Goal: Task Accomplishment & Management: Manage account settings

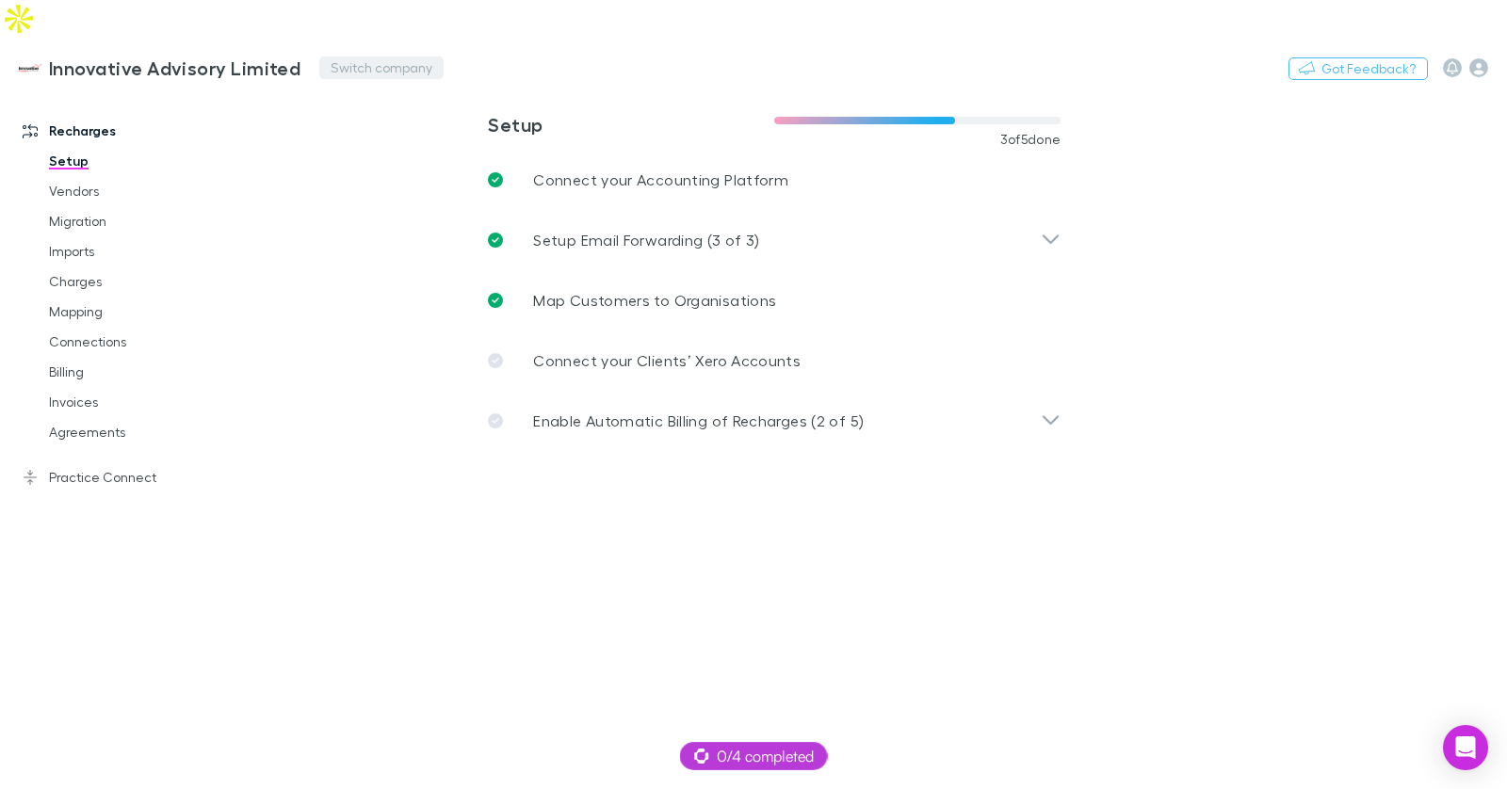
click at [382, 57] on button "Switch company" at bounding box center [381, 68] width 124 height 23
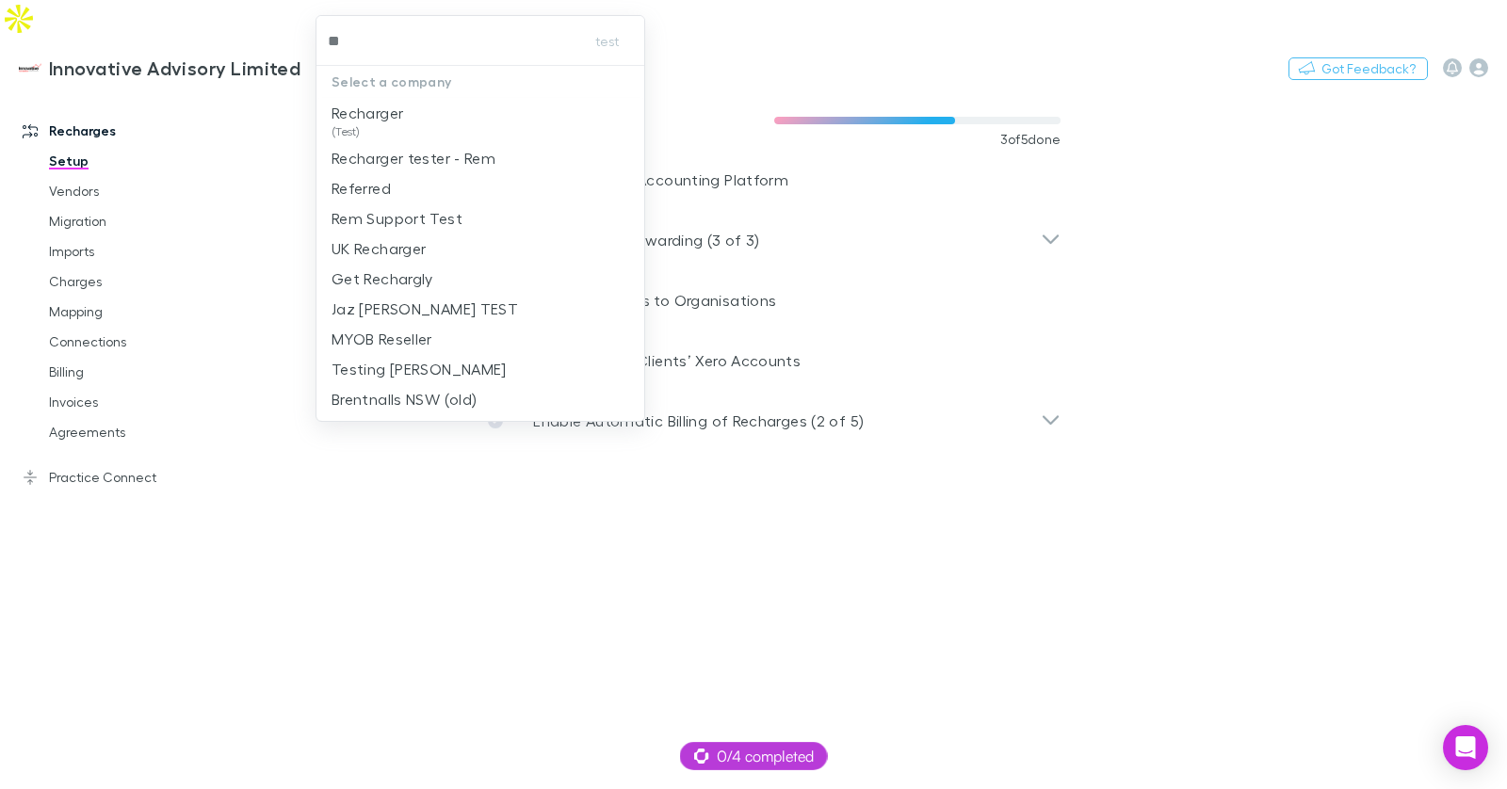
type input "*"
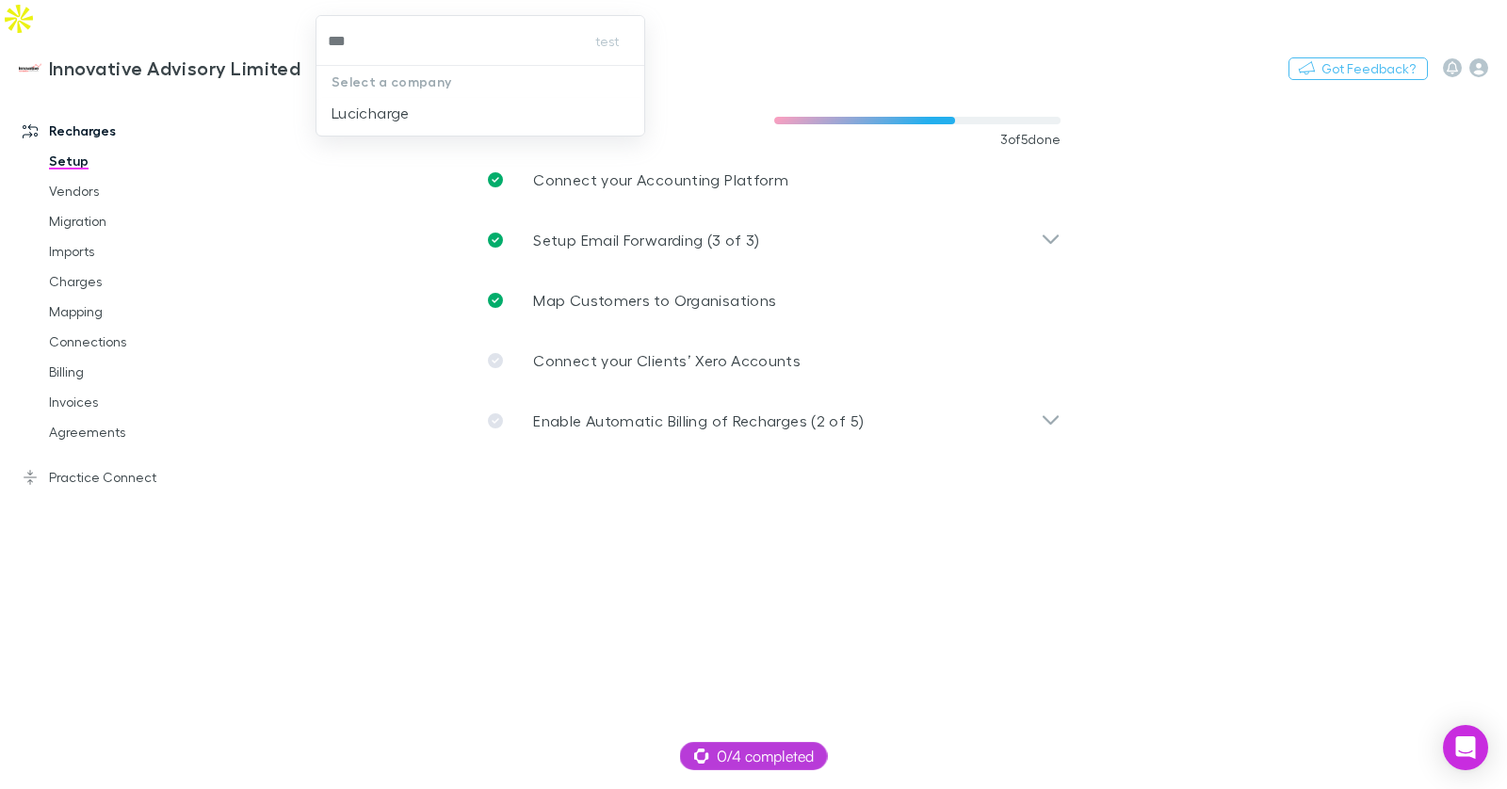
type input "****"
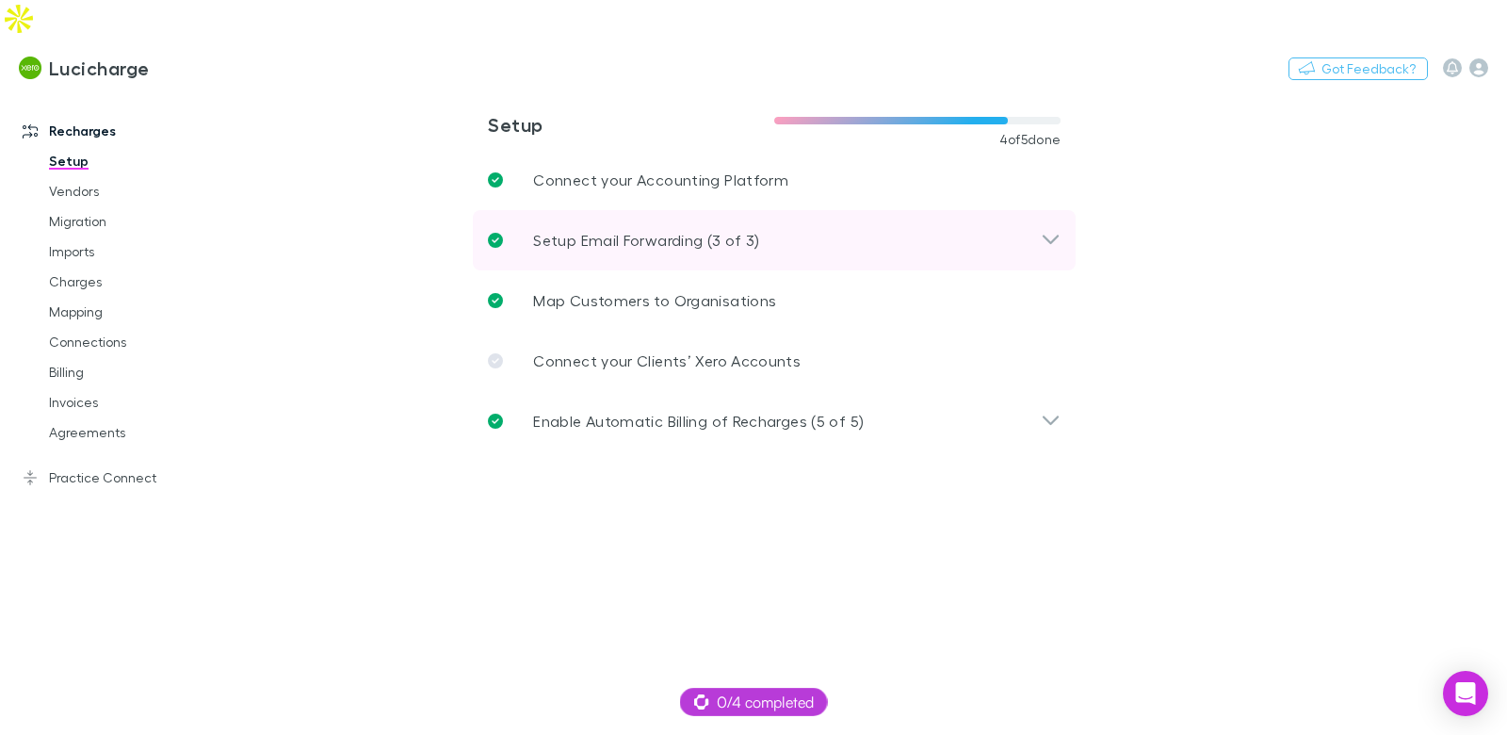
click at [666, 229] on p "Setup Email Forwarding (3 of 3)" at bounding box center [646, 240] width 226 height 23
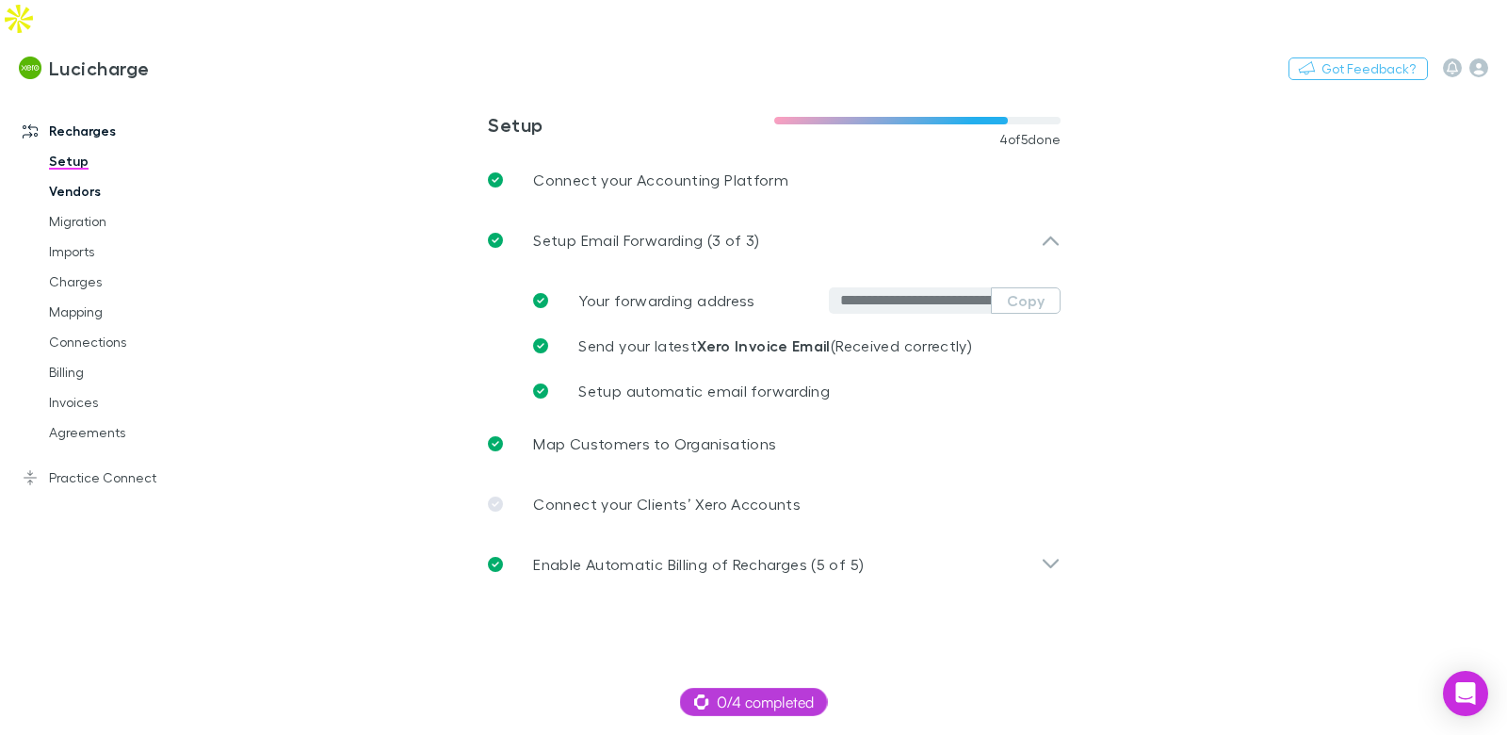
click at [76, 176] on link "Vendors" at bounding box center [132, 191] width 204 height 30
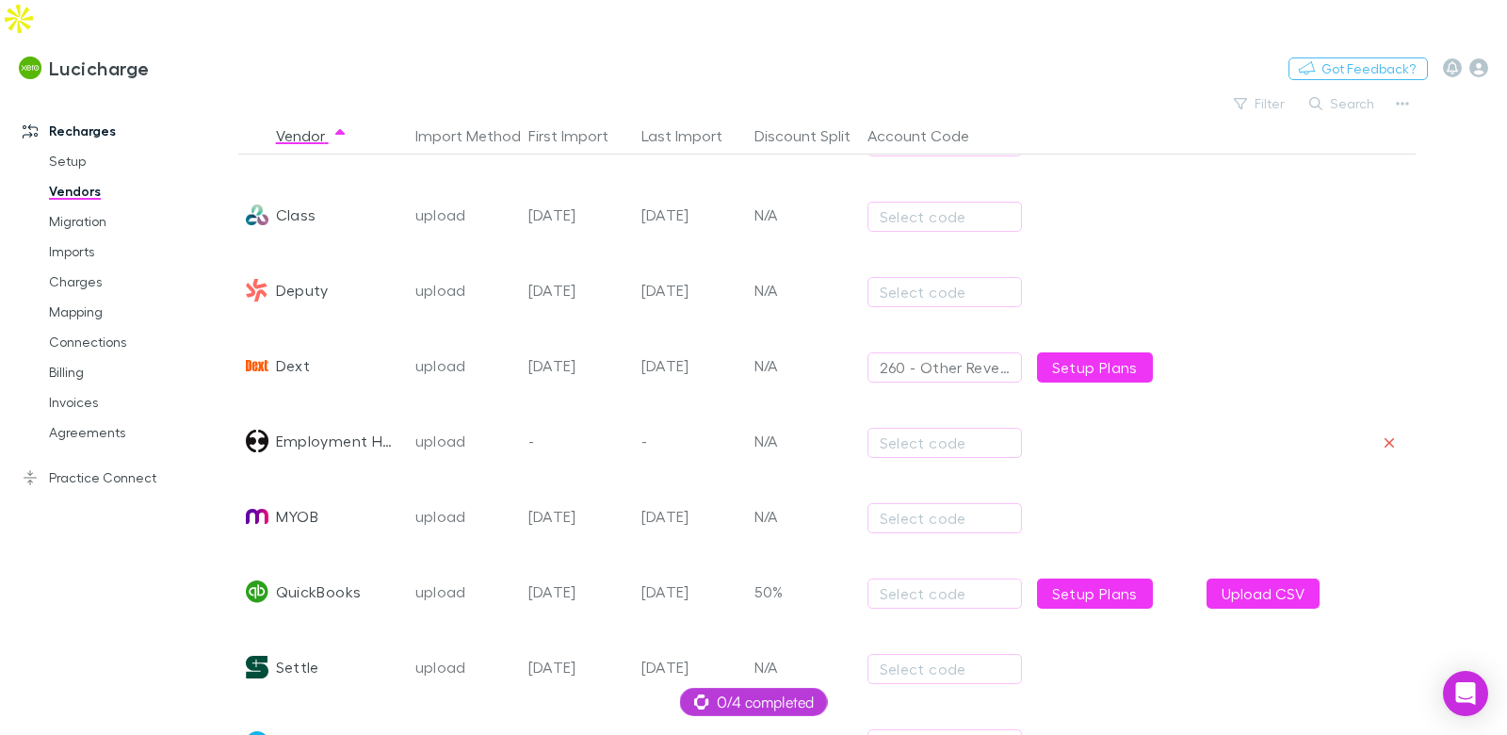
scroll to position [364, 0]
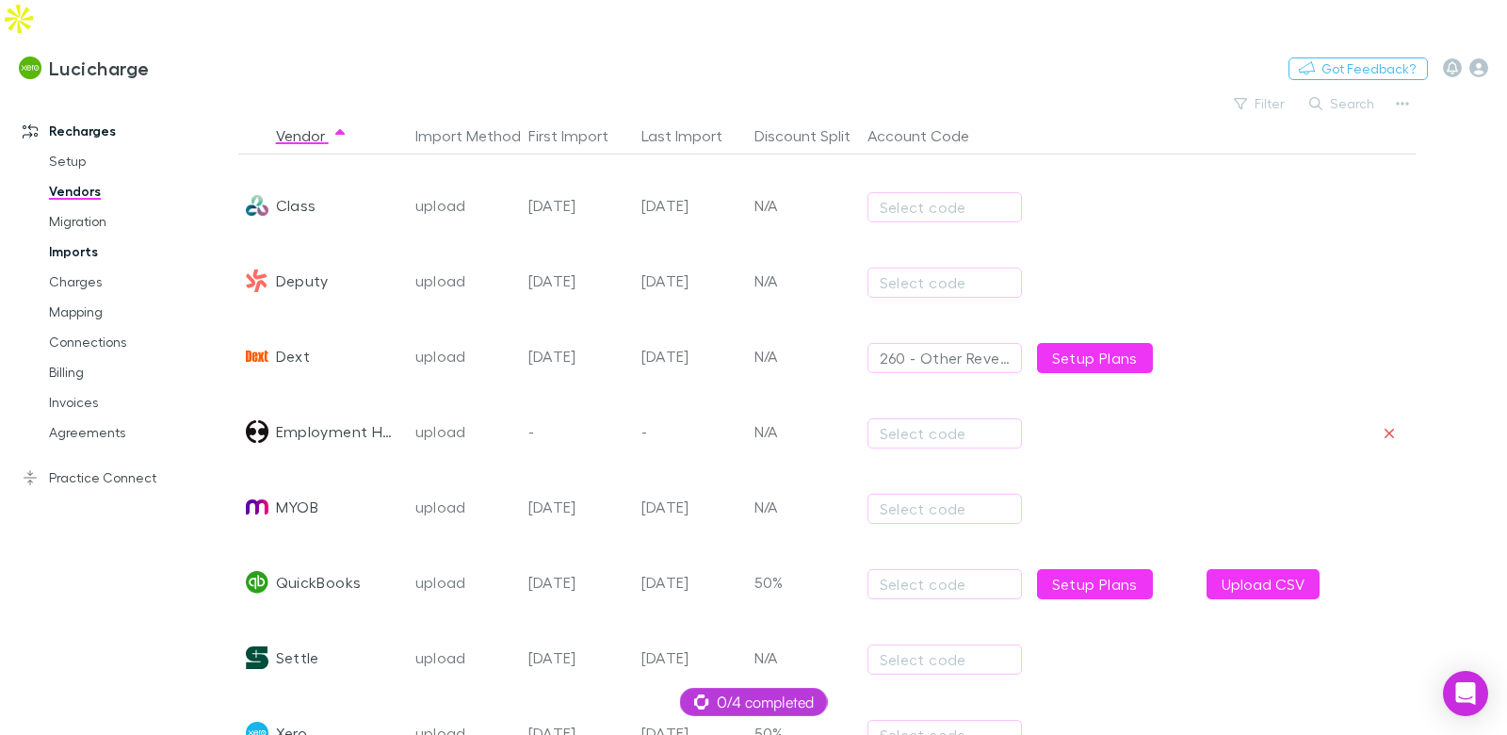
click at [73, 236] on link "Imports" at bounding box center [132, 251] width 204 height 30
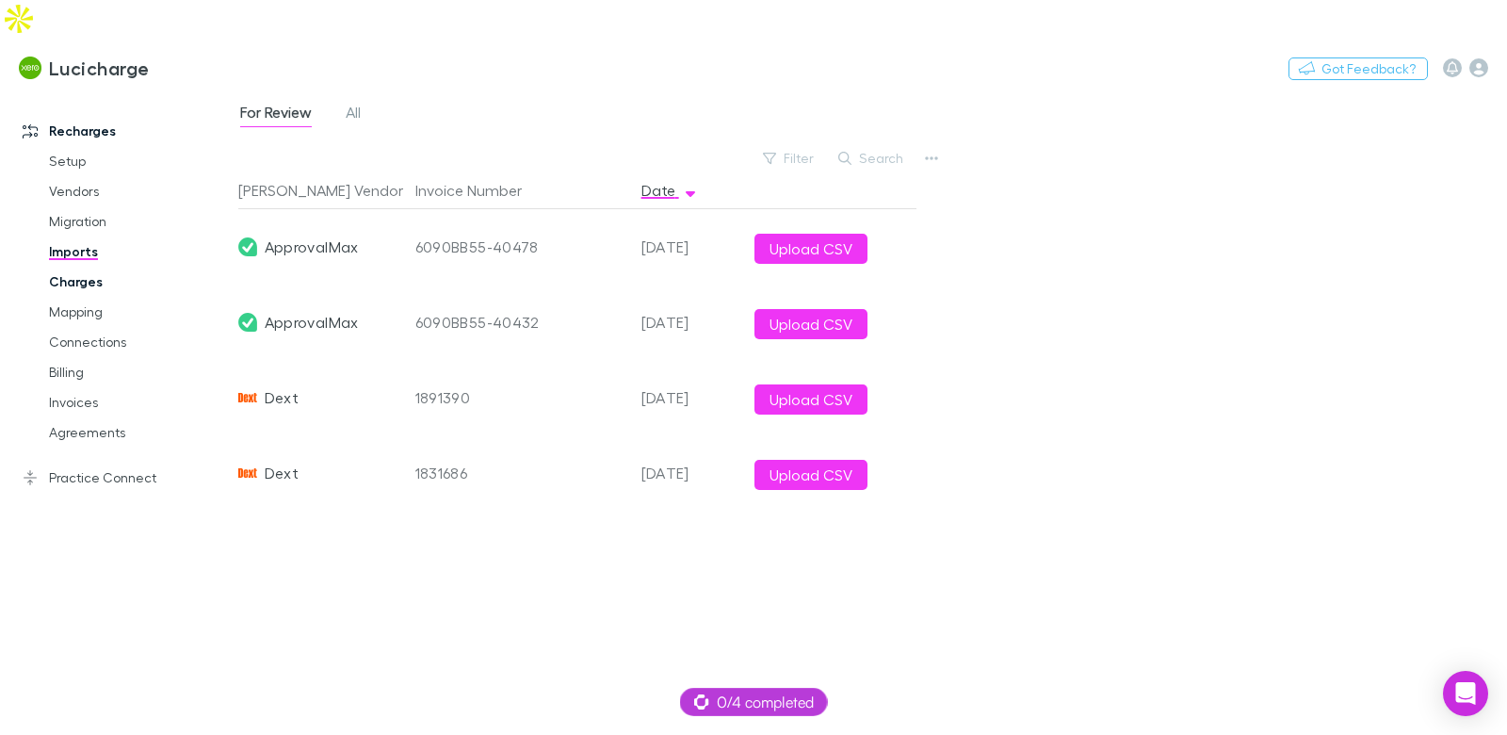
click at [97, 267] on link "Charges" at bounding box center [132, 282] width 204 height 30
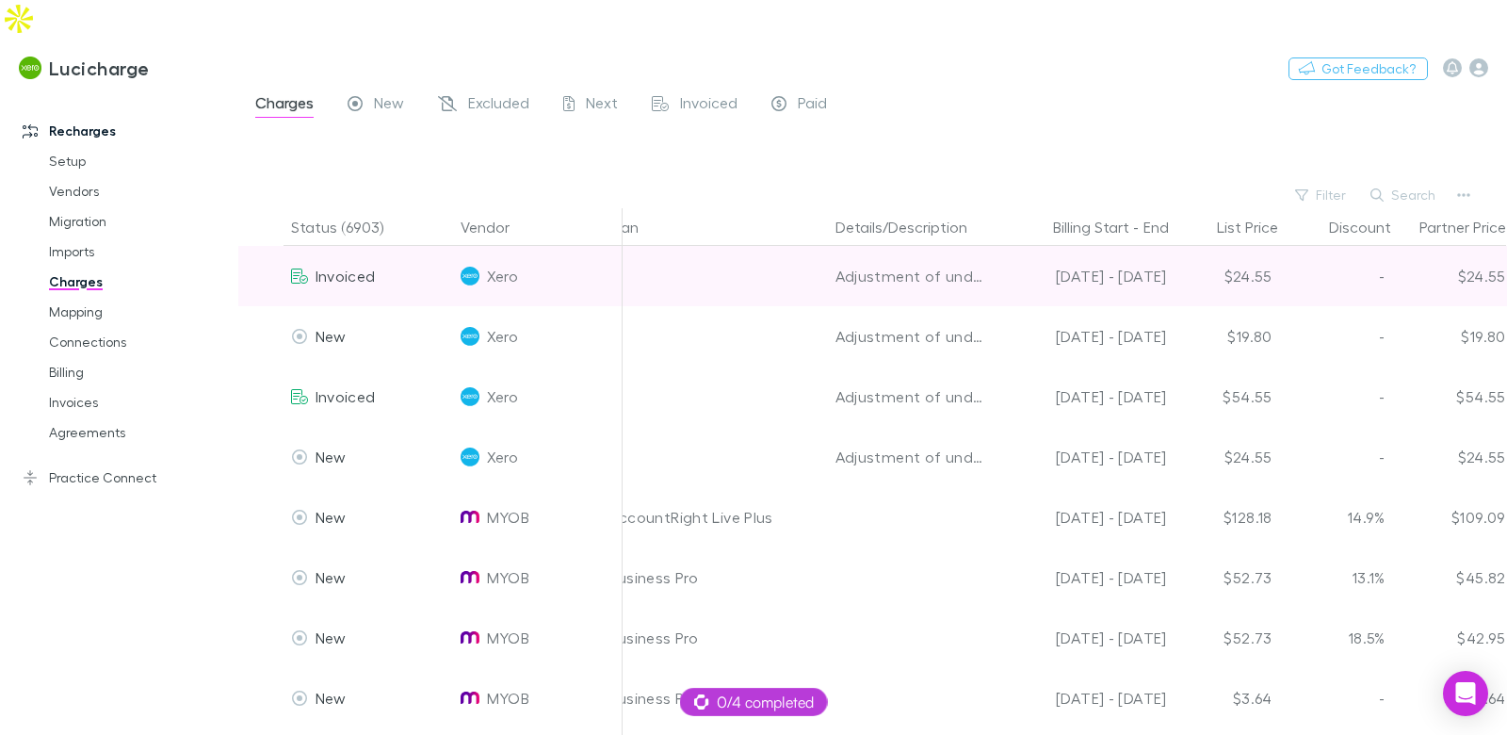
scroll to position [0, 640]
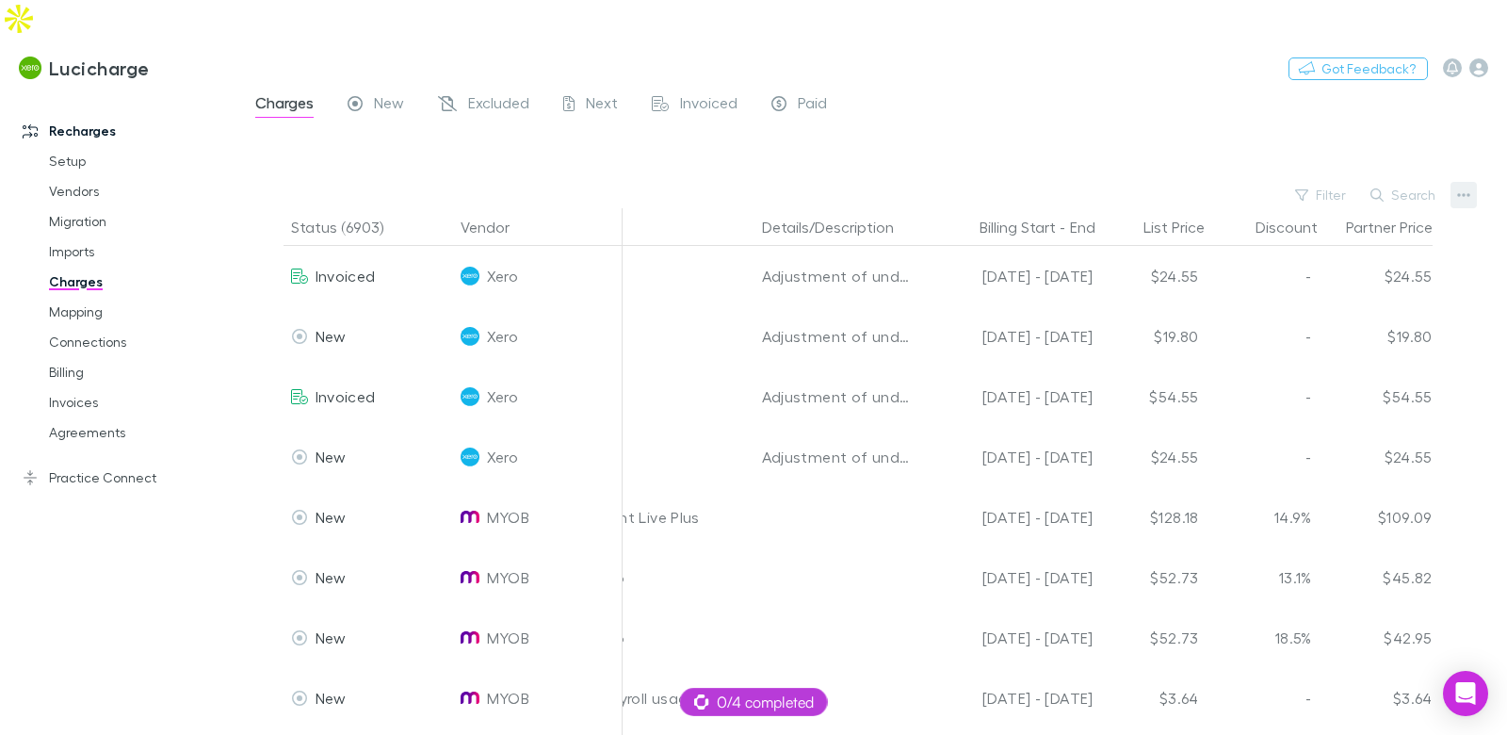
click at [1459, 187] on icon "button" at bounding box center [1463, 194] width 13 height 15
drag, startPoint x: 1350, startPoint y: 236, endPoint x: 1116, endPoint y: 179, distance: 240.5
click at [1350, 236] on p "Plan exclusions" at bounding box center [1347, 229] width 229 height 23
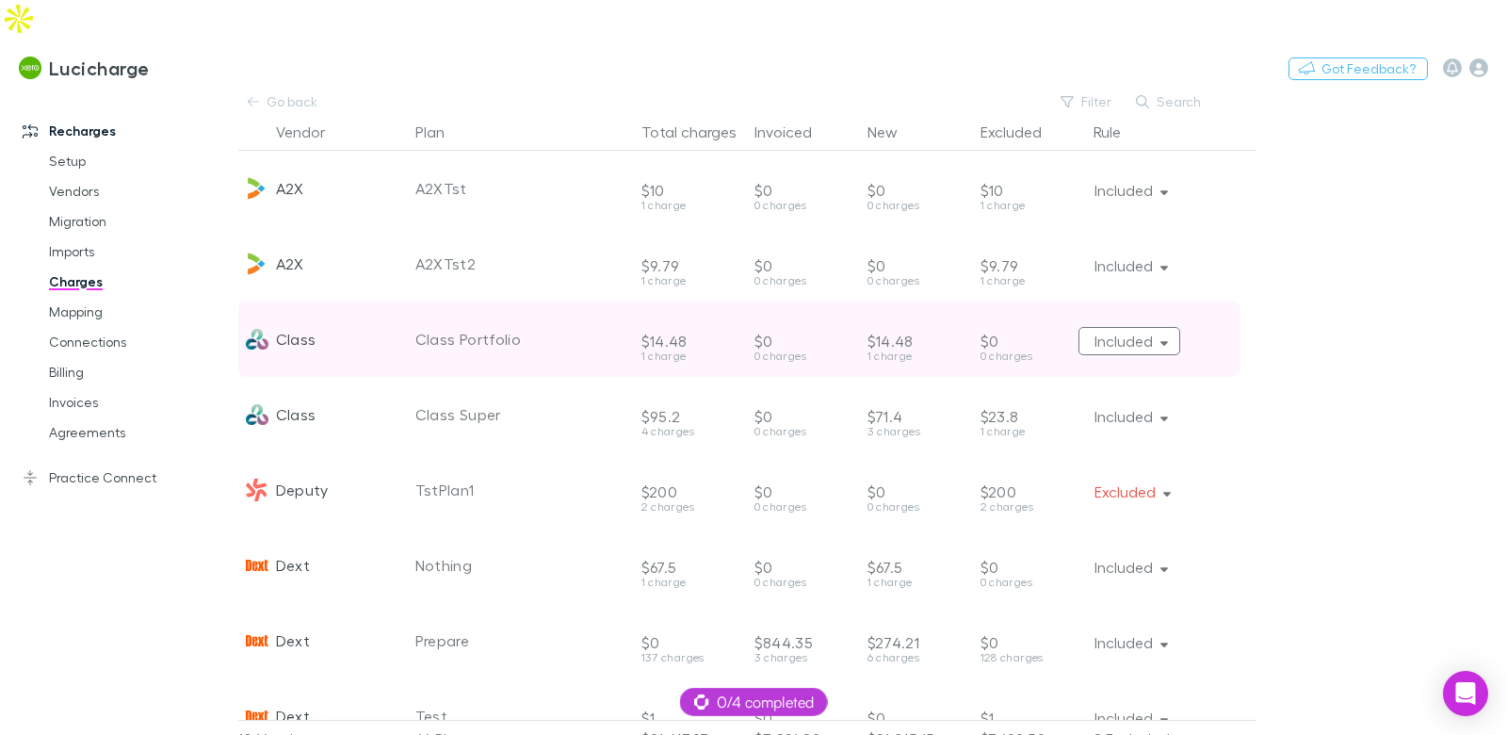
click at [1151, 327] on button "Included" at bounding box center [1129, 341] width 103 height 28
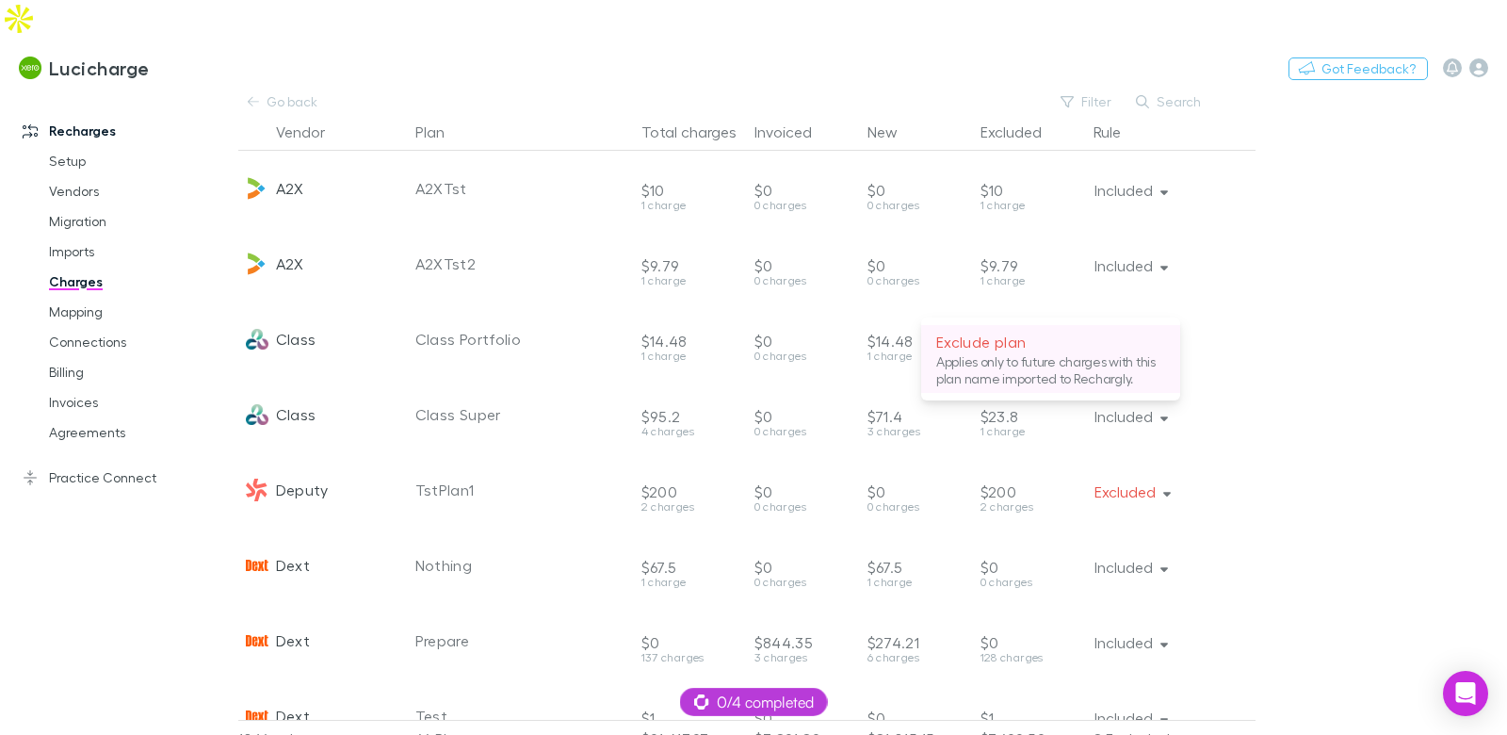
click at [1013, 367] on p "Applies only to future charges with this plan name imported to Rechargly." at bounding box center [1050, 370] width 229 height 34
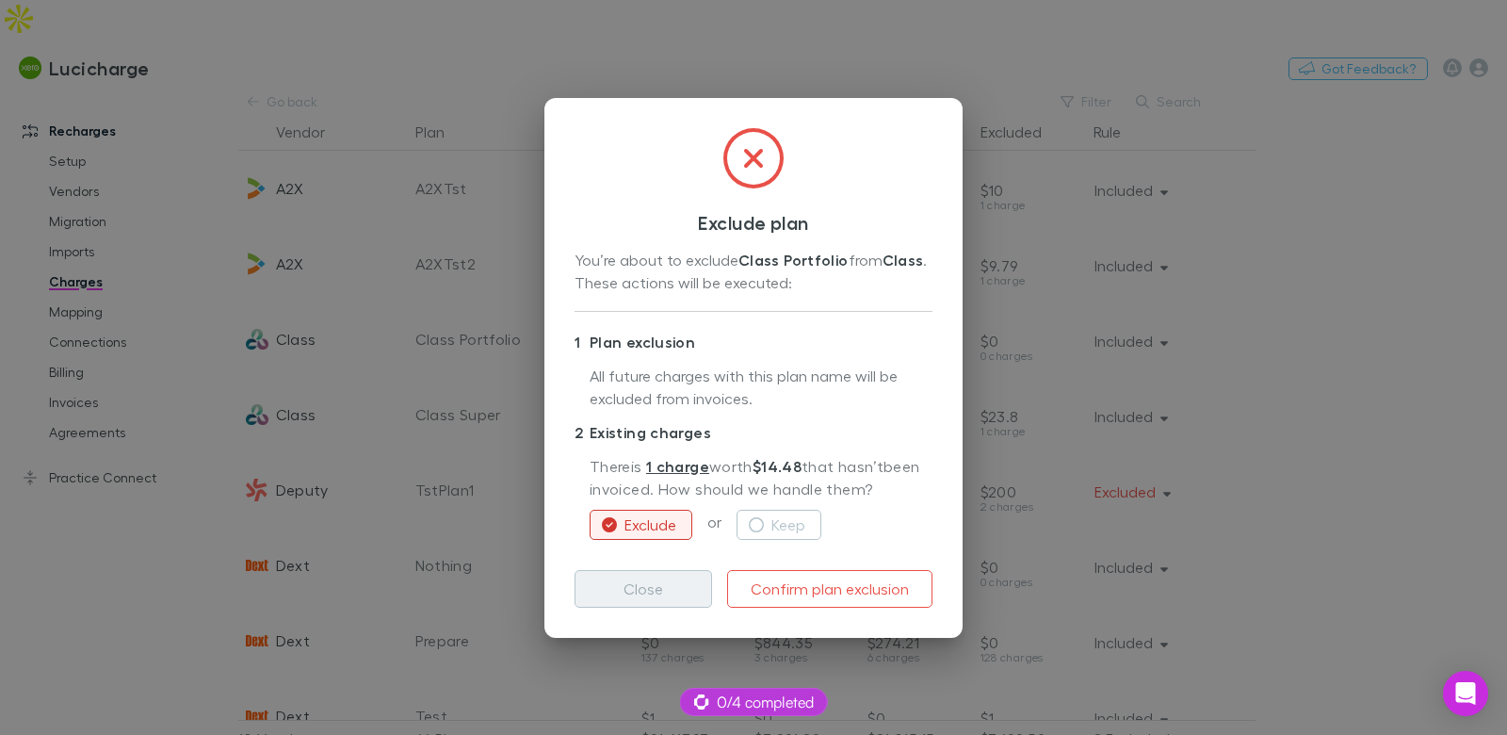
click at [601, 597] on button "Close" at bounding box center [644, 589] width 138 height 38
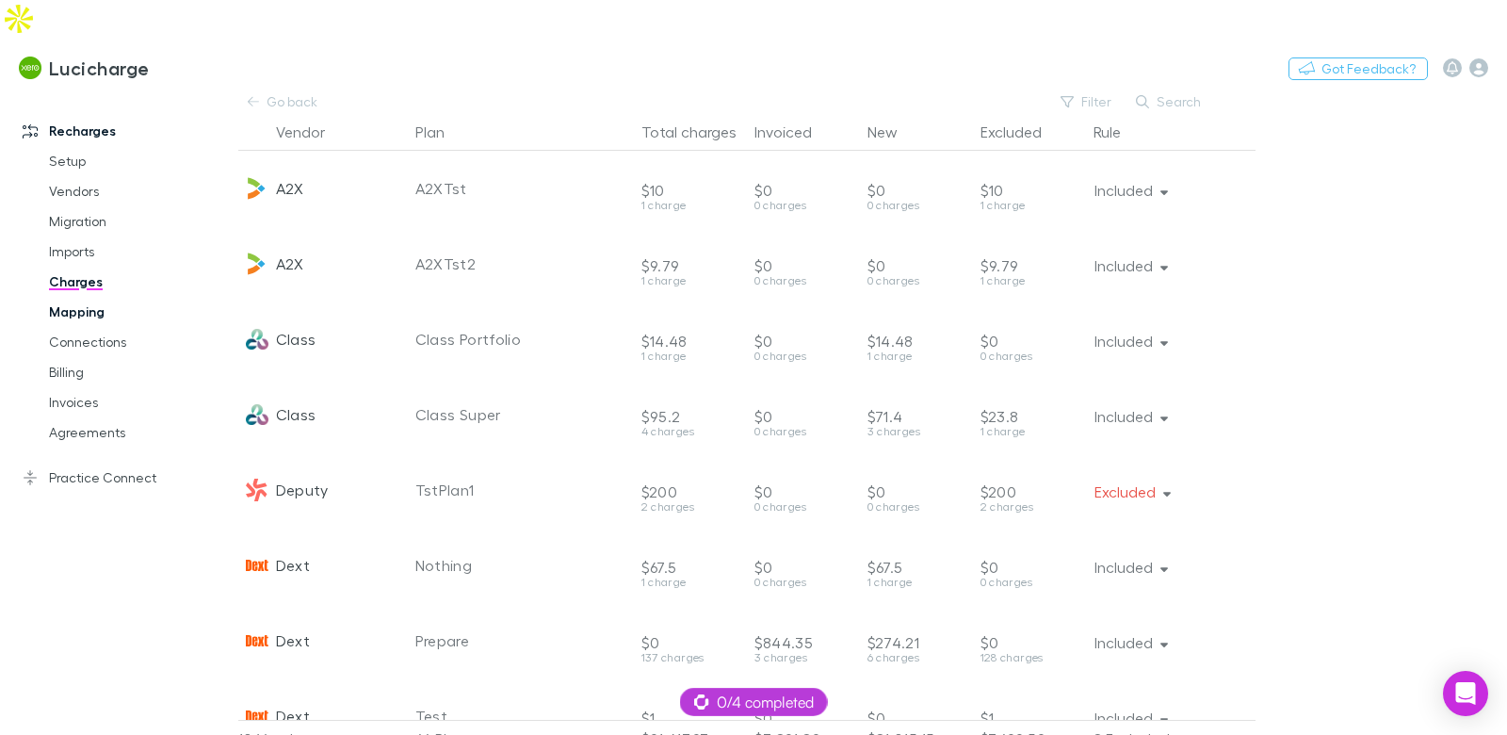
click at [95, 297] on link "Mapping" at bounding box center [132, 312] width 204 height 30
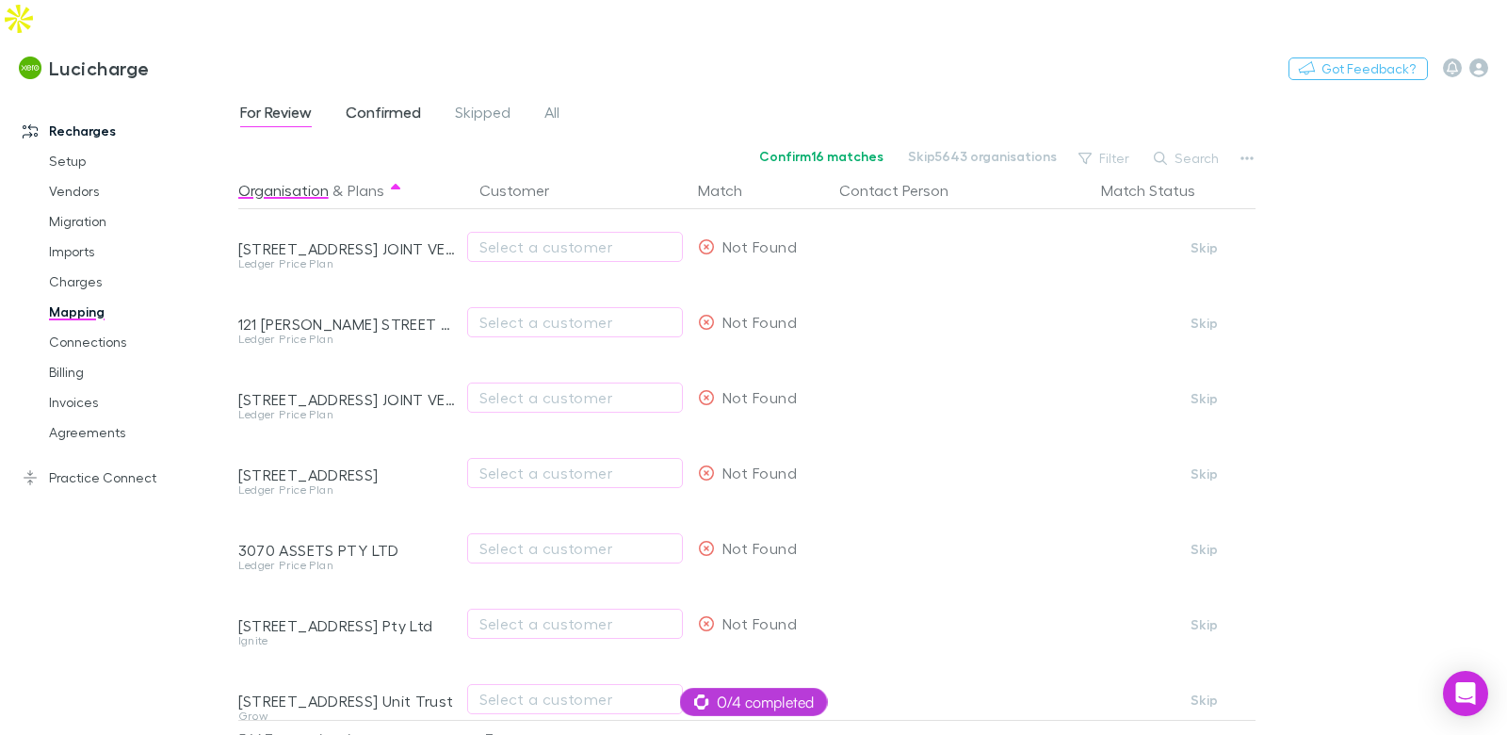
click at [378, 103] on span "Confirmed" at bounding box center [383, 115] width 75 height 24
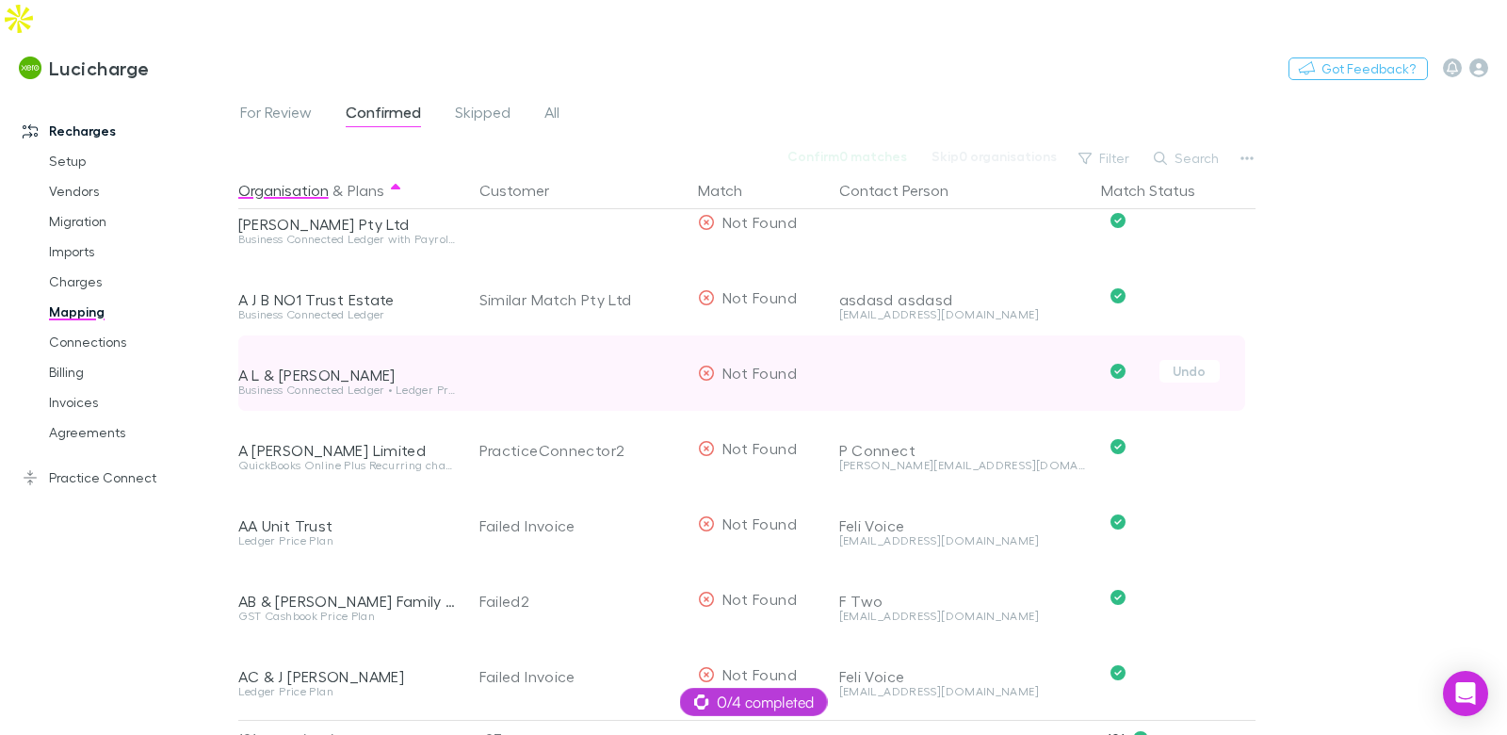
scroll to position [1250, 0]
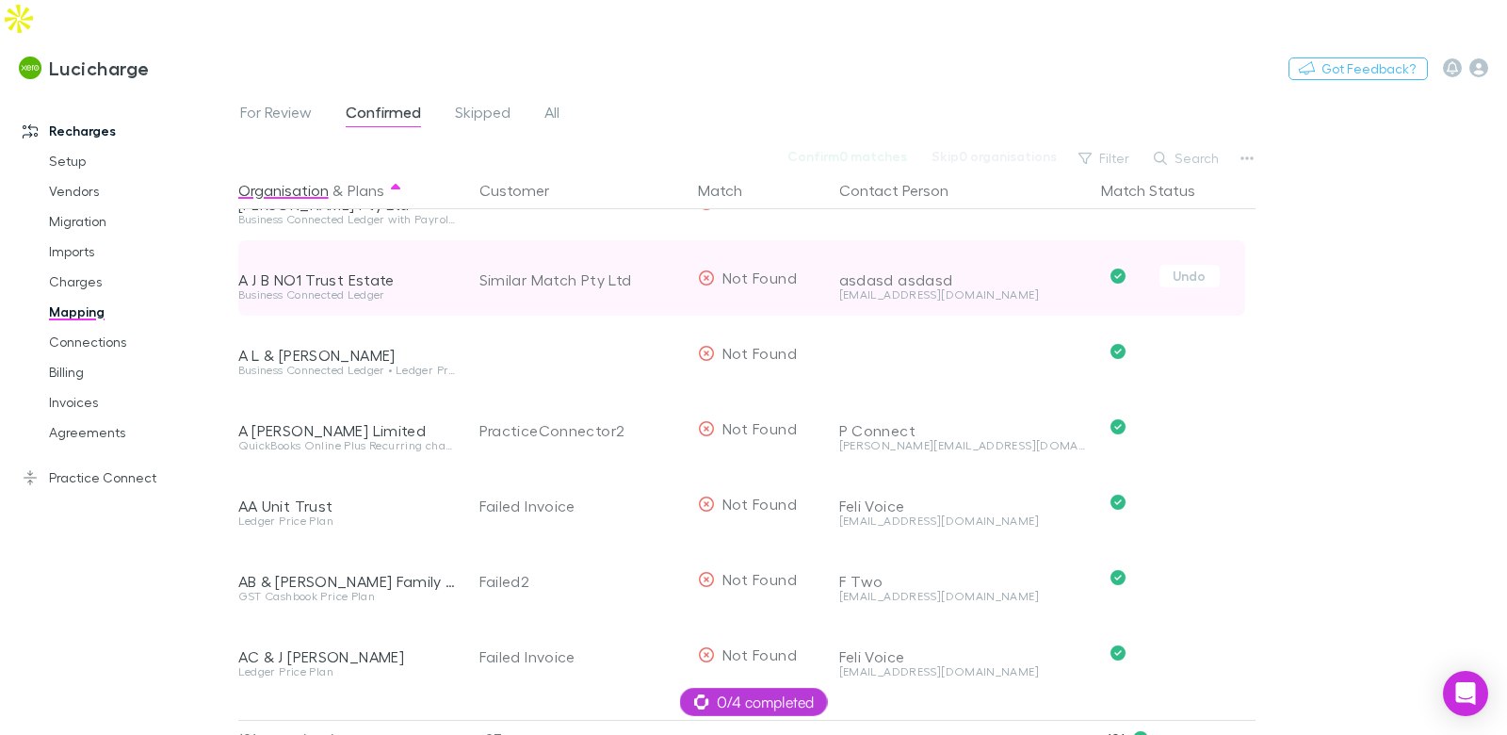
click at [319, 270] on div "A J B NO1 Trust Estate" at bounding box center [347, 279] width 219 height 19
click at [320, 270] on div "A J B NO1 Trust Estate" at bounding box center [347, 279] width 219 height 19
click at [549, 242] on div "Similar Match Pty Ltd" at bounding box center [580, 279] width 203 height 75
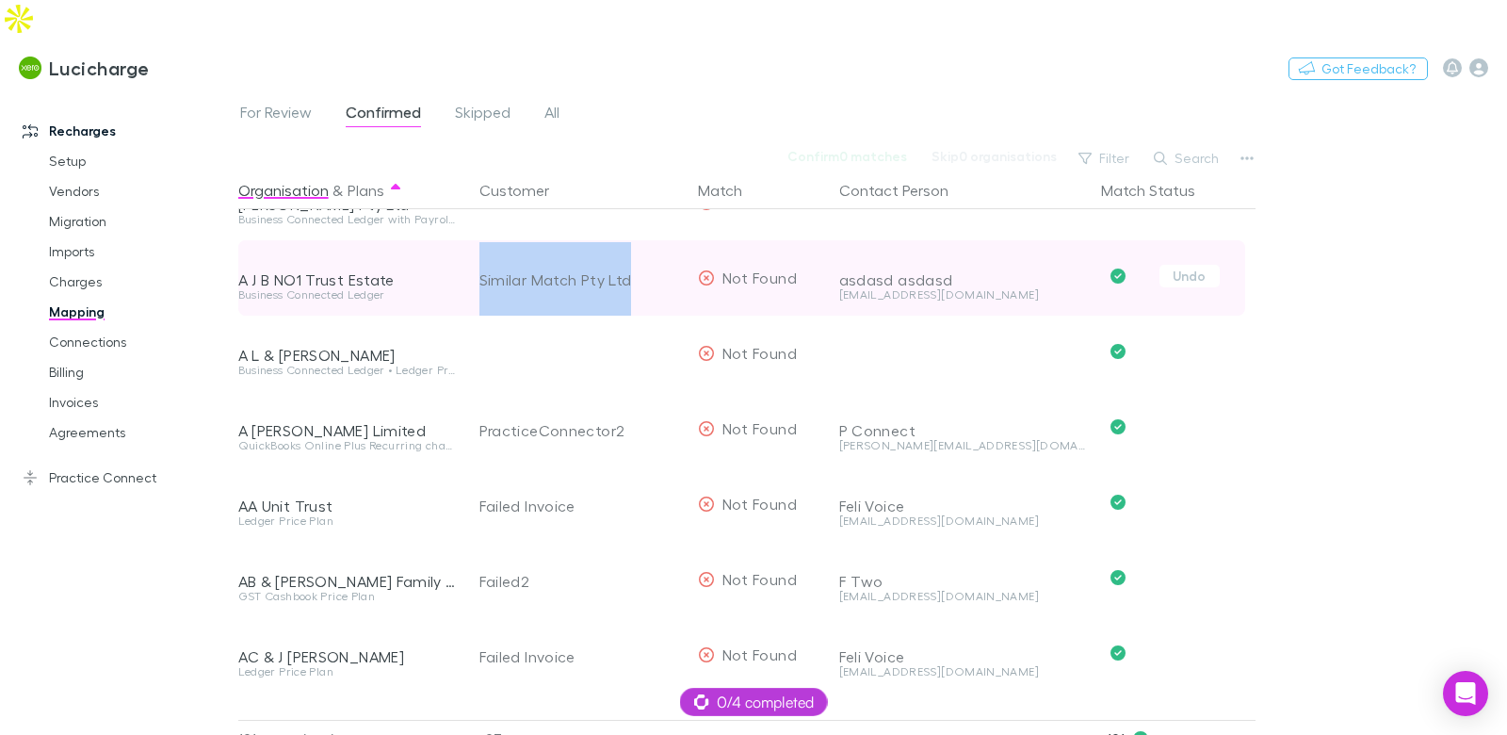
click at [549, 242] on div "Similar Match Pty Ltd" at bounding box center [580, 279] width 203 height 75
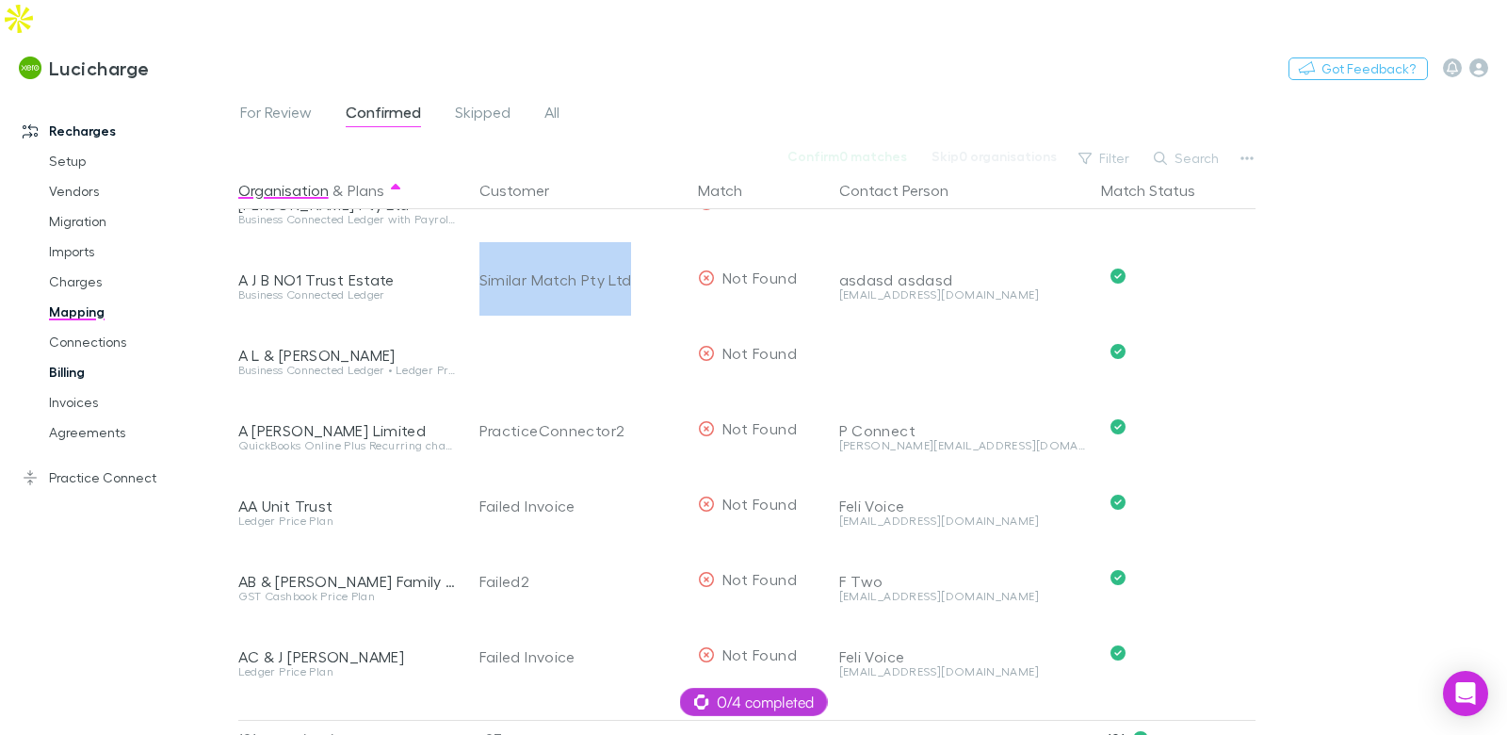
click at [91, 357] on link "Billing" at bounding box center [132, 372] width 204 height 30
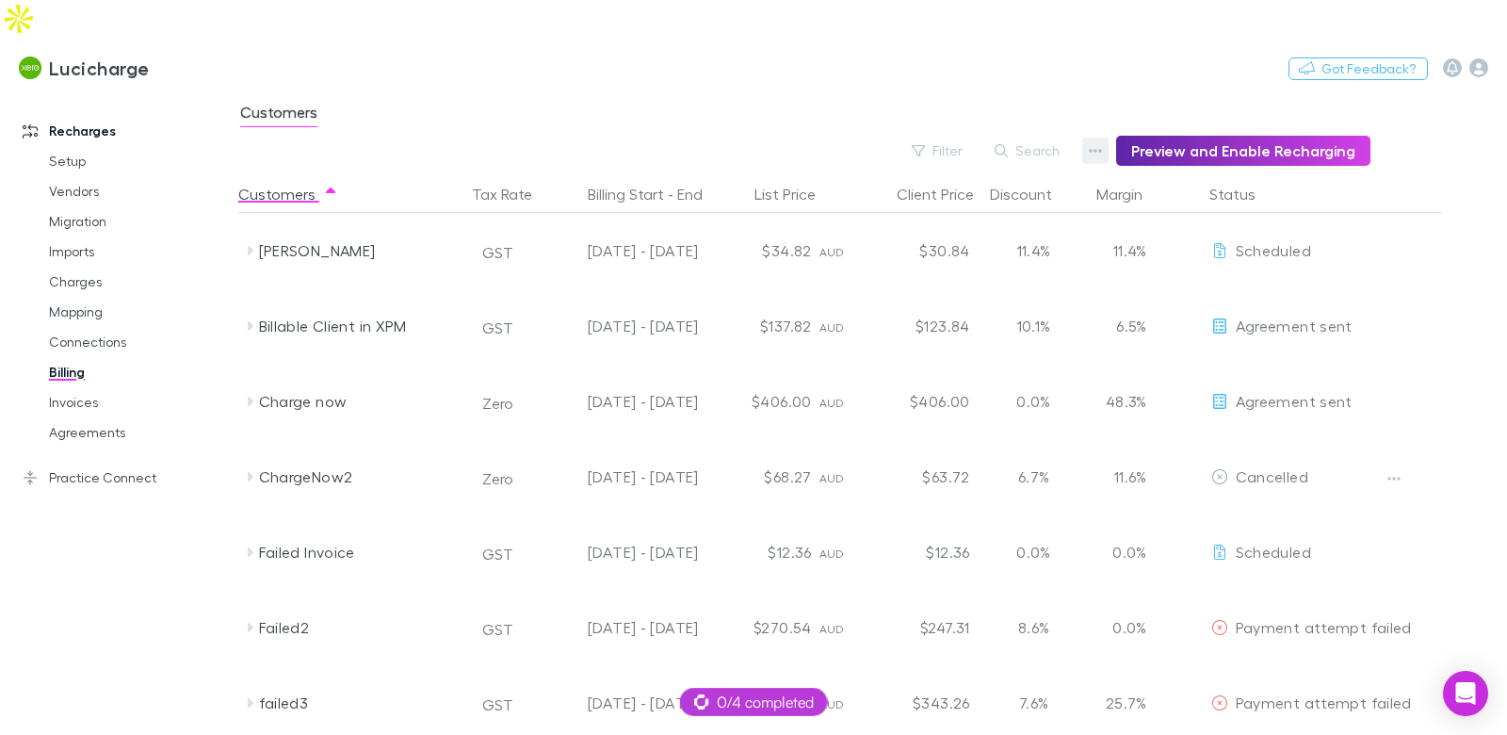
click at [1098, 143] on icon "button" at bounding box center [1095, 150] width 13 height 15
click at [956, 175] on p "Discount Split" at bounding box center [987, 174] width 229 height 23
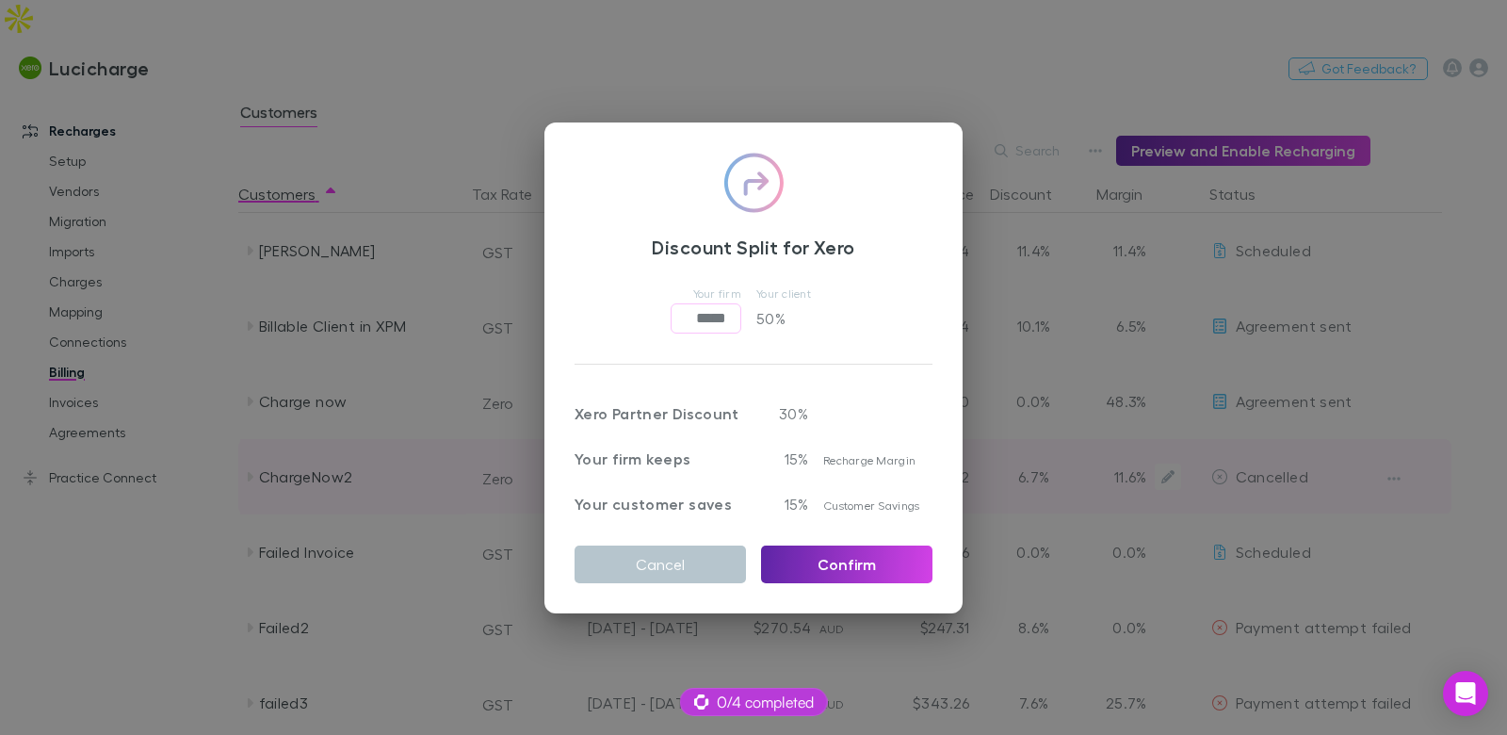
drag, startPoint x: 684, startPoint y: 559, endPoint x: 811, endPoint y: 440, distance: 174.6
click at [684, 559] on button "Cancel" at bounding box center [660, 564] width 171 height 38
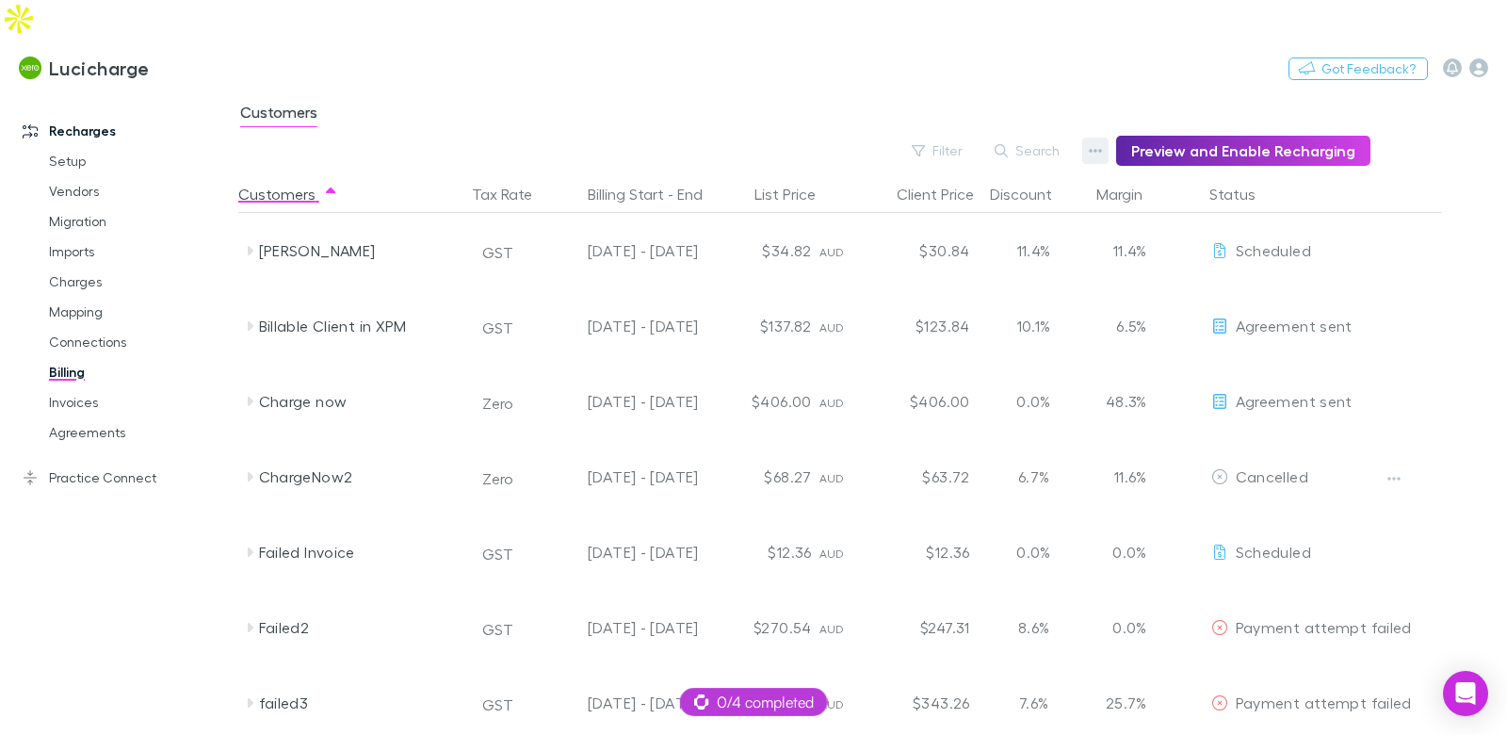
click at [1097, 143] on icon "button" at bounding box center [1095, 150] width 13 height 15
click at [904, 218] on p "Admin Fee" at bounding box center [987, 208] width 229 height 23
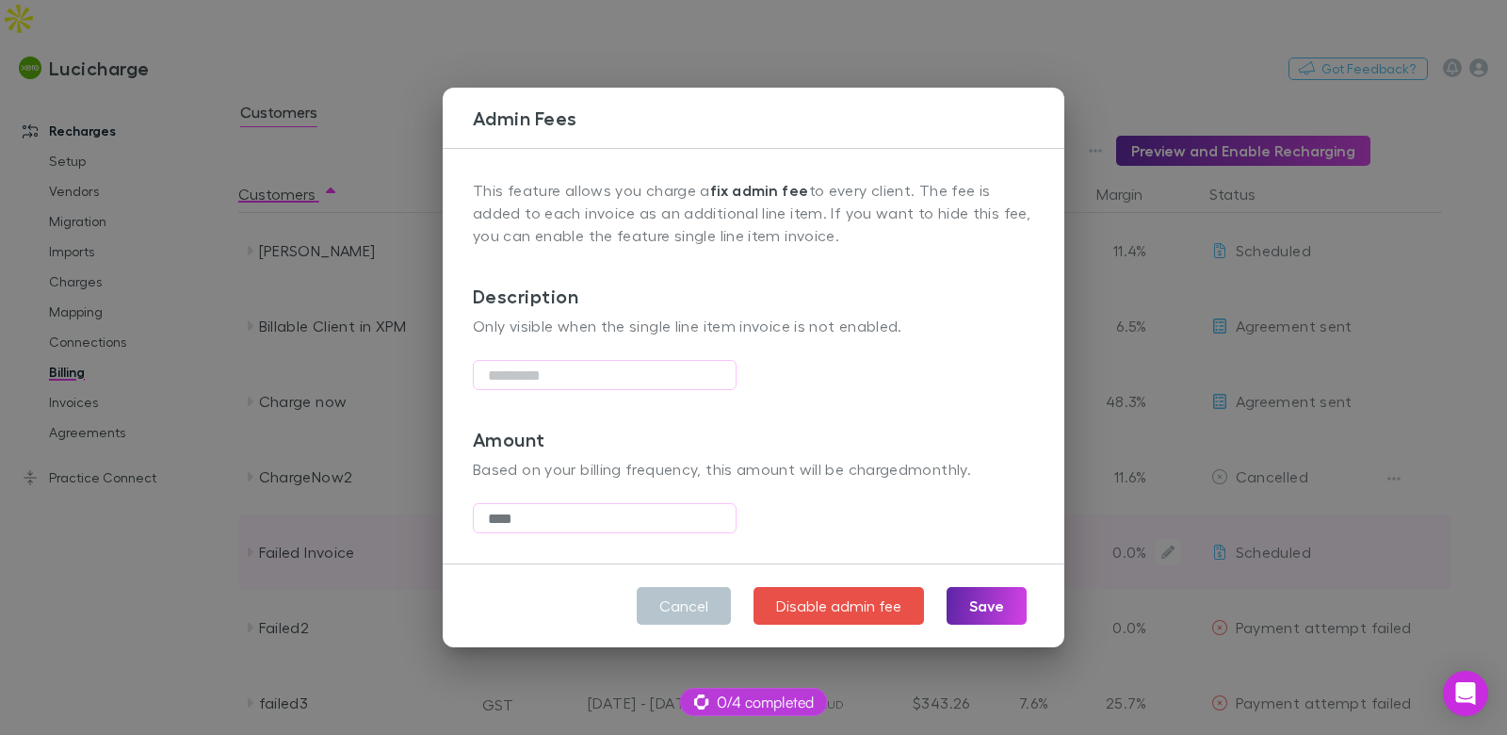
drag, startPoint x: 677, startPoint y: 604, endPoint x: 485, endPoint y: 516, distance: 211.2
click at [677, 604] on button "Cancel" at bounding box center [684, 606] width 94 height 38
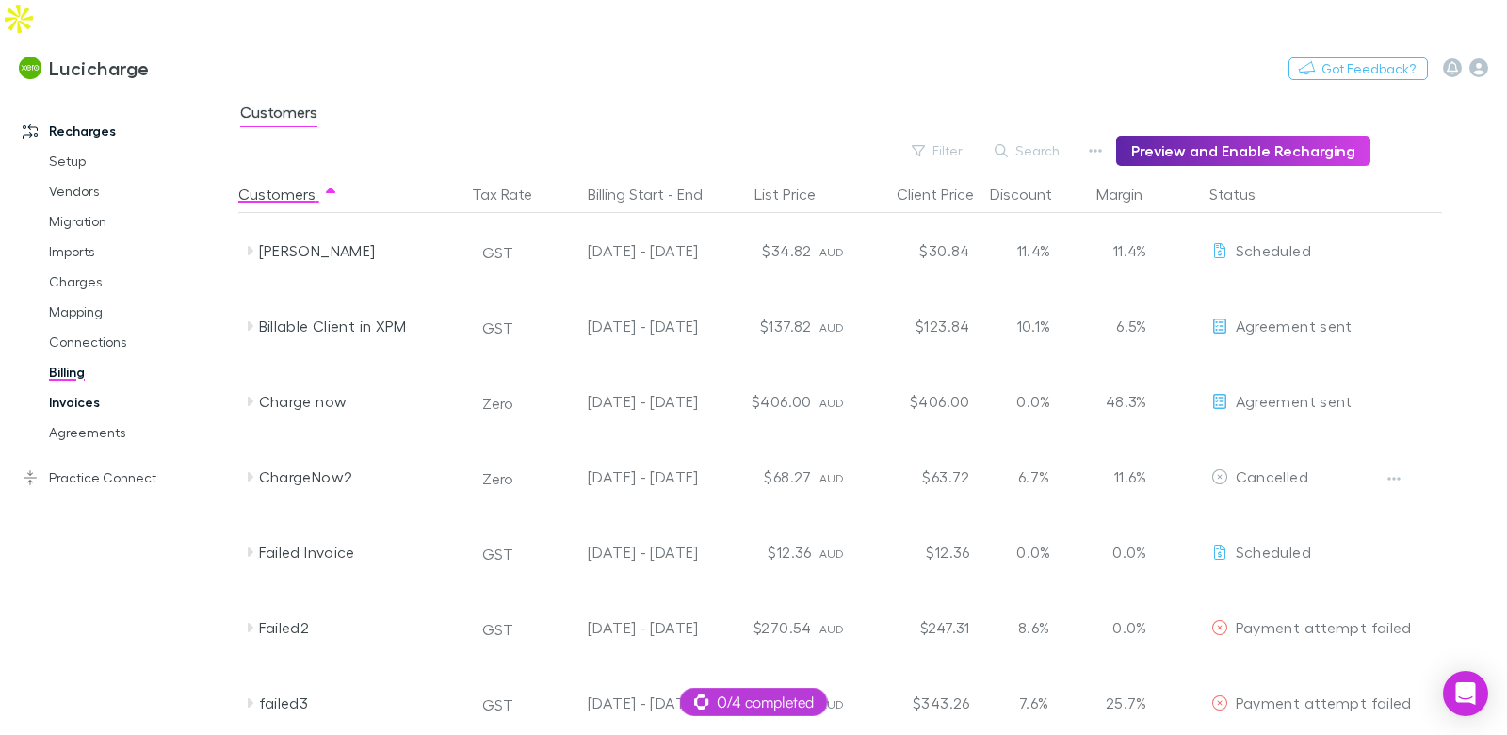
click at [97, 387] on link "Invoices" at bounding box center [132, 402] width 204 height 30
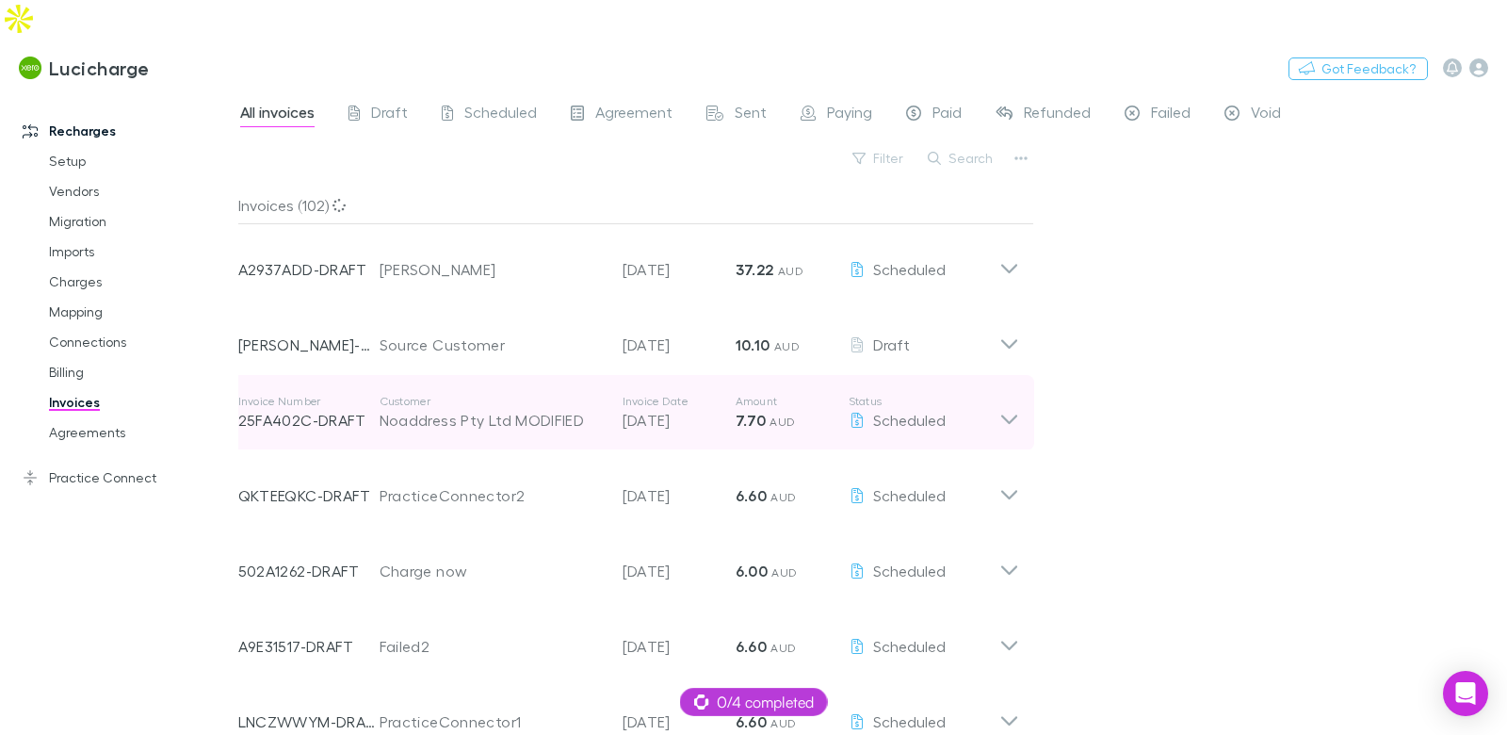
click at [491, 409] on div "Noaddress Pty Ltd MODIFIED" at bounding box center [492, 420] width 224 height 23
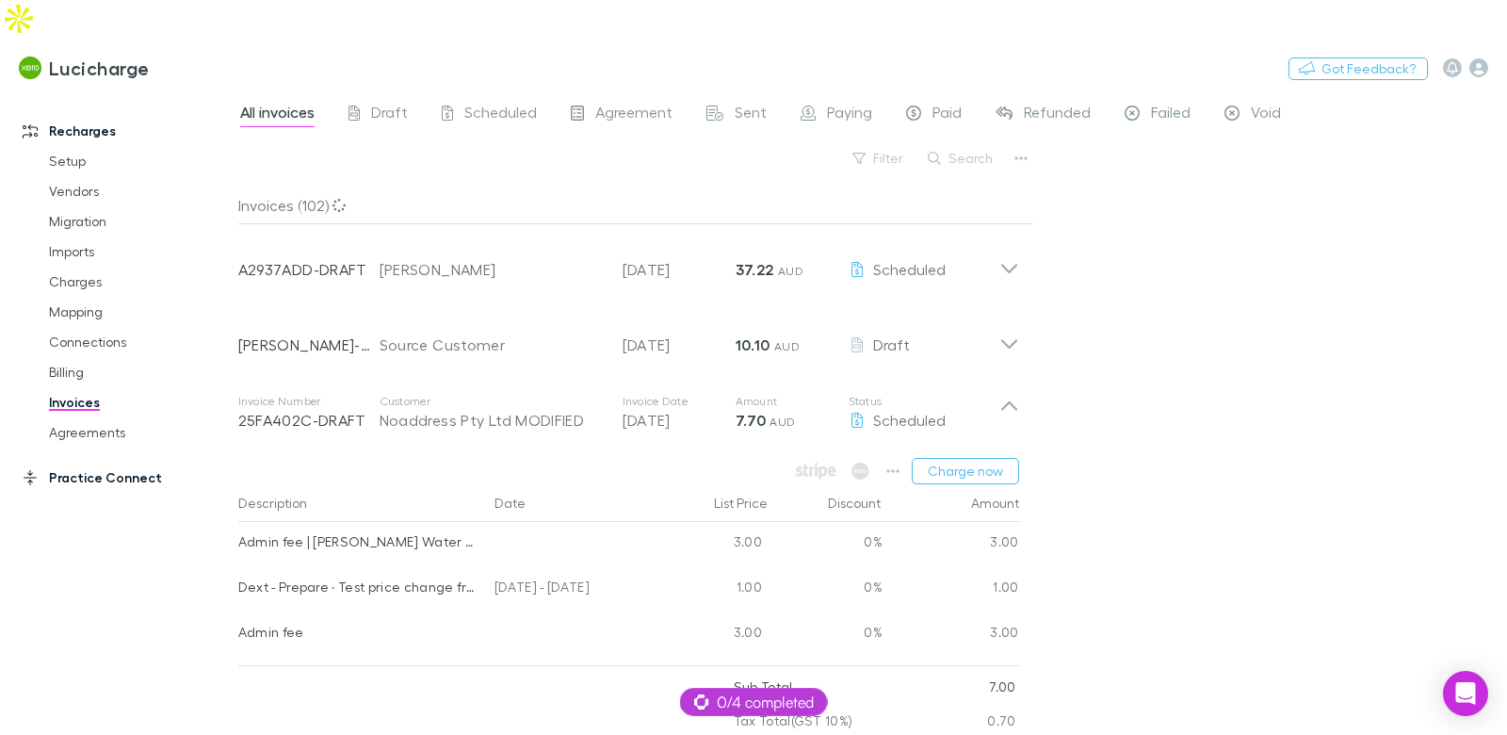
click at [78, 462] on link "Practice Connect" at bounding box center [119, 477] width 231 height 30
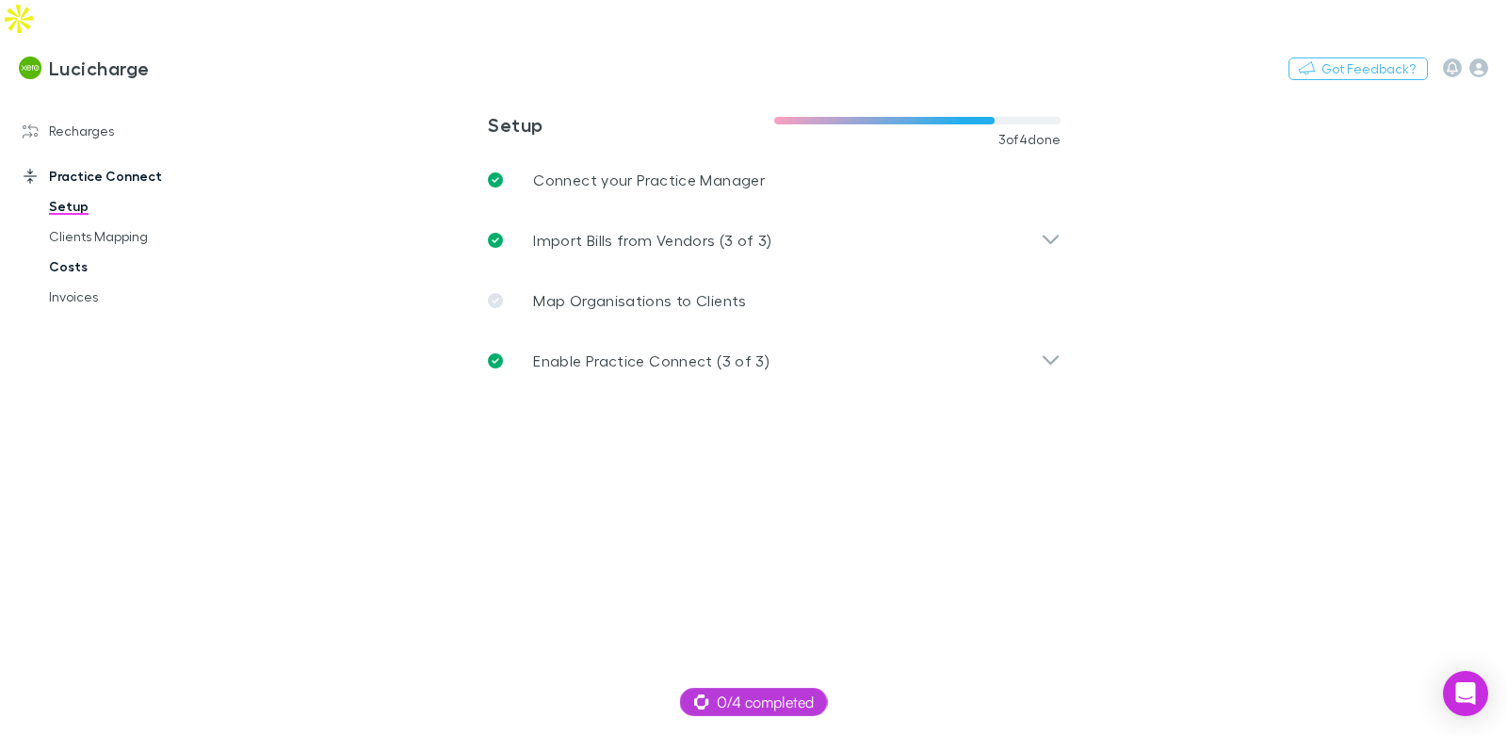
click at [111, 251] on link "Costs" at bounding box center [132, 266] width 204 height 30
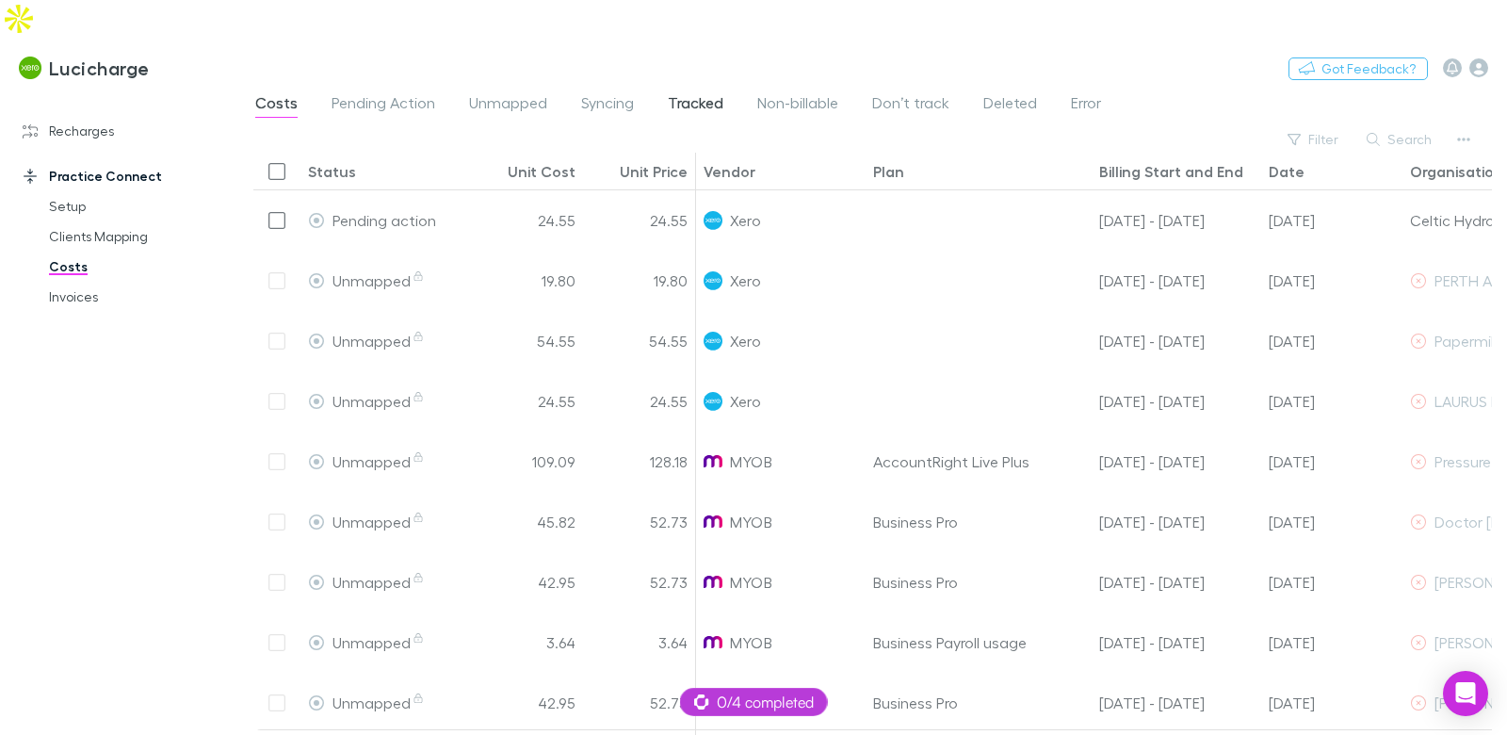
click at [708, 93] on span "Tracked" at bounding box center [696, 105] width 56 height 24
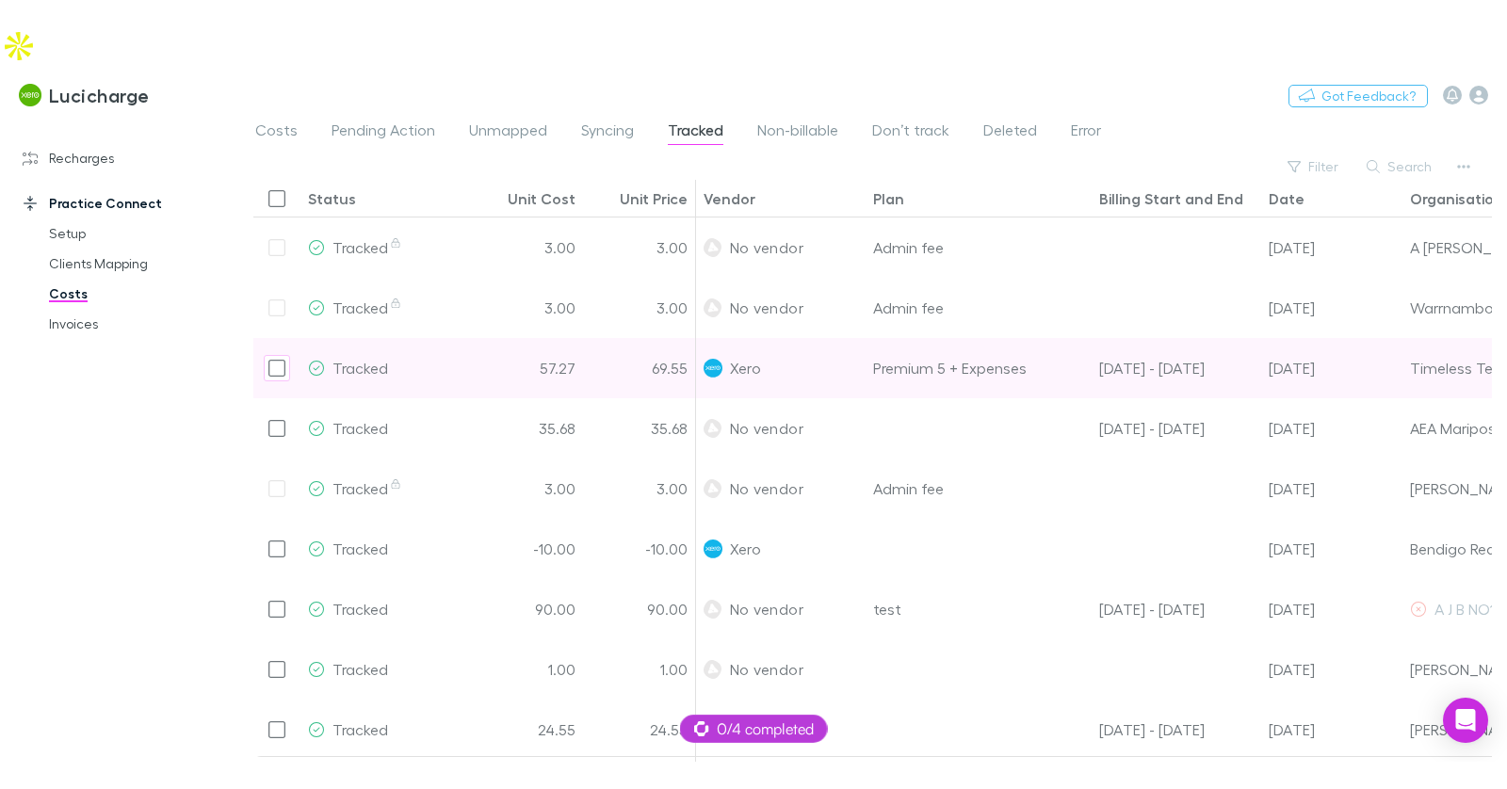
scroll to position [0, 475]
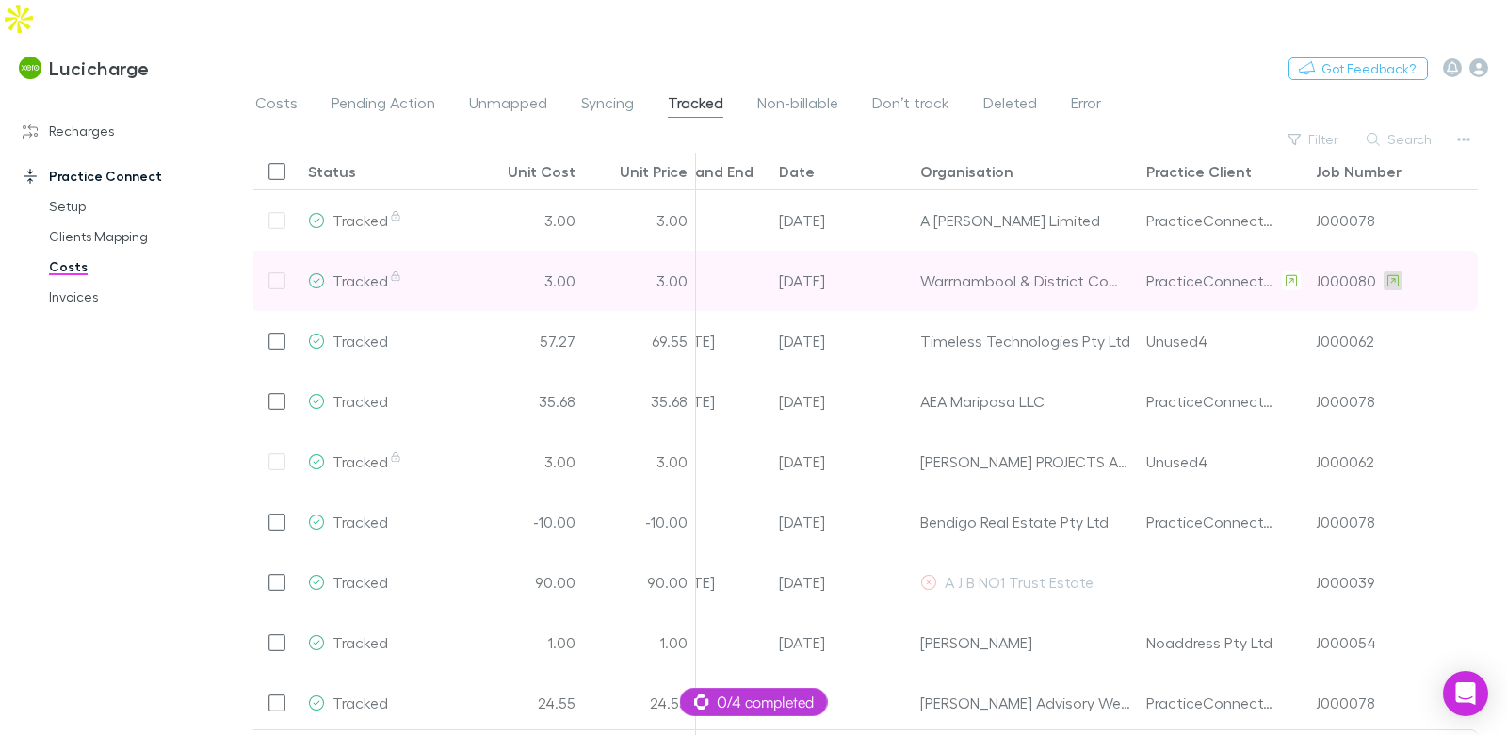
click at [1391, 274] on icon at bounding box center [1392, 279] width 11 height 11
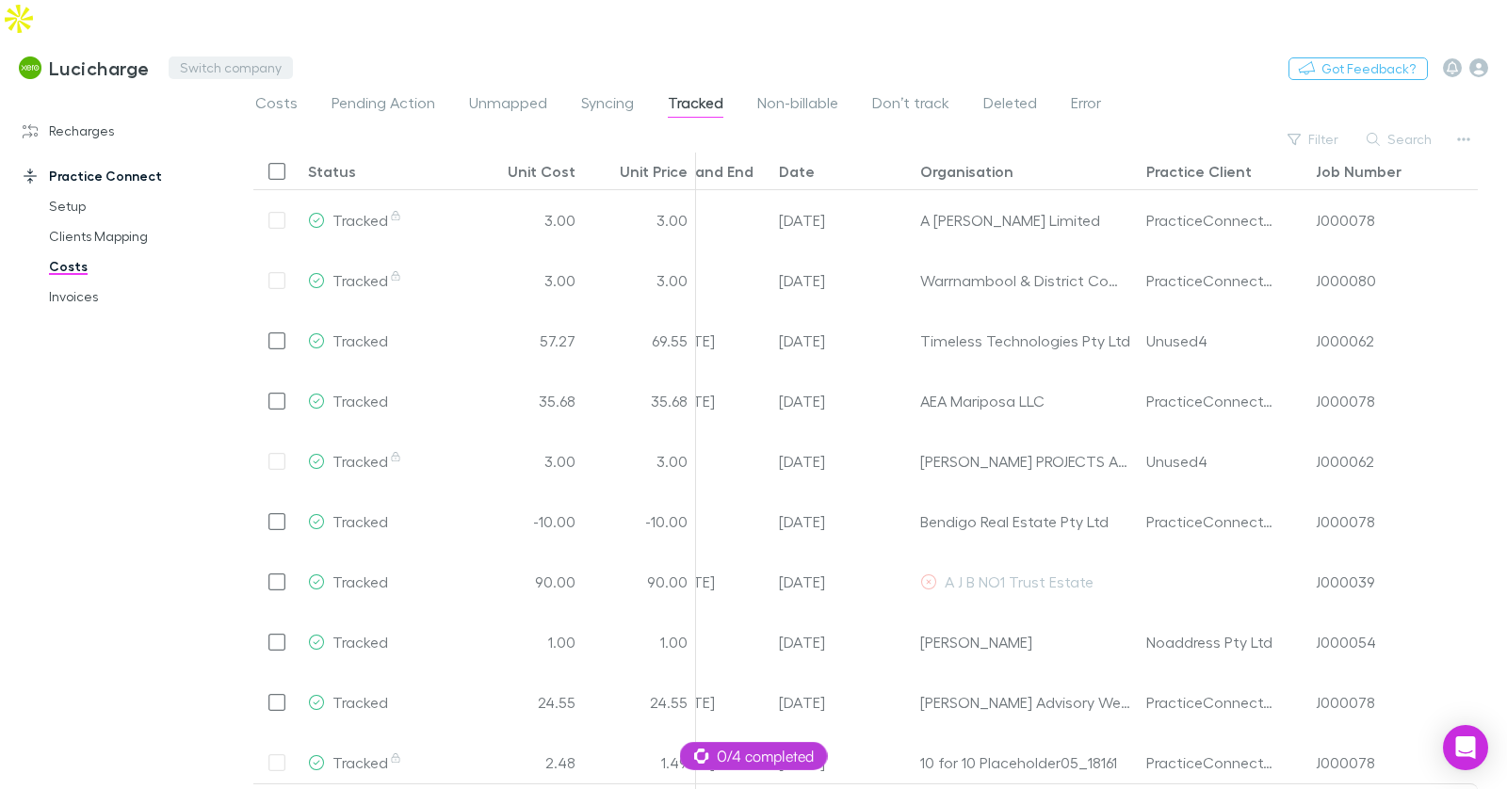
click at [202, 57] on button "Switch company" at bounding box center [231, 68] width 124 height 23
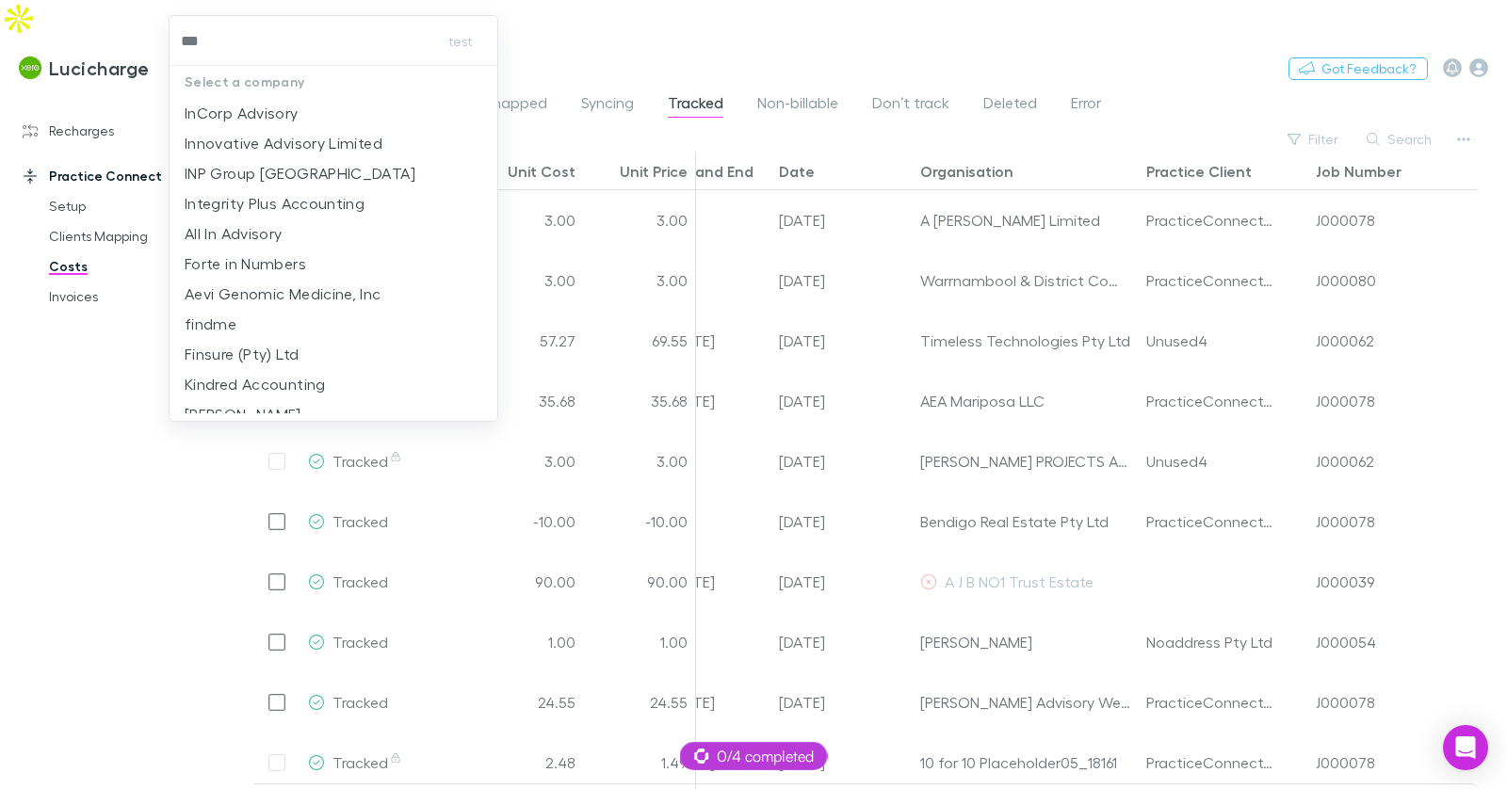
type input "****"
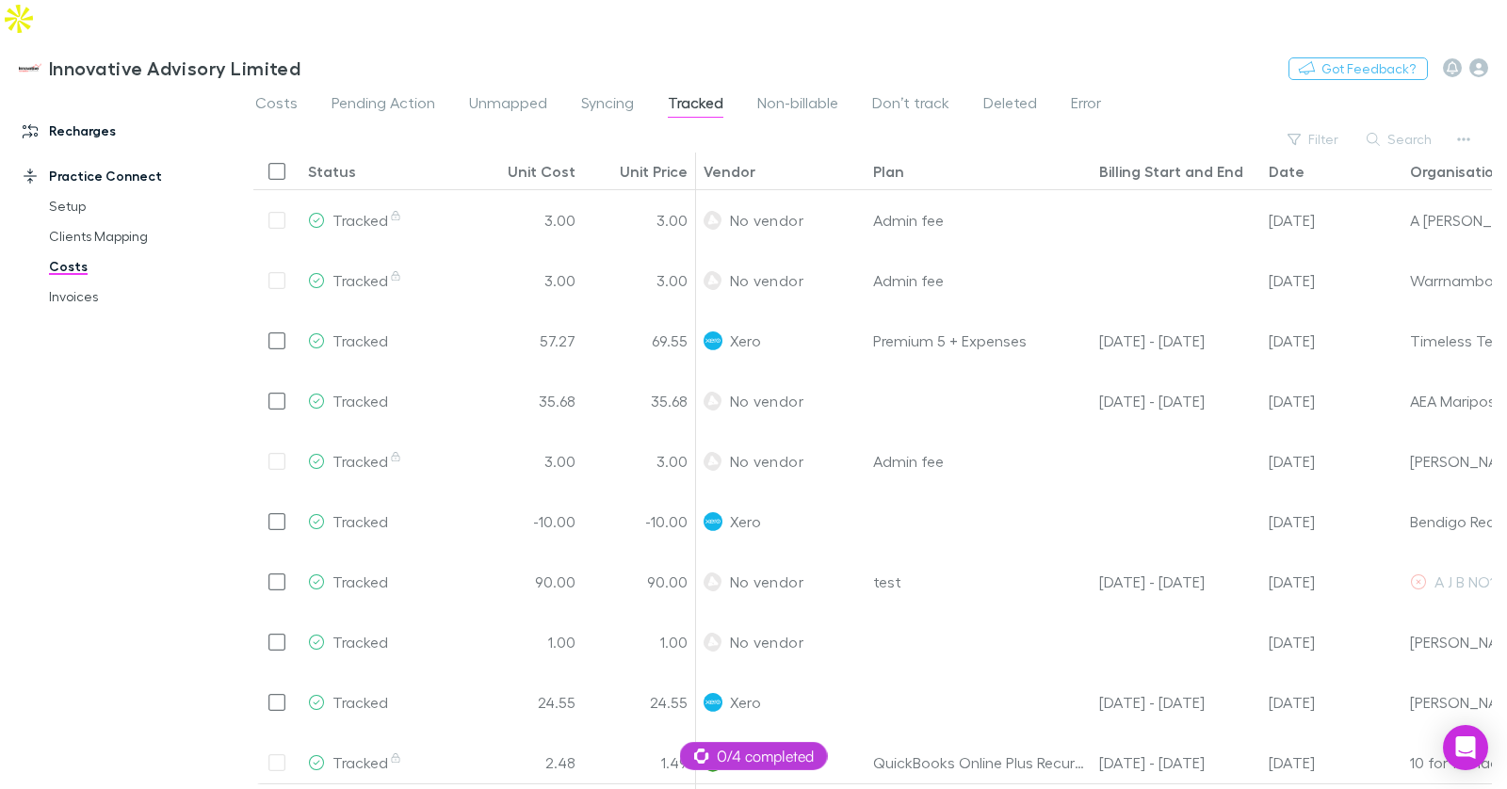
click at [86, 116] on link "Recharges" at bounding box center [119, 131] width 231 height 30
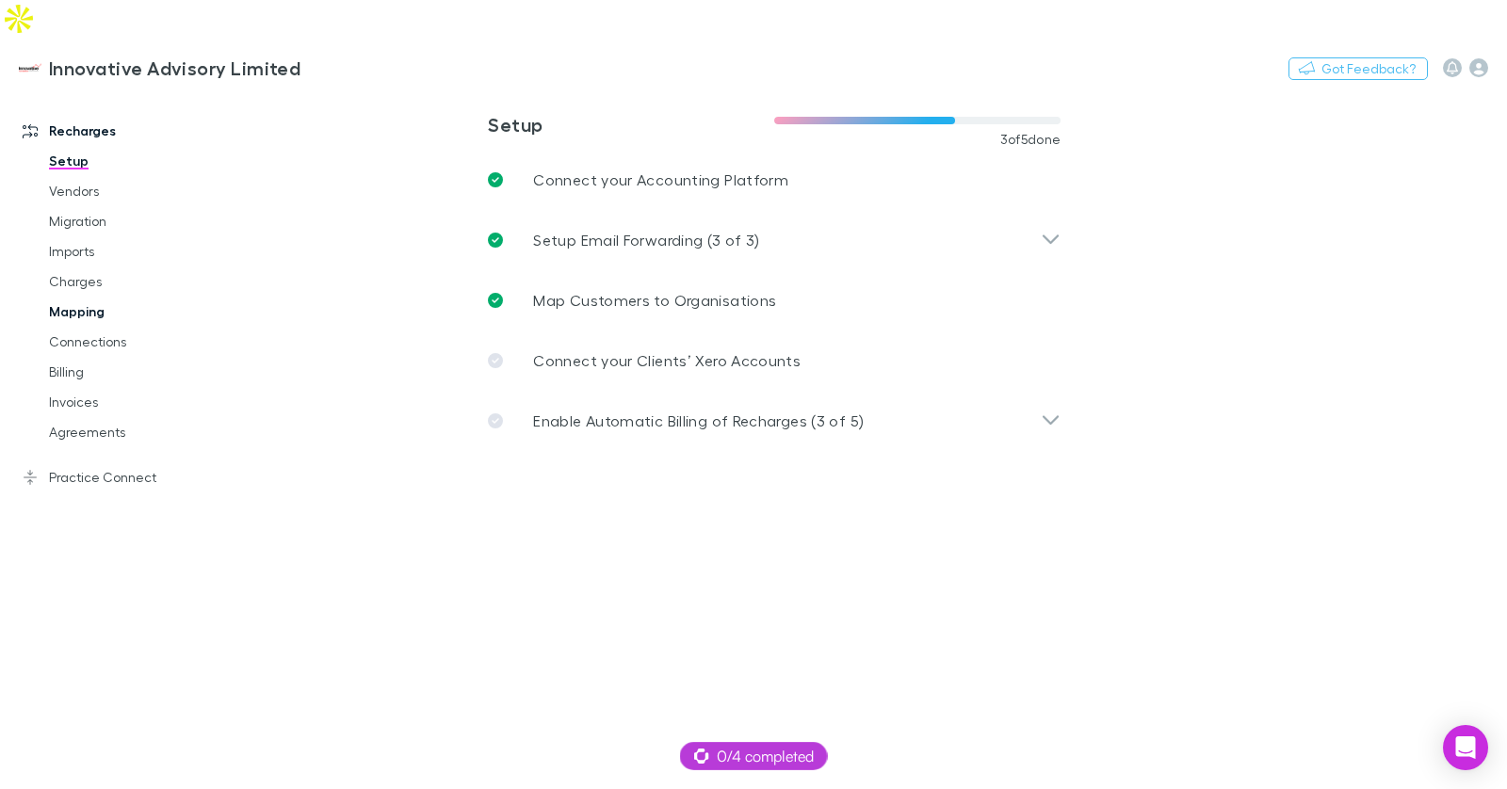
click at [81, 297] on link "Mapping" at bounding box center [132, 312] width 204 height 30
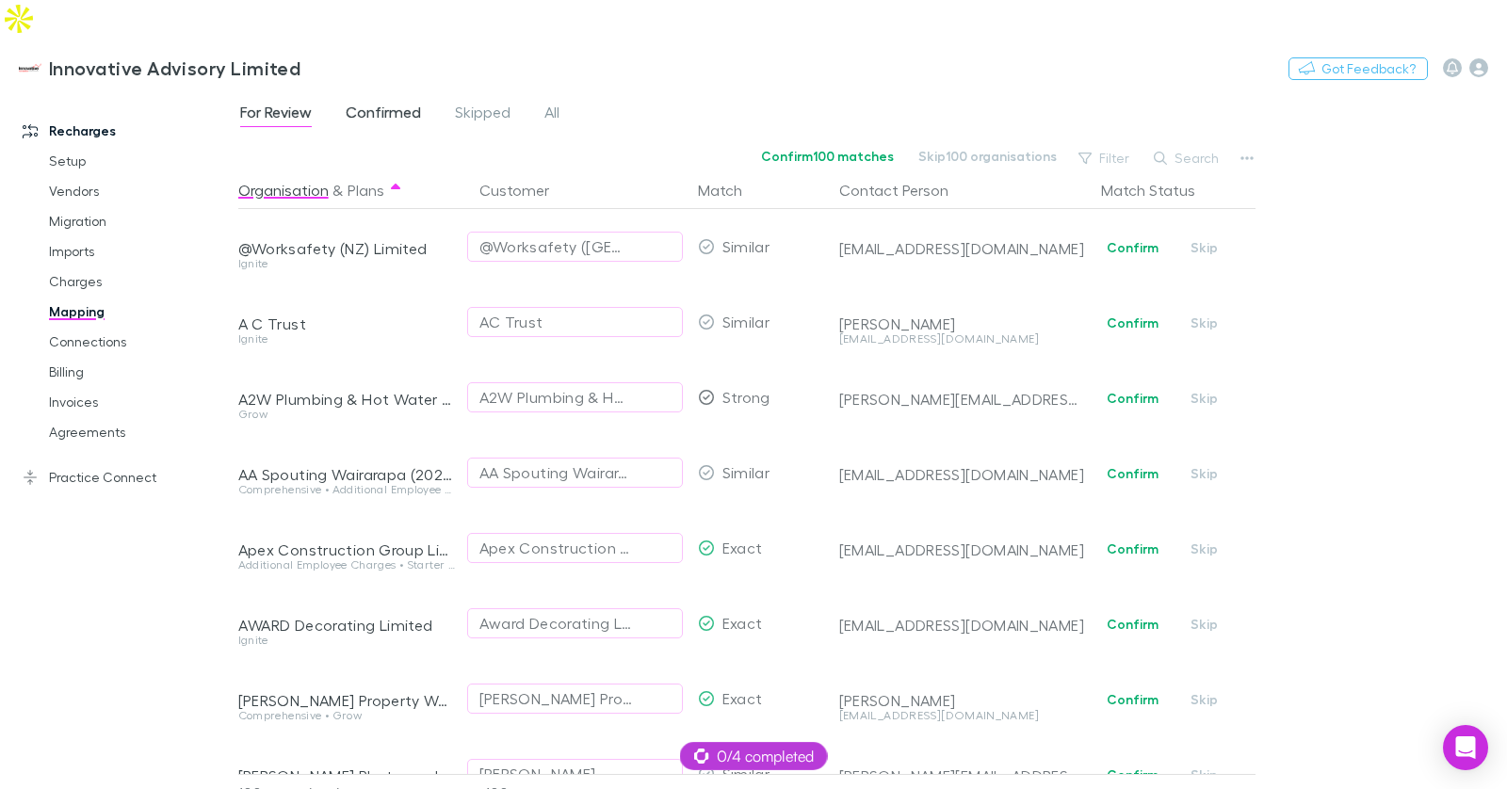
click at [356, 103] on span "Confirmed" at bounding box center [383, 115] width 75 height 24
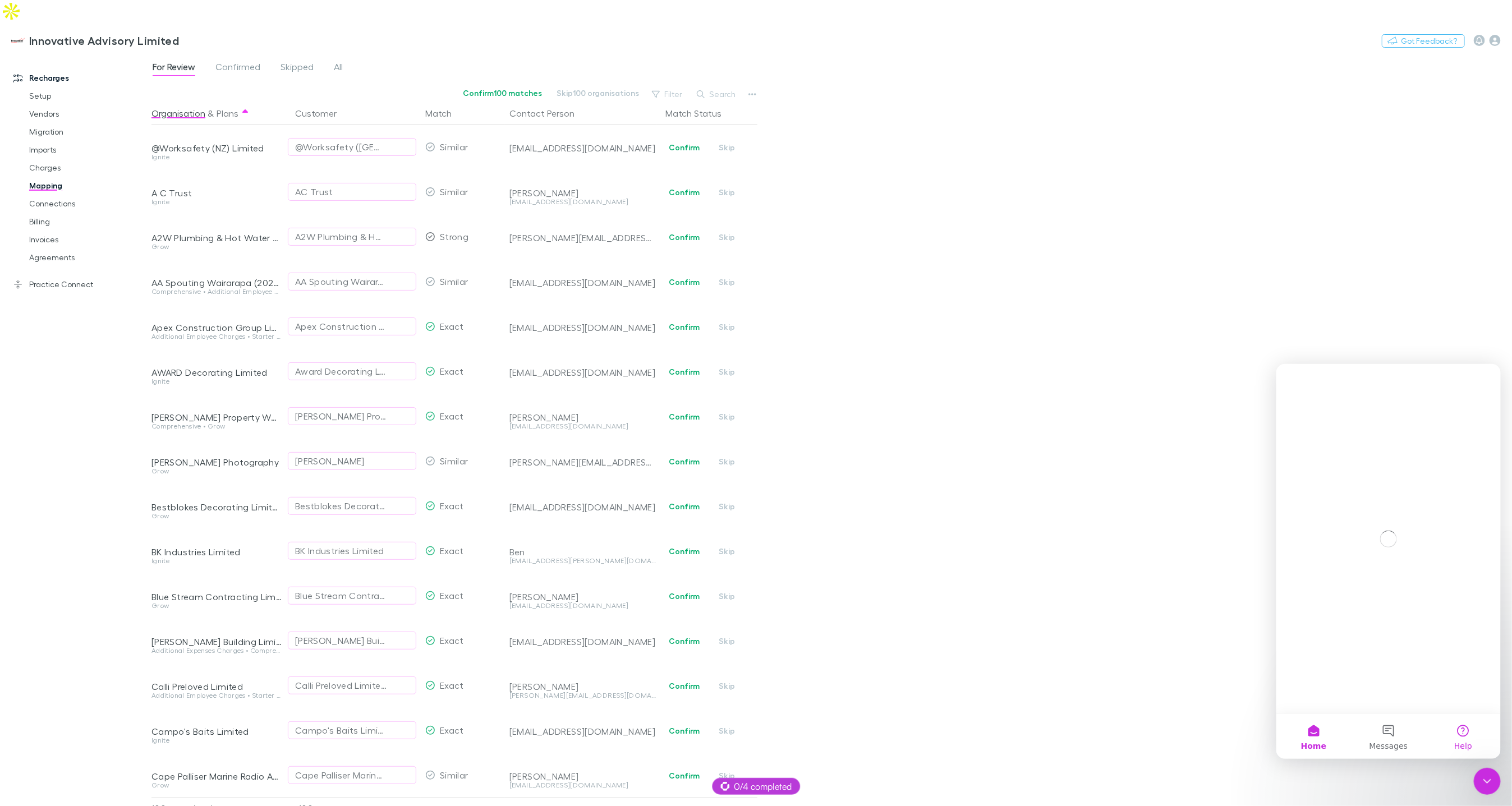
click at [1470, 739] on button "Help" at bounding box center [1463, 736] width 74 height 45
click at [1326, 400] on input "Search for help" at bounding box center [1388, 404] width 209 height 21
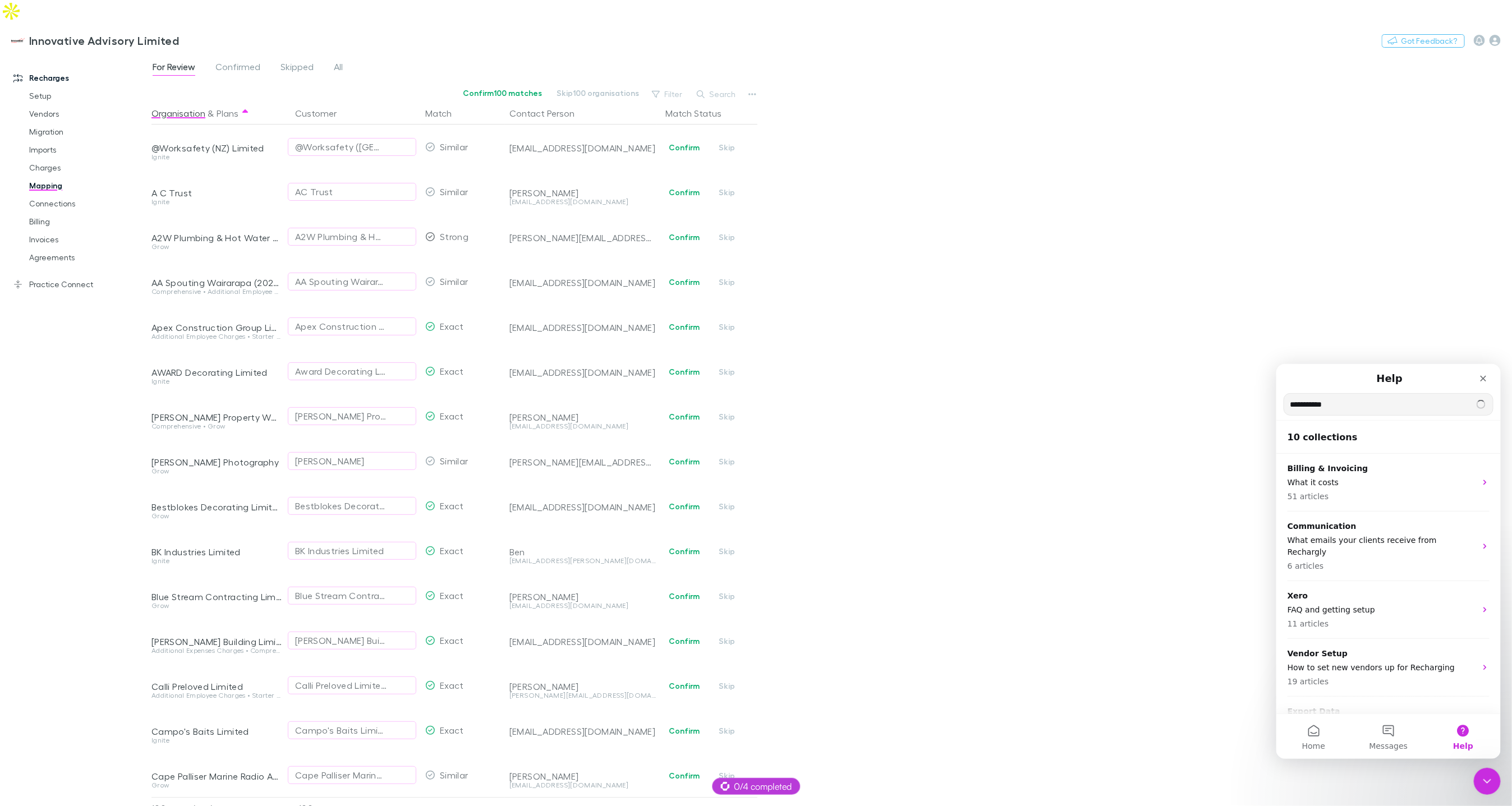
type input "**********"
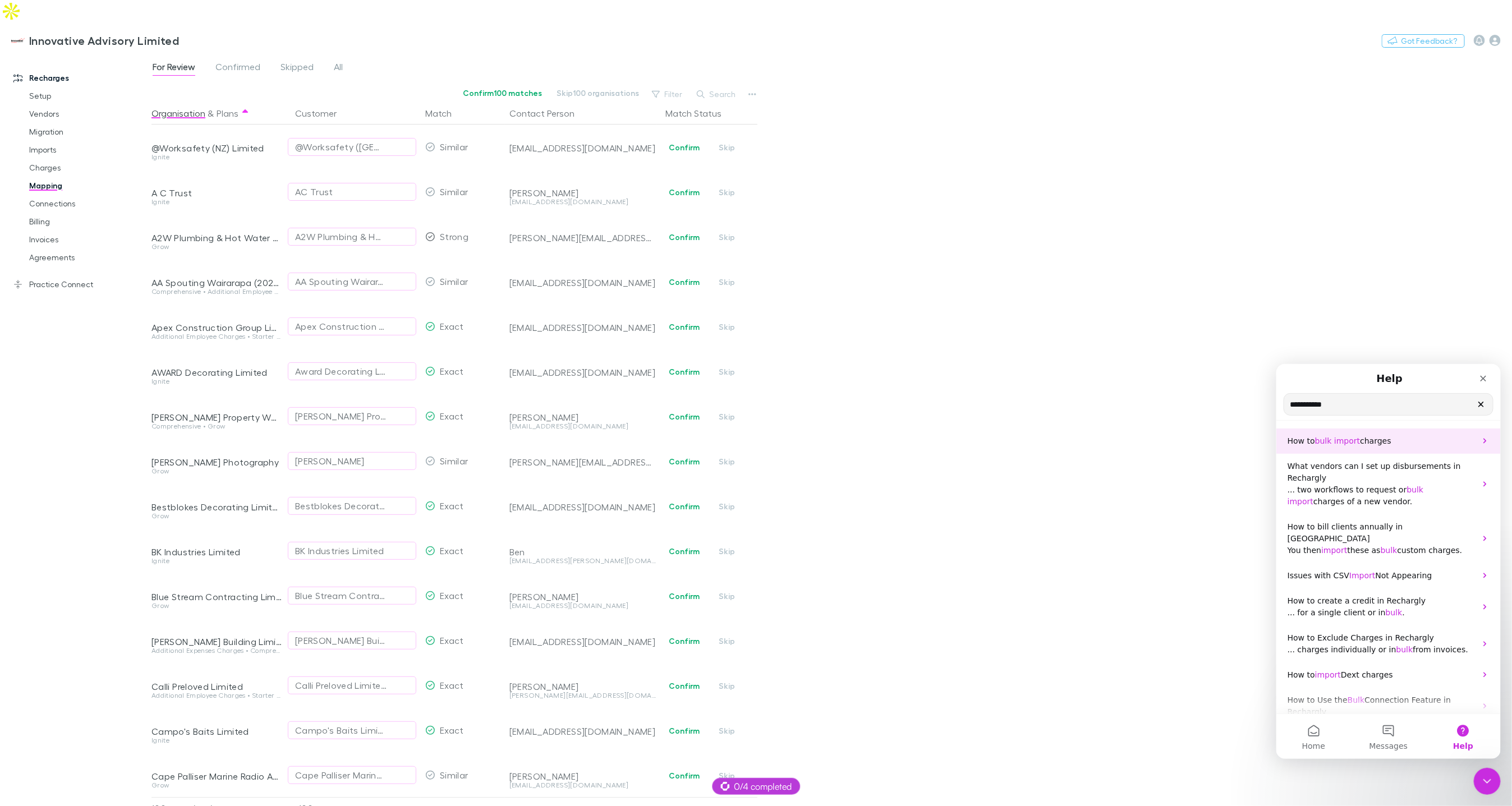
click at [1344, 443] on span "import" at bounding box center [1346, 440] width 26 height 9
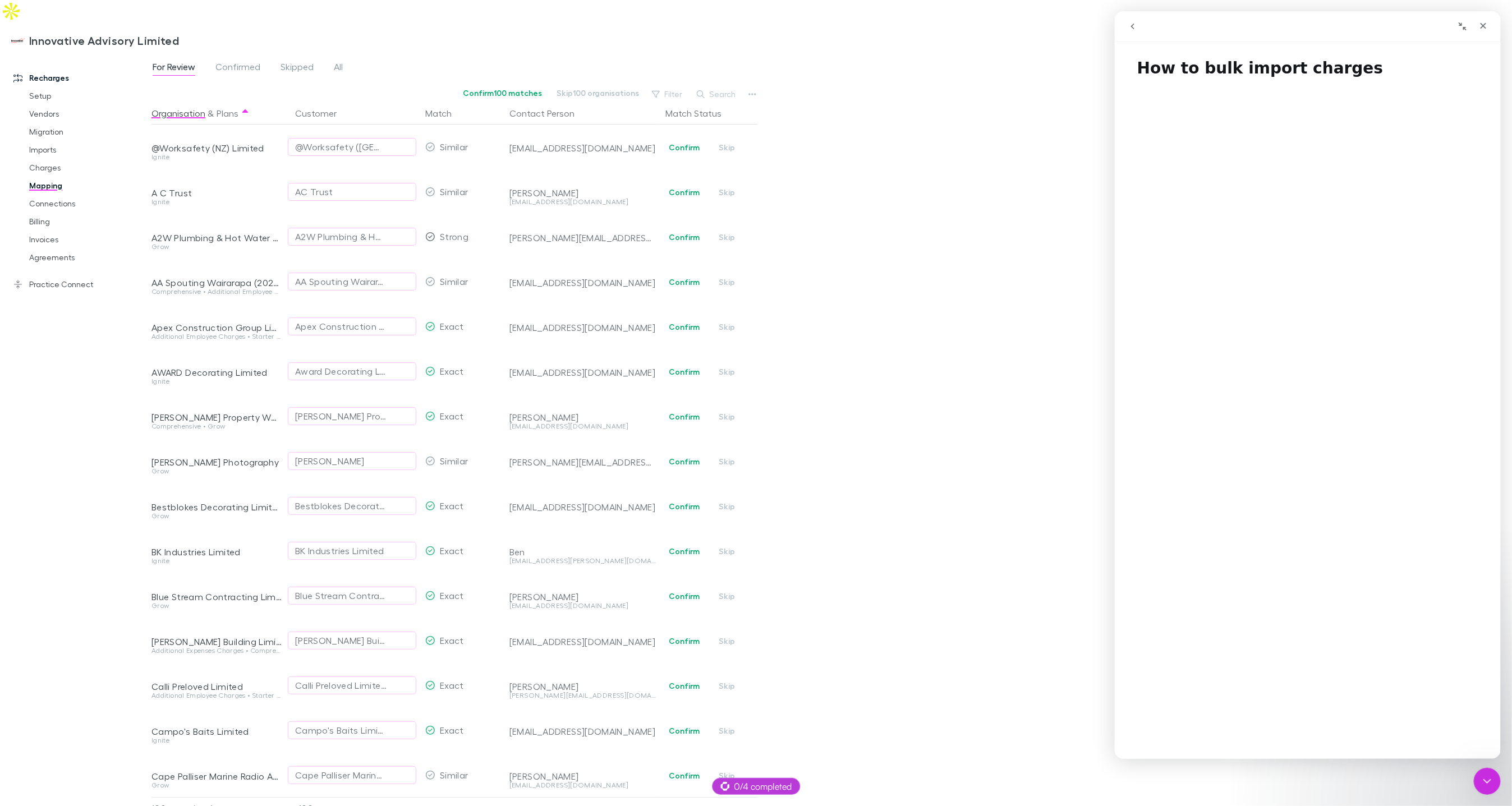
scroll to position [358, 0]
click at [1306, 742] on link "Open in help center" at bounding box center [1307, 742] width 90 height 9
click at [43, 159] on link "Charges" at bounding box center [83, 168] width 131 height 18
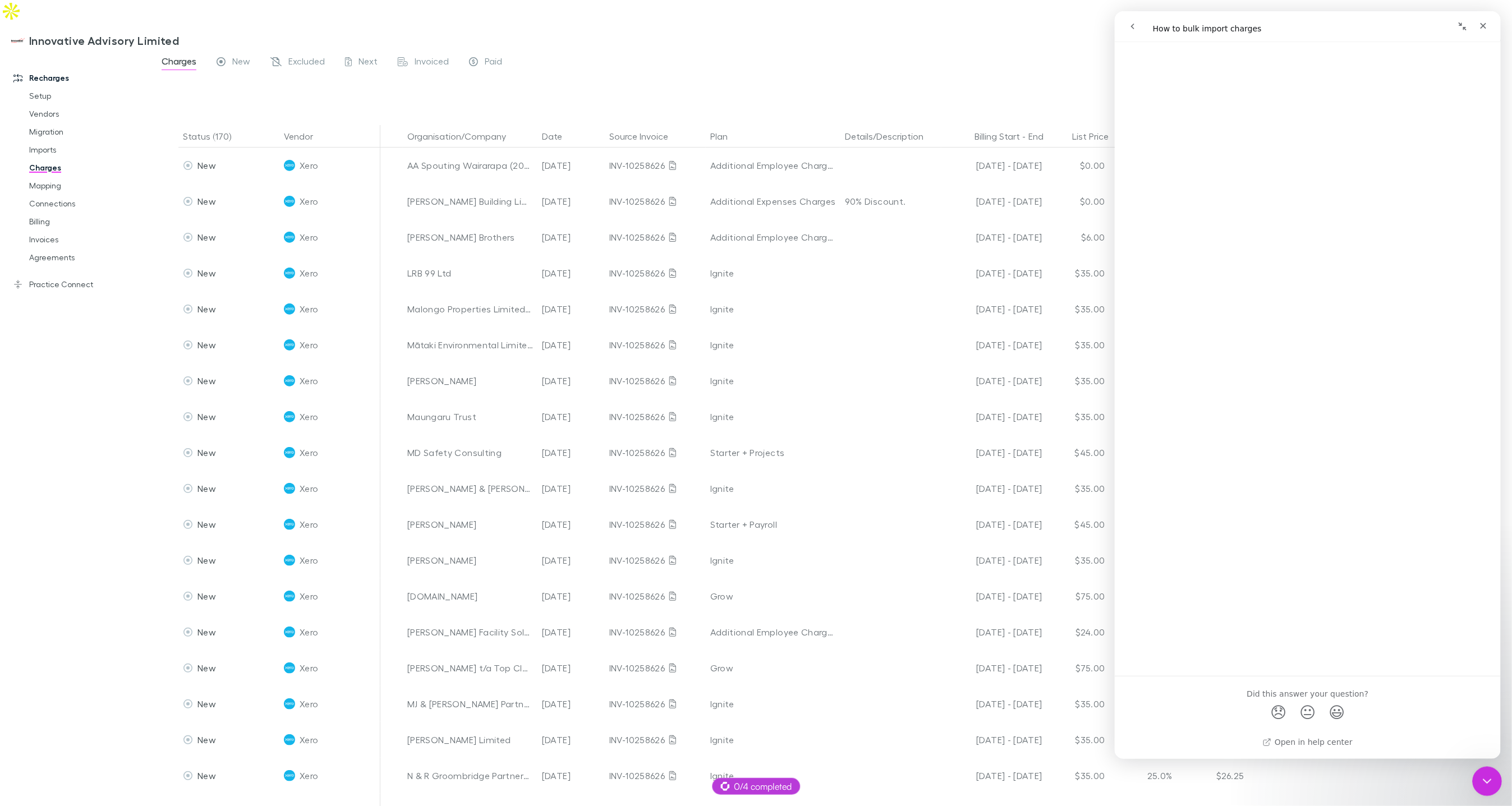
click at [1482, 779] on icon "Close Intercom Messenger" at bounding box center [1486, 780] width 14 height 14
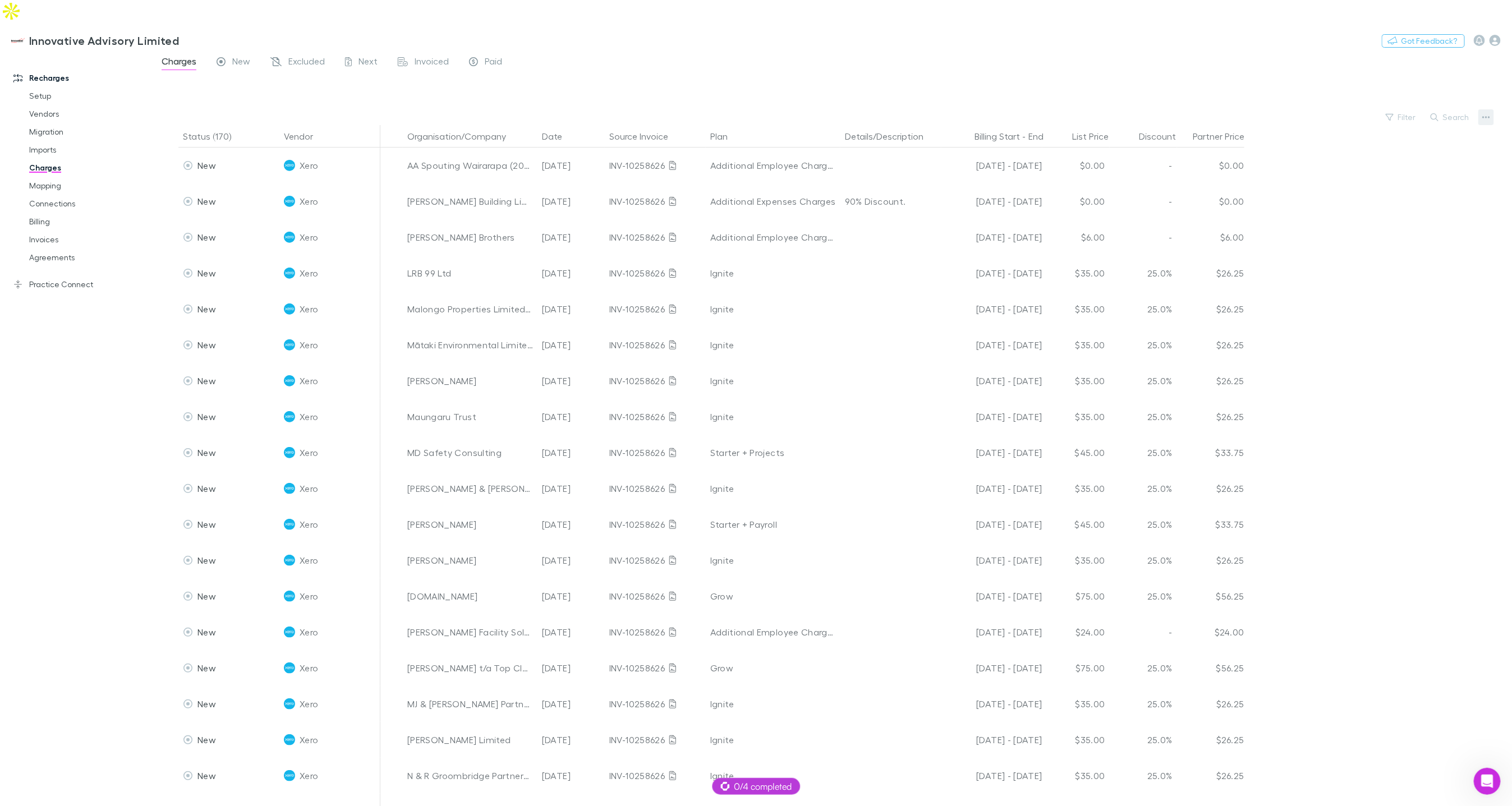
click at [1486, 113] on icon "button" at bounding box center [1486, 117] width 8 height 9
drag, startPoint x: 1382, startPoint y: 142, endPoint x: 1371, endPoint y: 142, distance: 11.0
click at [1382, 142] on p "Plan exclusions" at bounding box center [1417, 137] width 136 height 14
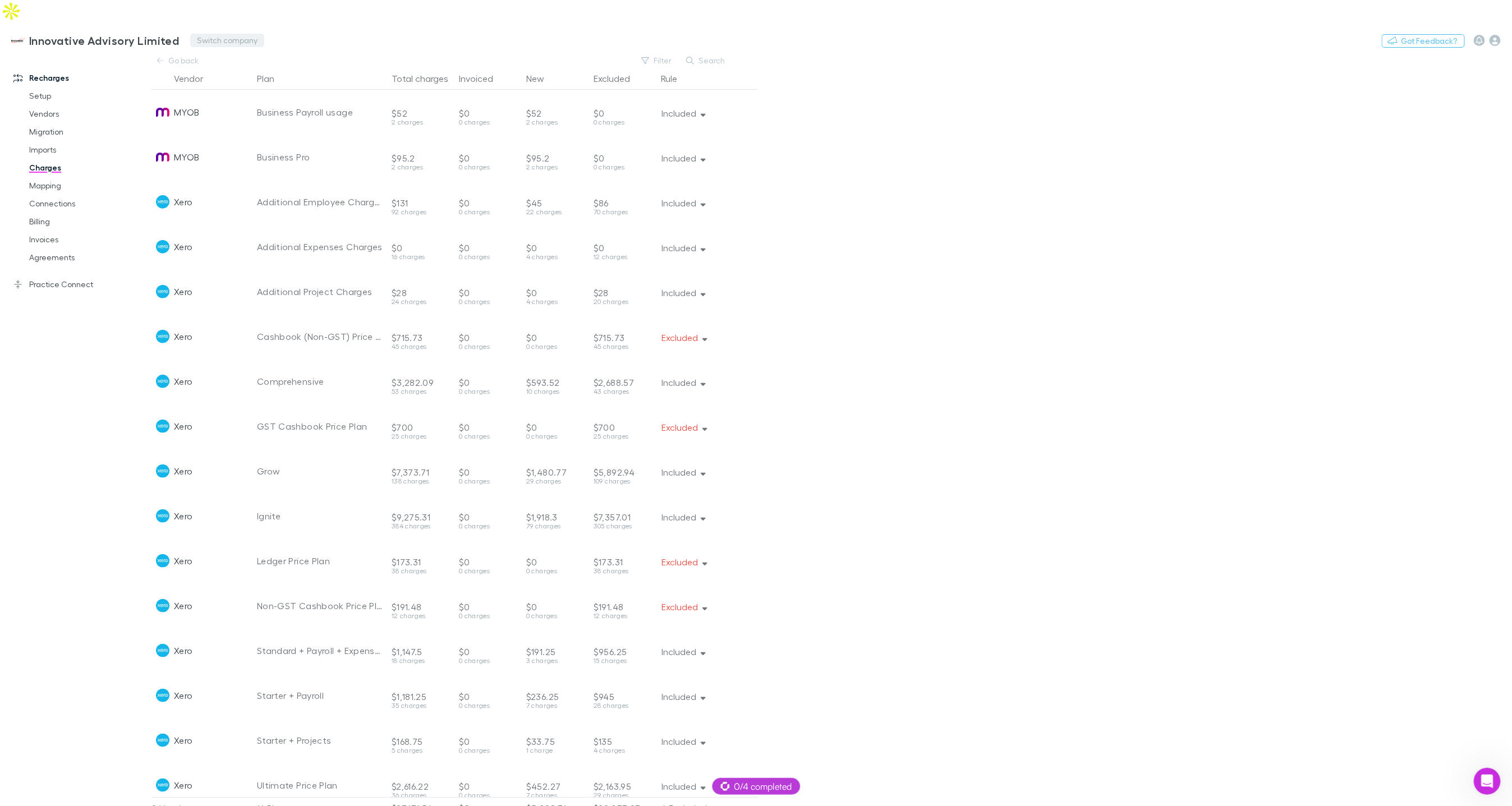
click at [197, 34] on button "Switch company" at bounding box center [227, 41] width 74 height 14
type input "****"
click at [256, 60] on li "Altitude Business Advisory" at bounding box center [286, 67] width 195 height 18
click at [46, 87] on link "Setup" at bounding box center [83, 96] width 131 height 18
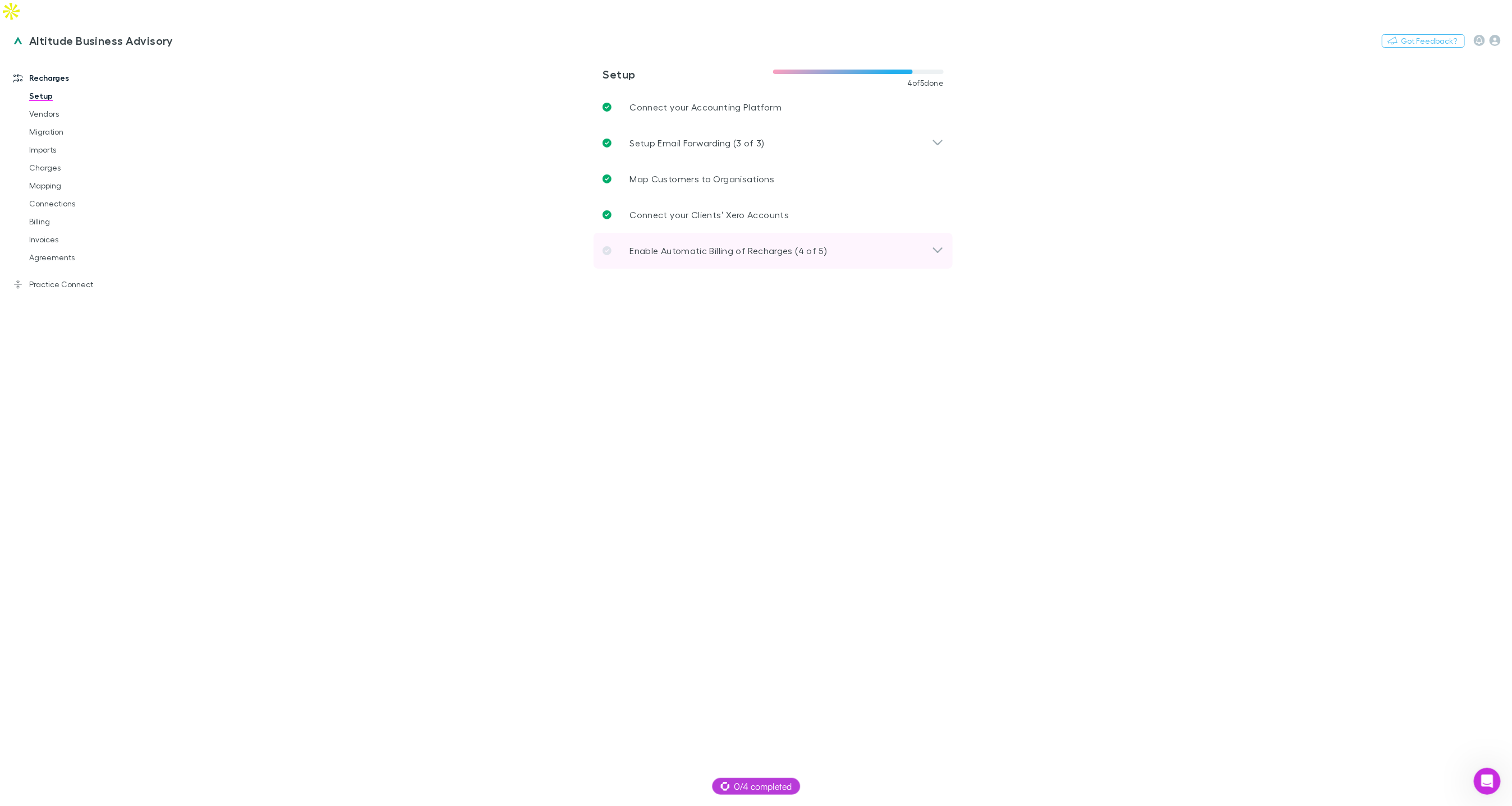
click at [695, 244] on p "Enable Automatic Billing of Recharges (4 of 5)" at bounding box center [729, 251] width 198 height 14
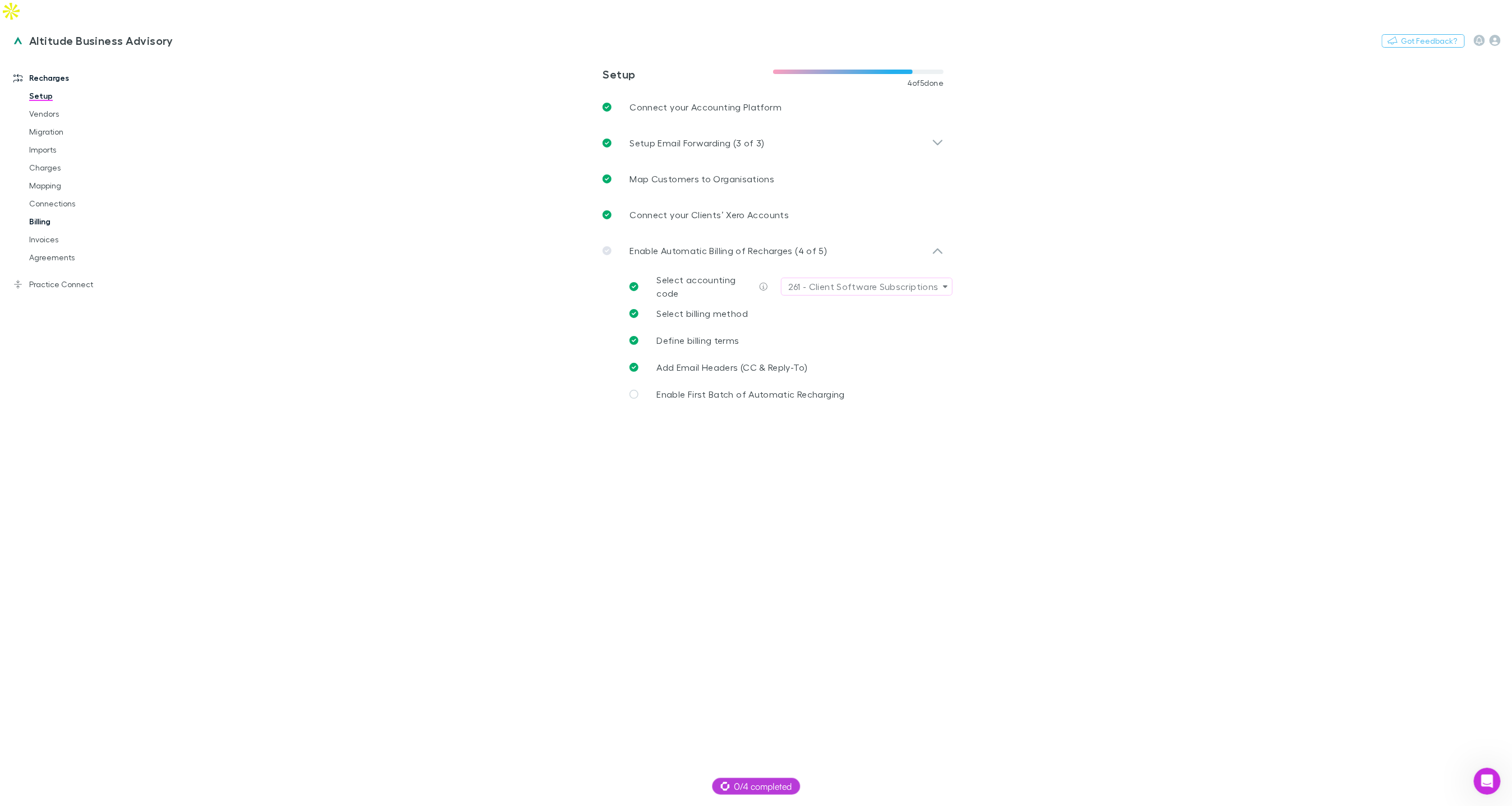
click at [60, 213] on link "Billing" at bounding box center [83, 222] width 131 height 18
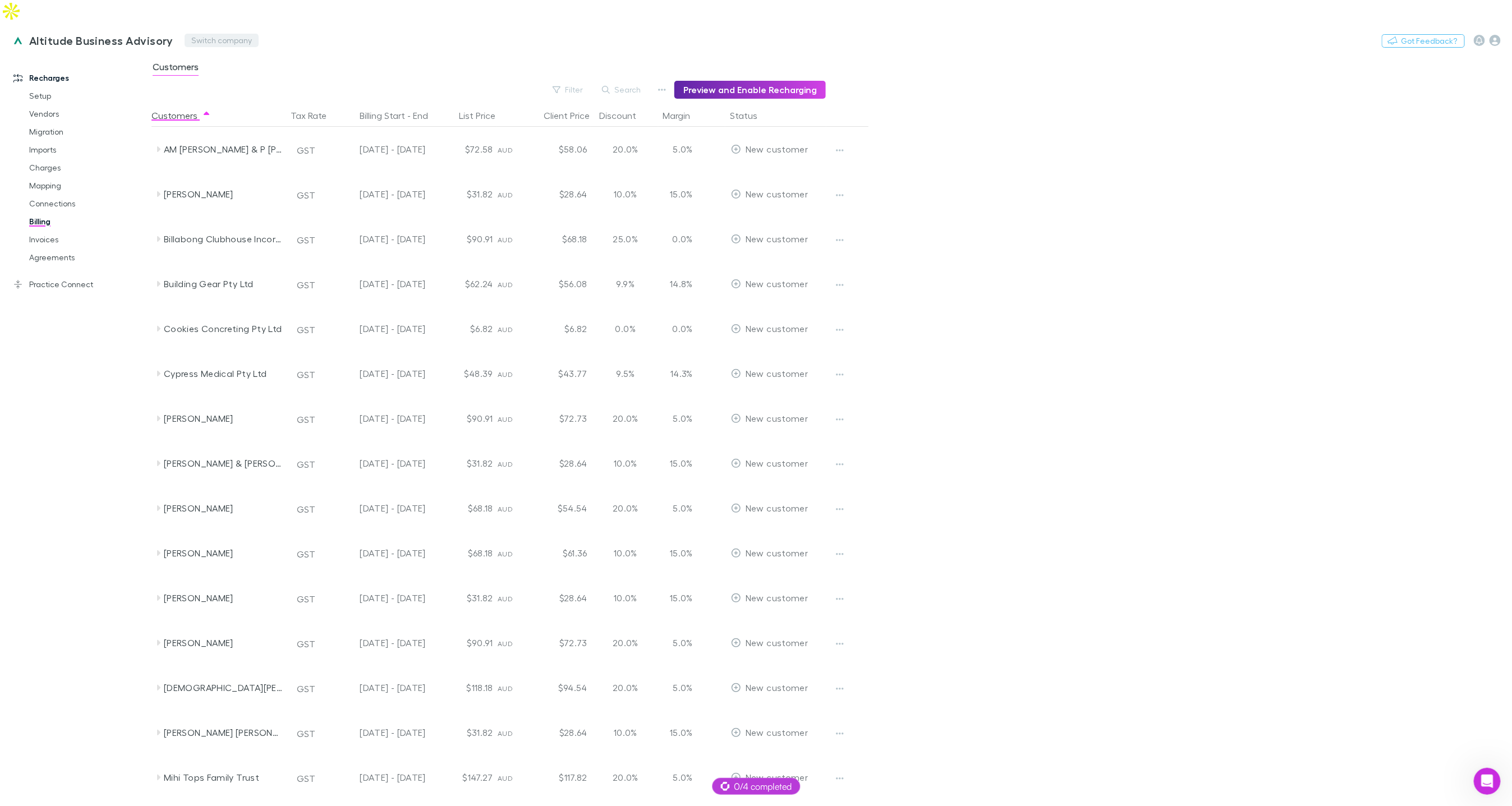
click at [207, 34] on button "Switch company" at bounding box center [222, 41] width 74 height 14
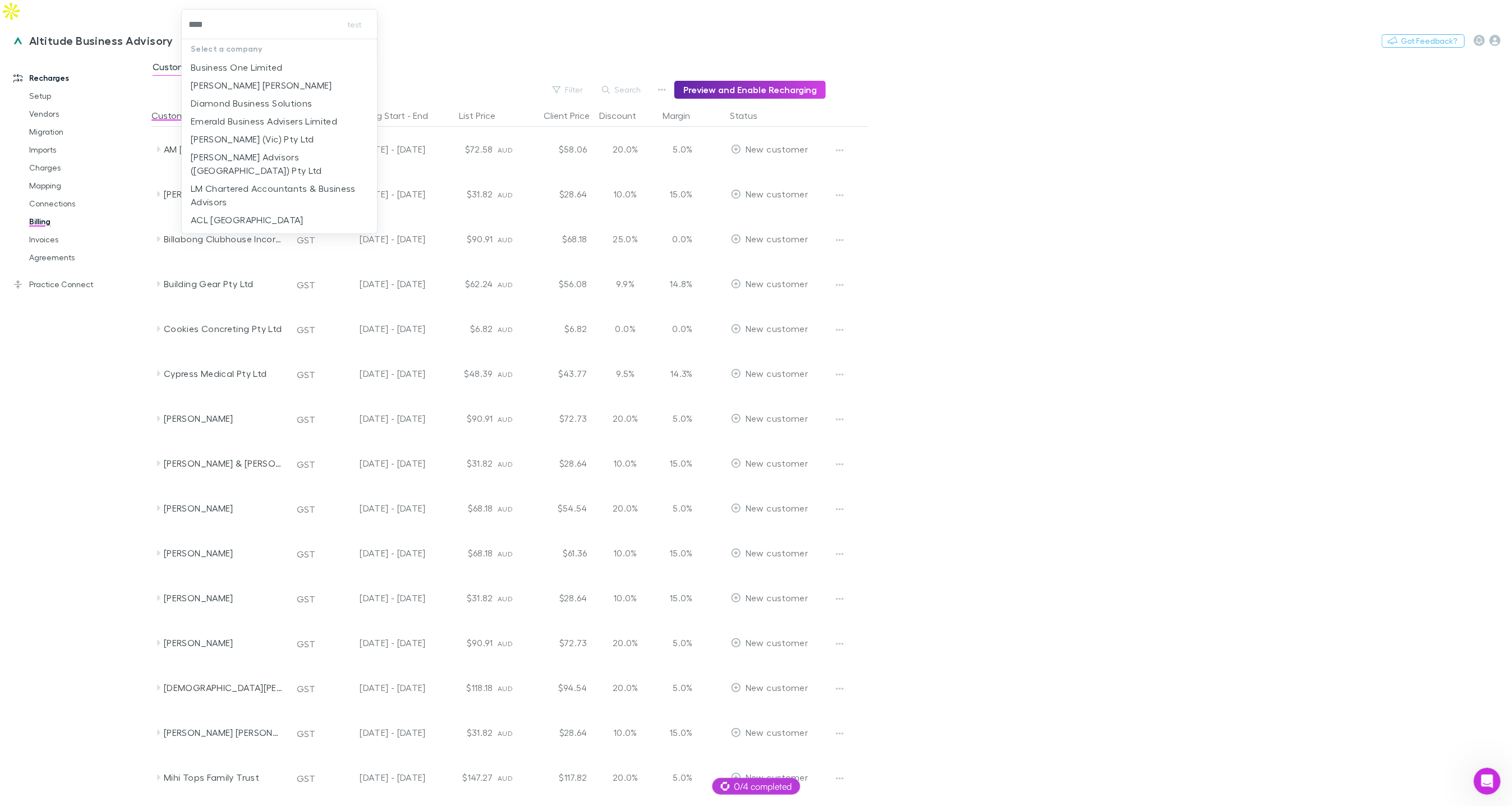
type input "*****"
click at [264, 98] on p "Emerald Business Advisers Limited" at bounding box center [264, 103] width 147 height 14
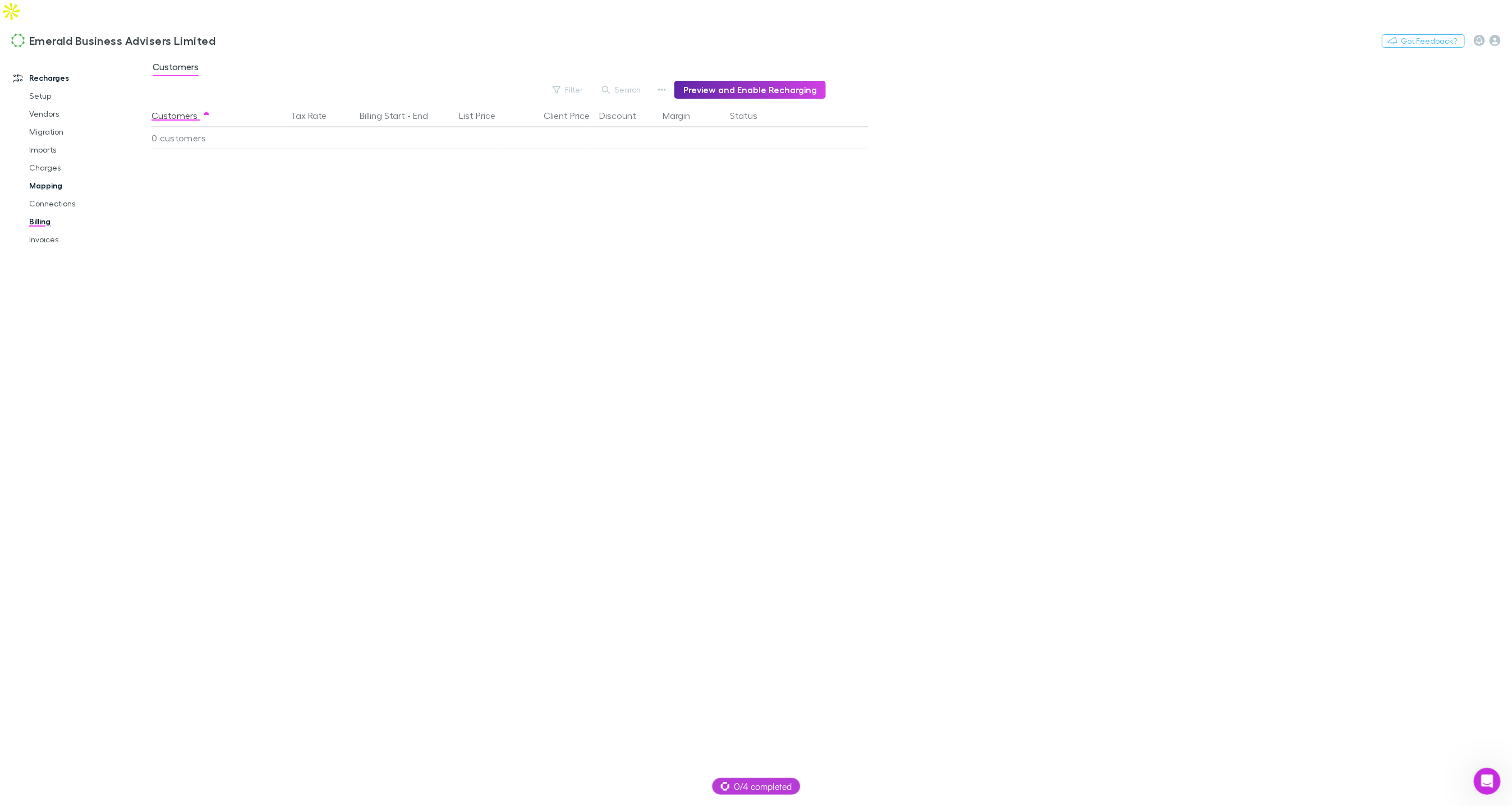
click at [63, 177] on link "Mapping" at bounding box center [83, 186] width 131 height 18
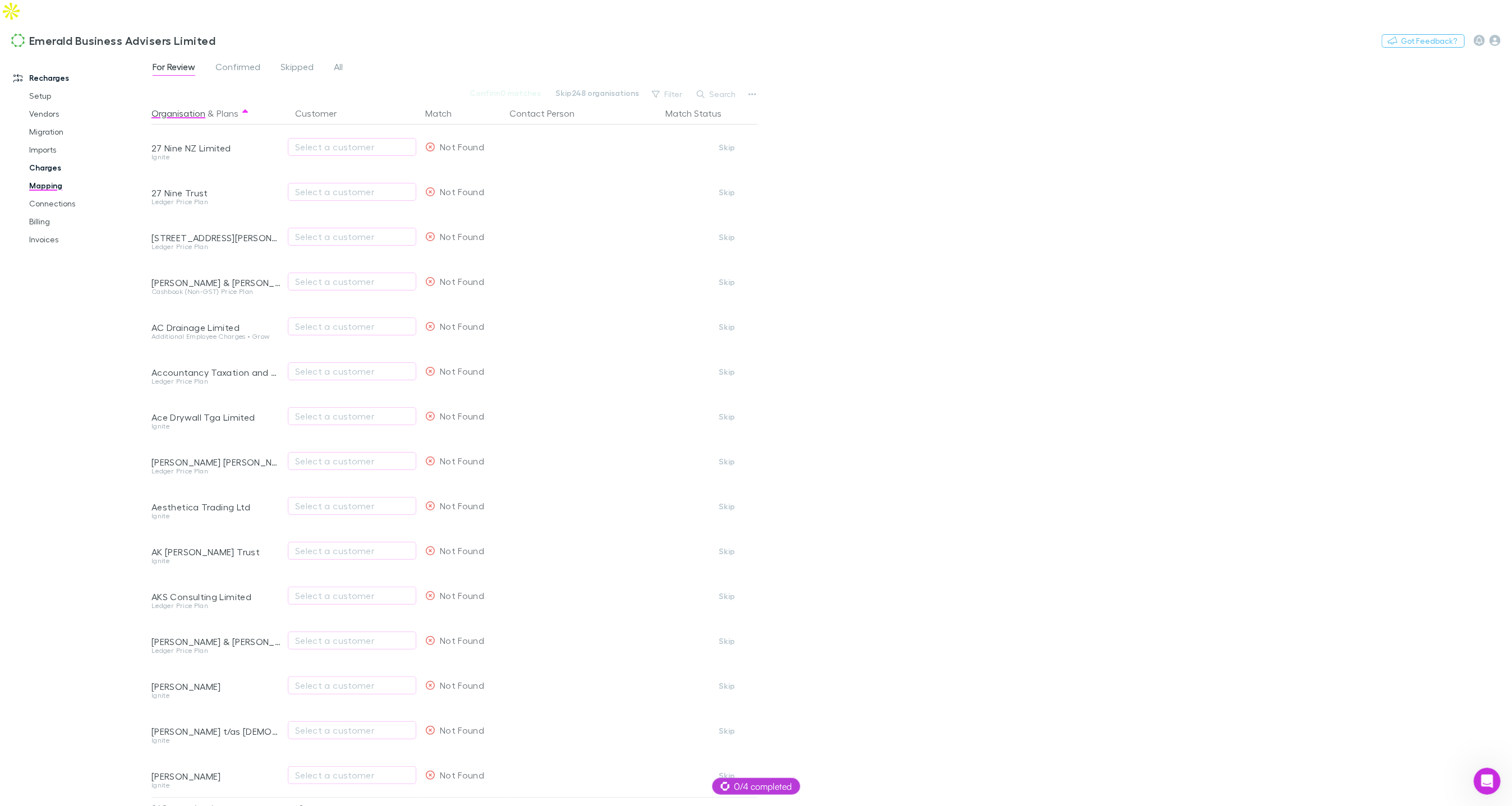
click at [51, 159] on link "Charges" at bounding box center [83, 168] width 131 height 18
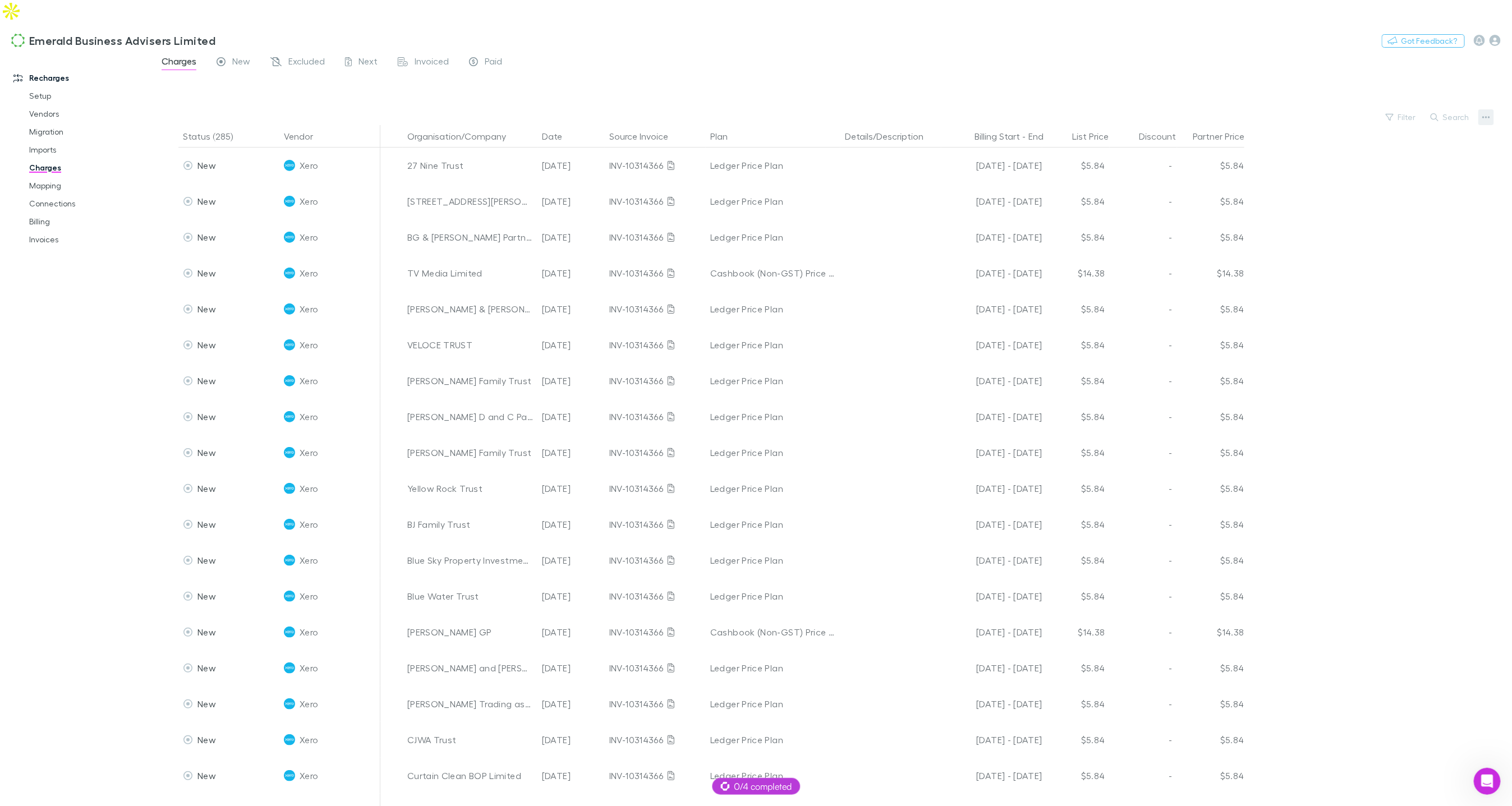
click at [1482, 113] on icon "button" at bounding box center [1486, 117] width 8 height 9
click at [1380, 140] on p "Plan exclusions" at bounding box center [1417, 137] width 136 height 14
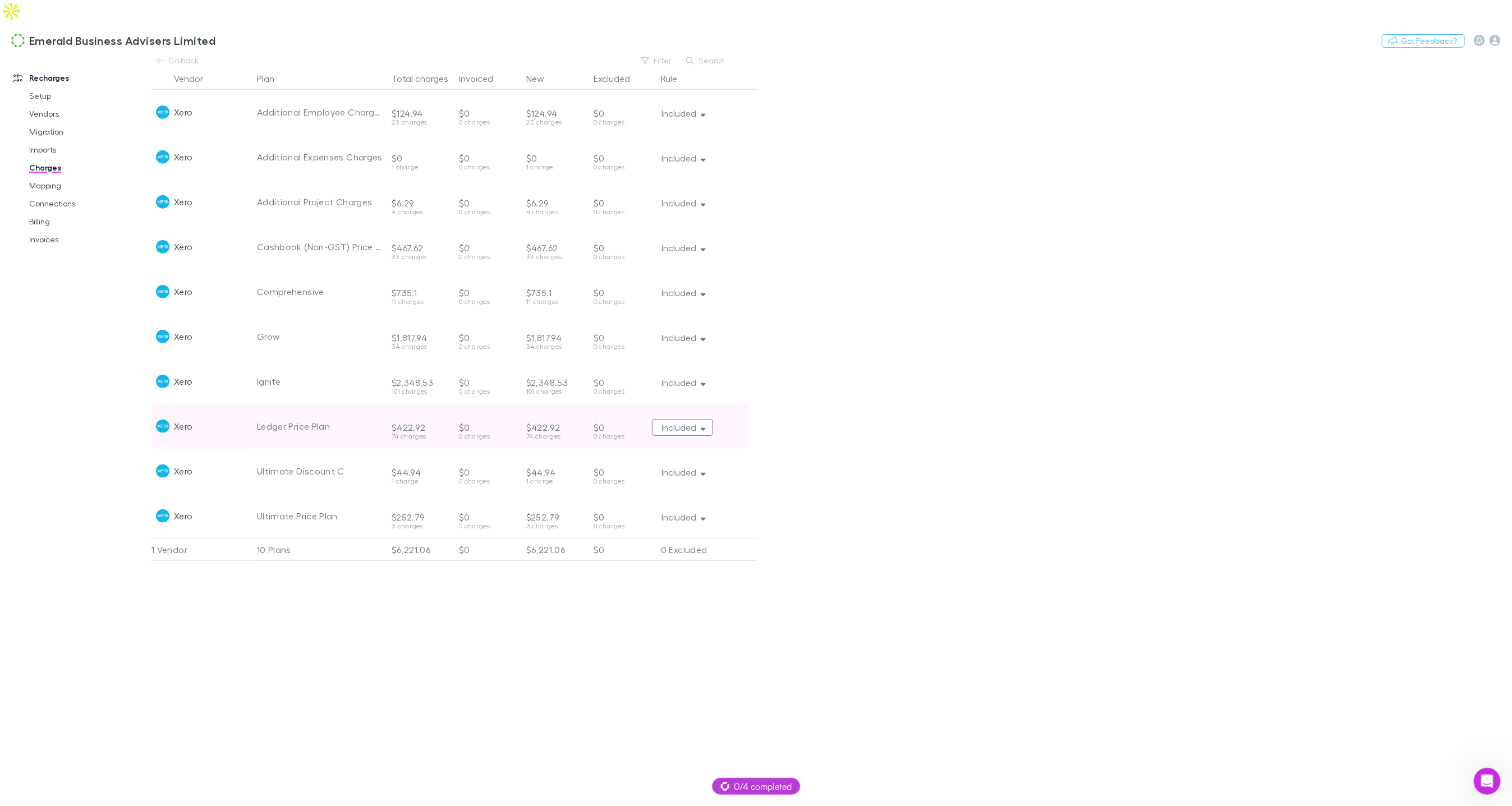
click at [701, 424] on icon "button" at bounding box center [703, 427] width 5 height 8
click at [664, 437] on p "Applies only to future charges with this plan name imported to Rechargly." at bounding box center [636, 445] width 136 height 20
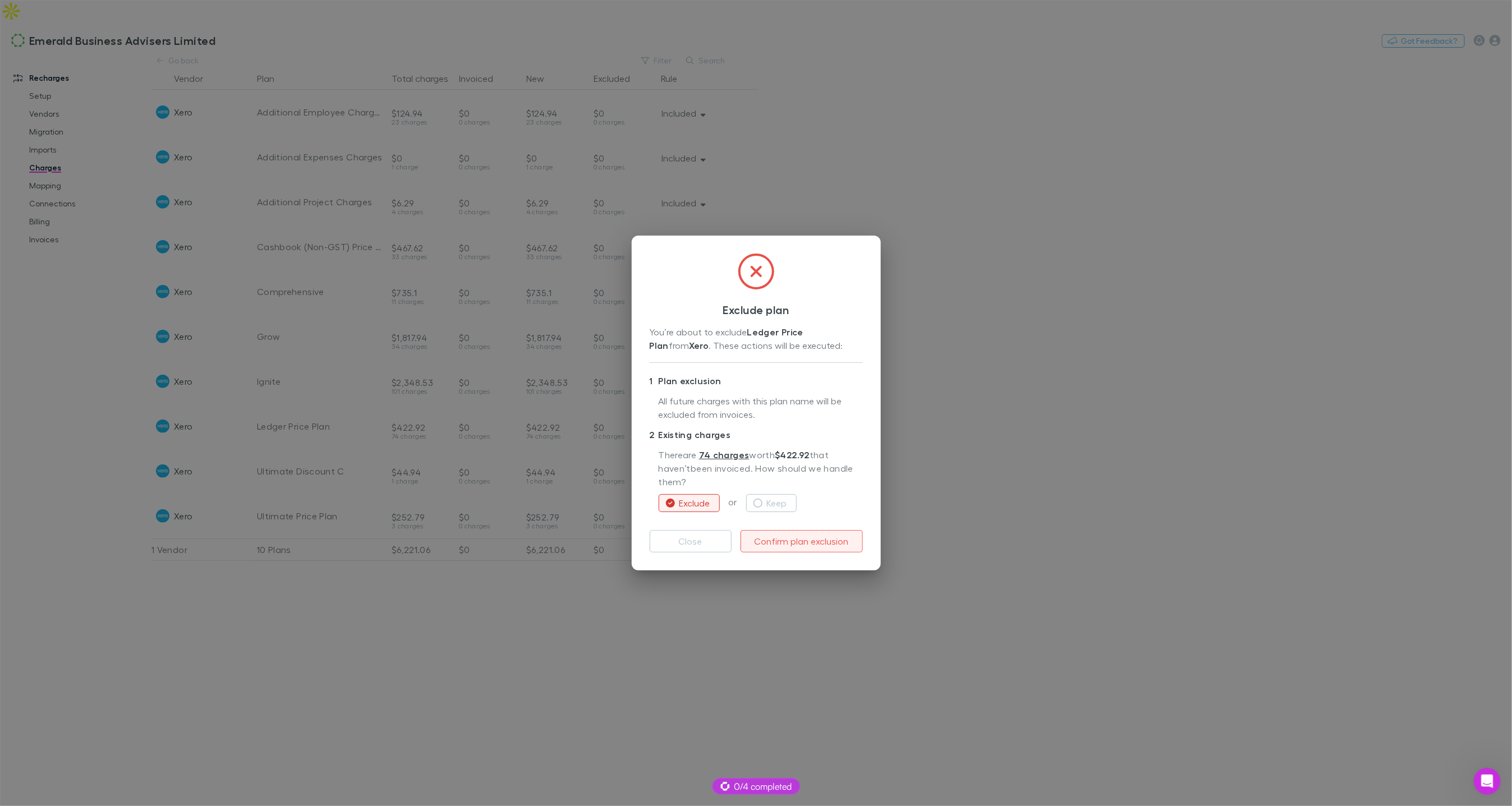
click at [792, 543] on button "Confirm plan exclusion" at bounding box center [801, 542] width 122 height 23
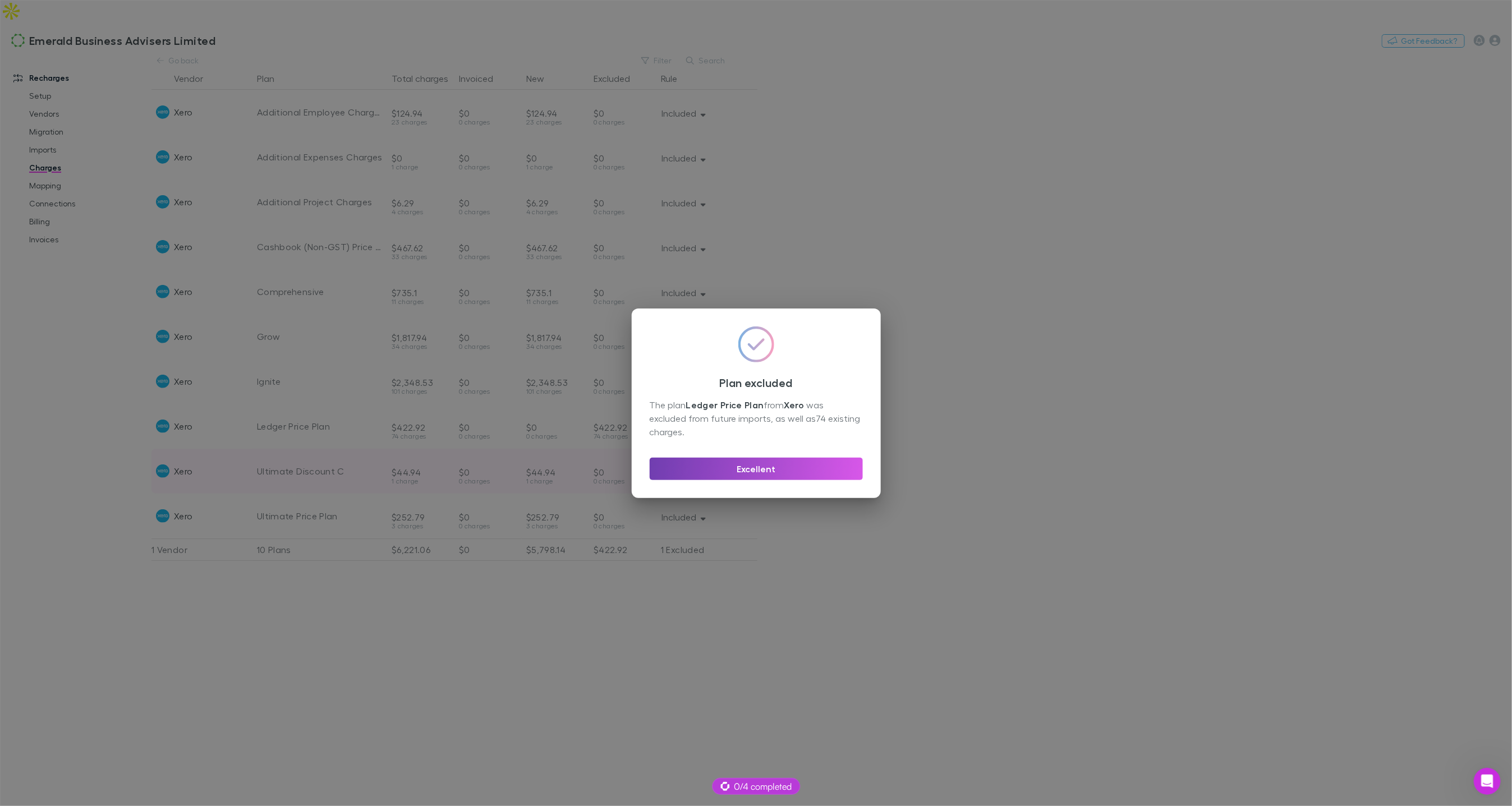
click at [708, 468] on button "Excellent" at bounding box center [757, 469] width 213 height 23
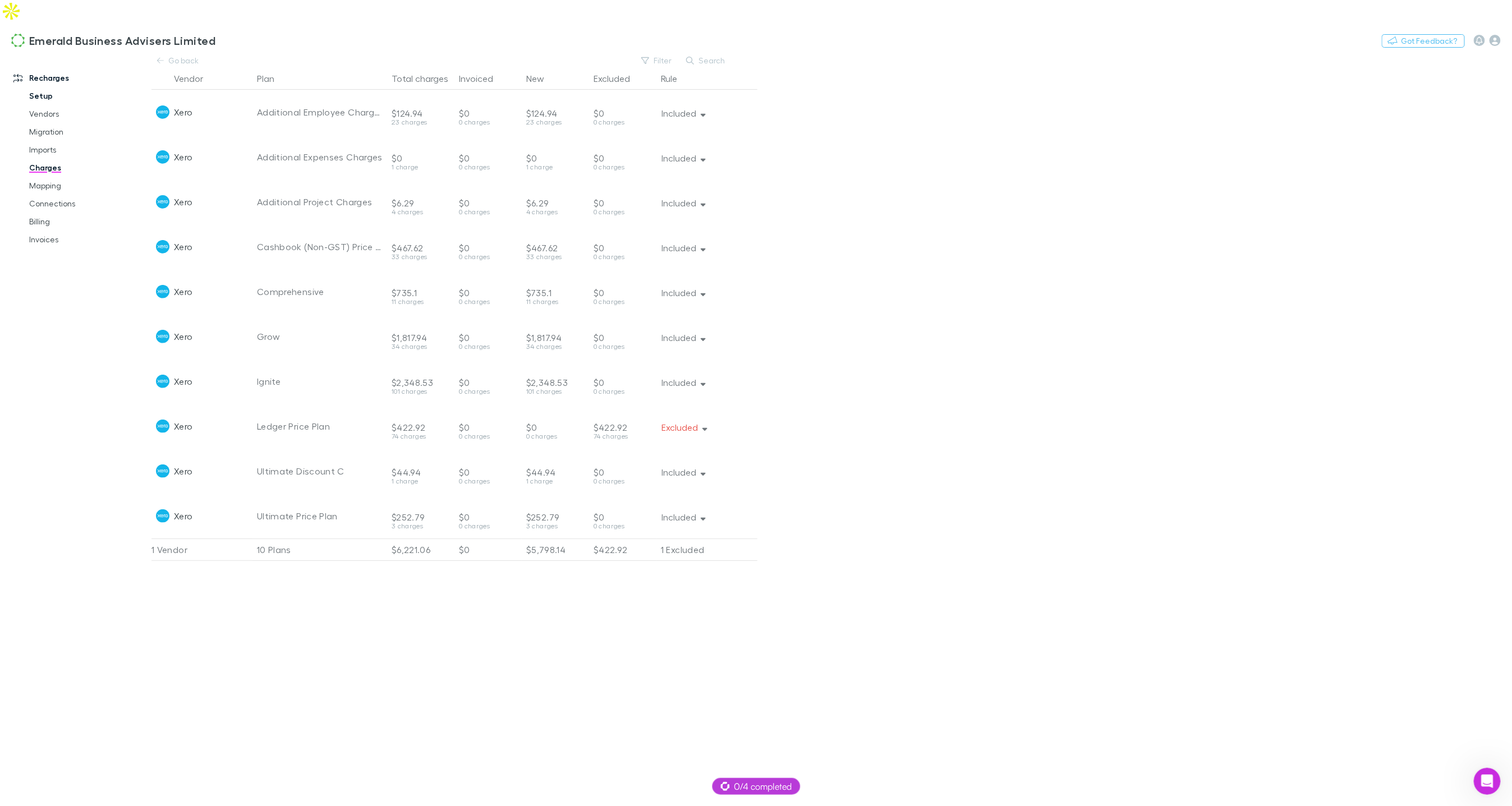
click at [43, 87] on link "Setup" at bounding box center [83, 96] width 131 height 18
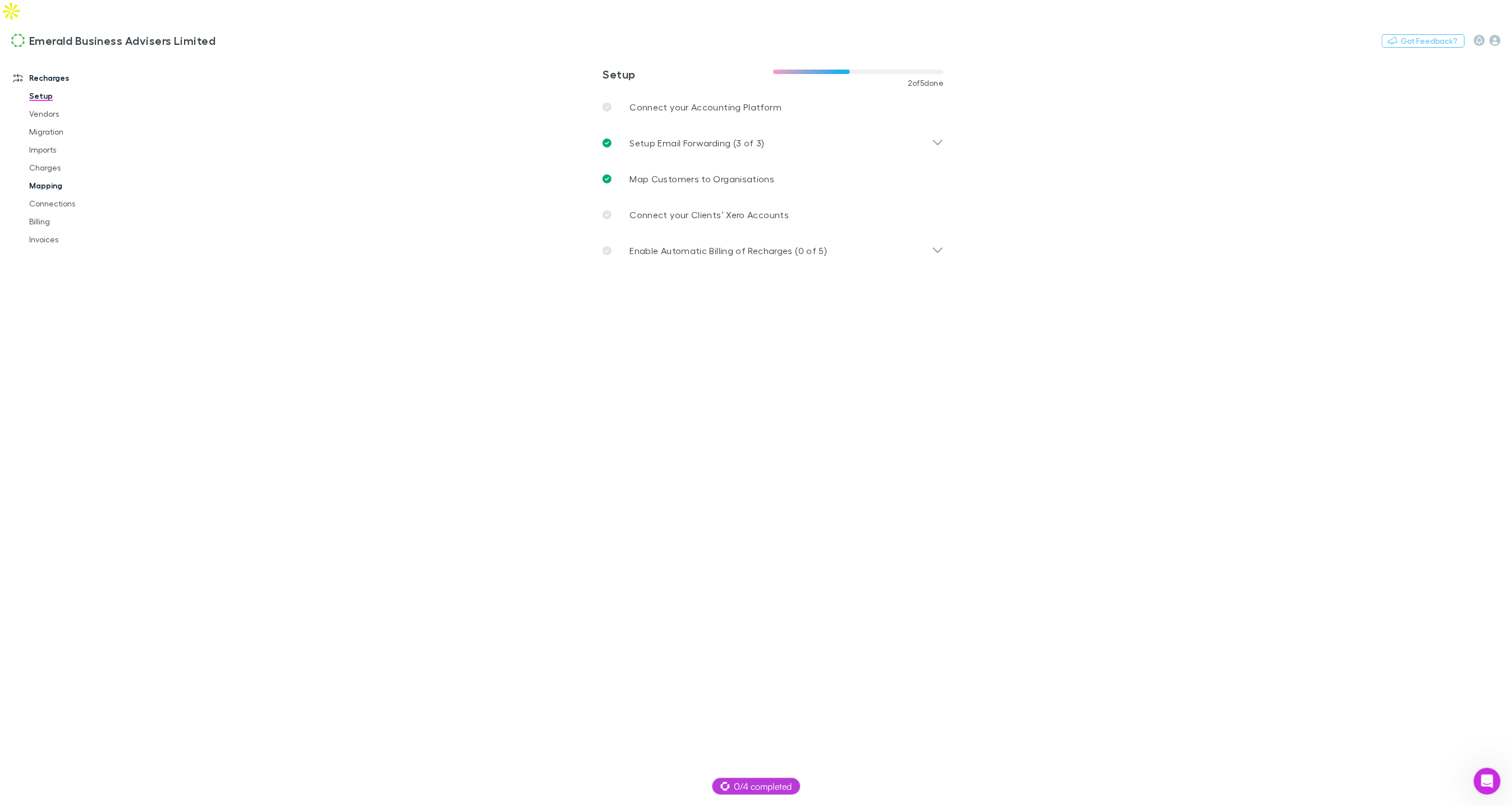
click at [50, 177] on link "Mapping" at bounding box center [83, 186] width 131 height 18
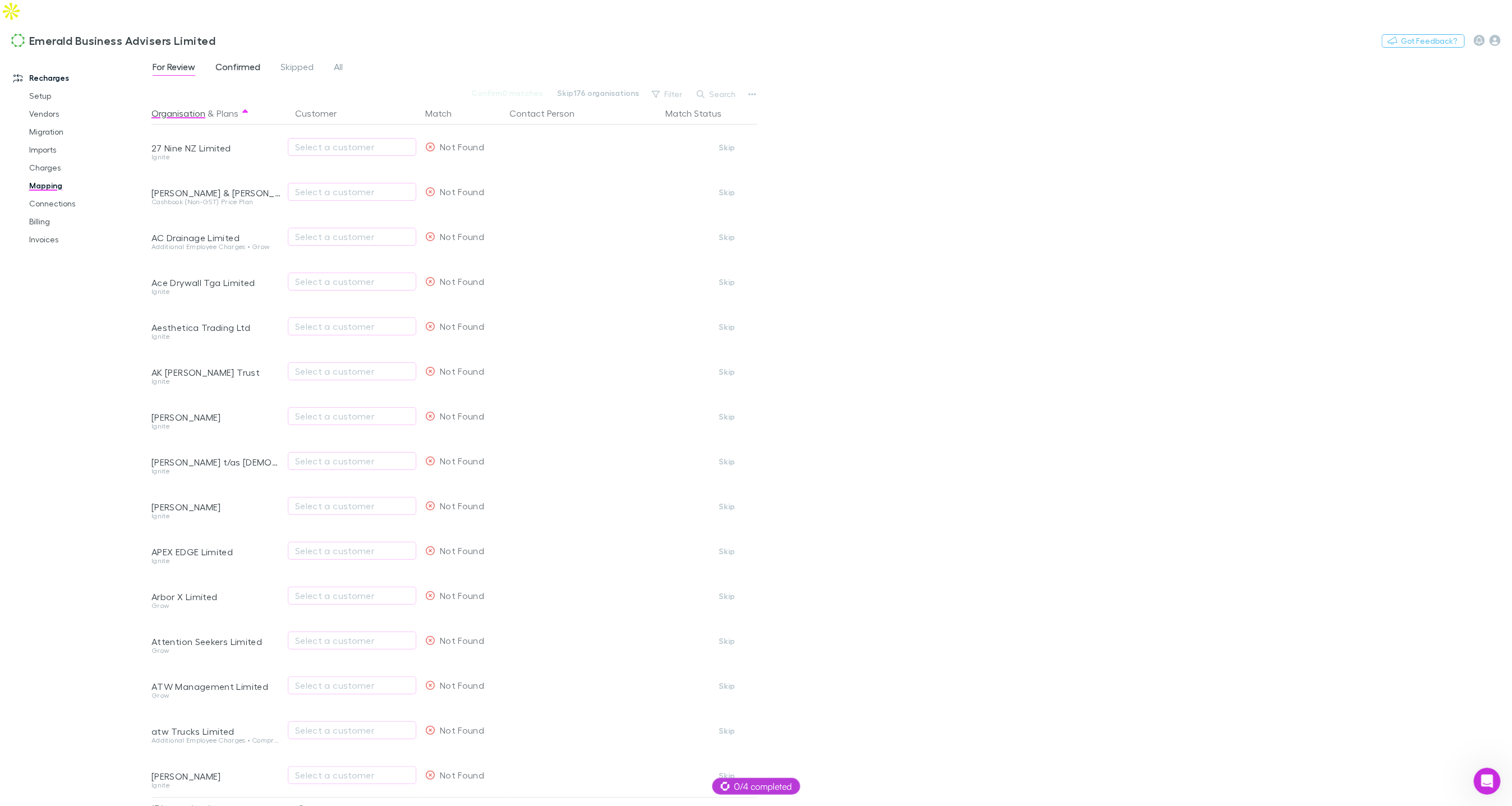
click at [235, 61] on span "Confirmed" at bounding box center [238, 69] width 45 height 14
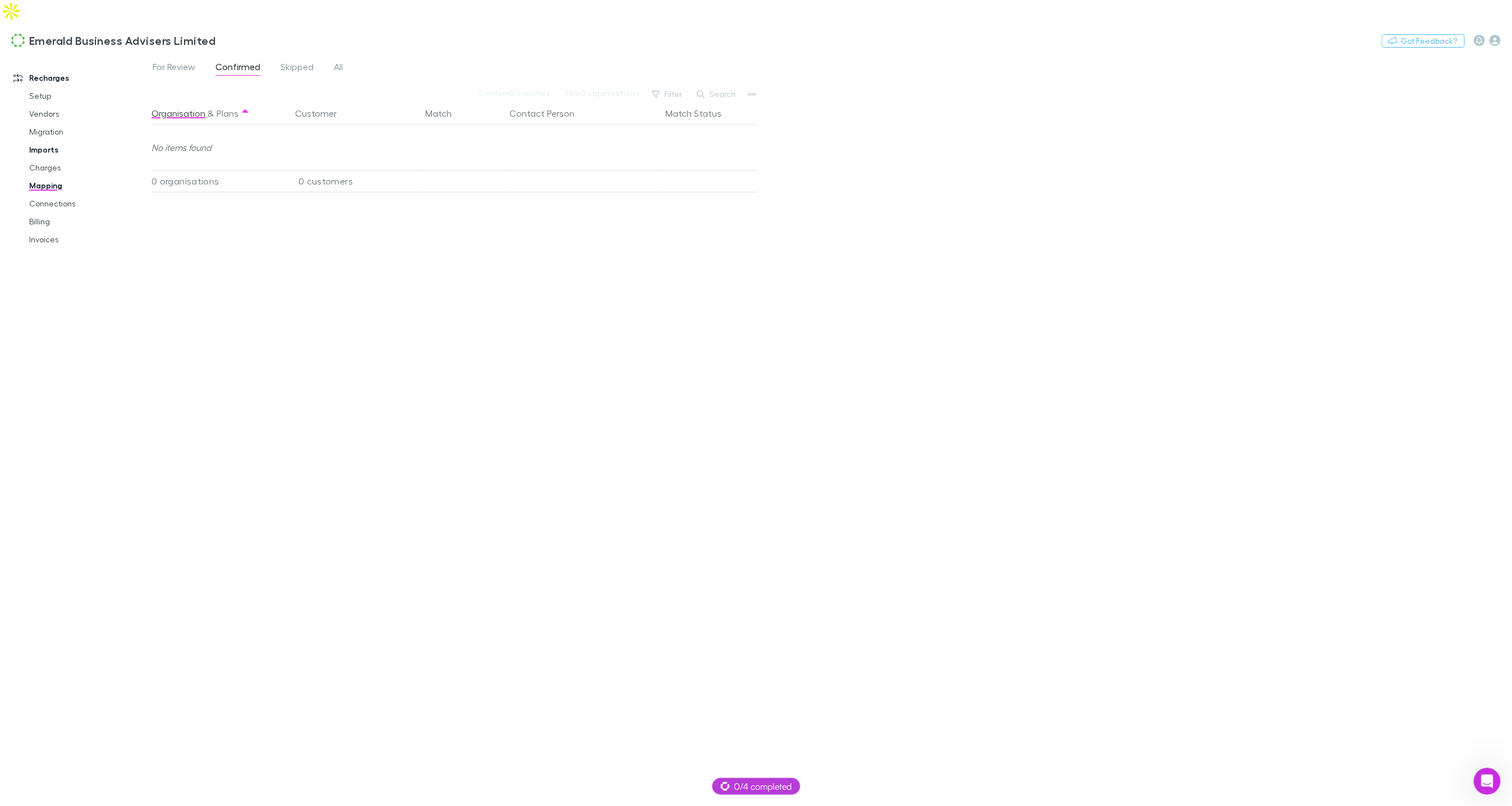
click at [55, 141] on link "Imports" at bounding box center [83, 150] width 131 height 18
click at [219, 61] on span "All" at bounding box center [220, 69] width 9 height 14
click at [52, 159] on link "Charges" at bounding box center [83, 168] width 131 height 18
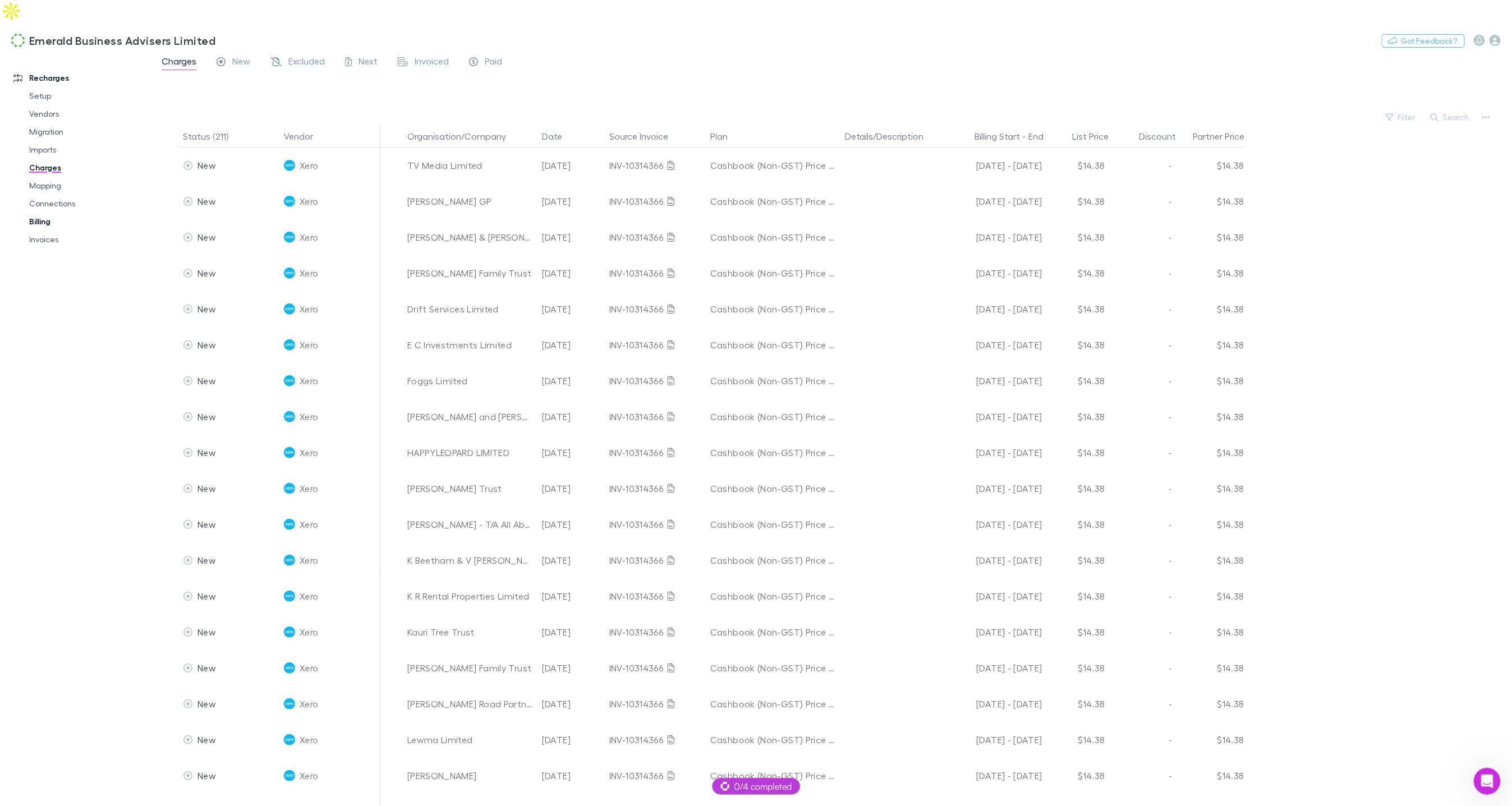
click at [45, 213] on link "Billing" at bounding box center [83, 222] width 131 height 18
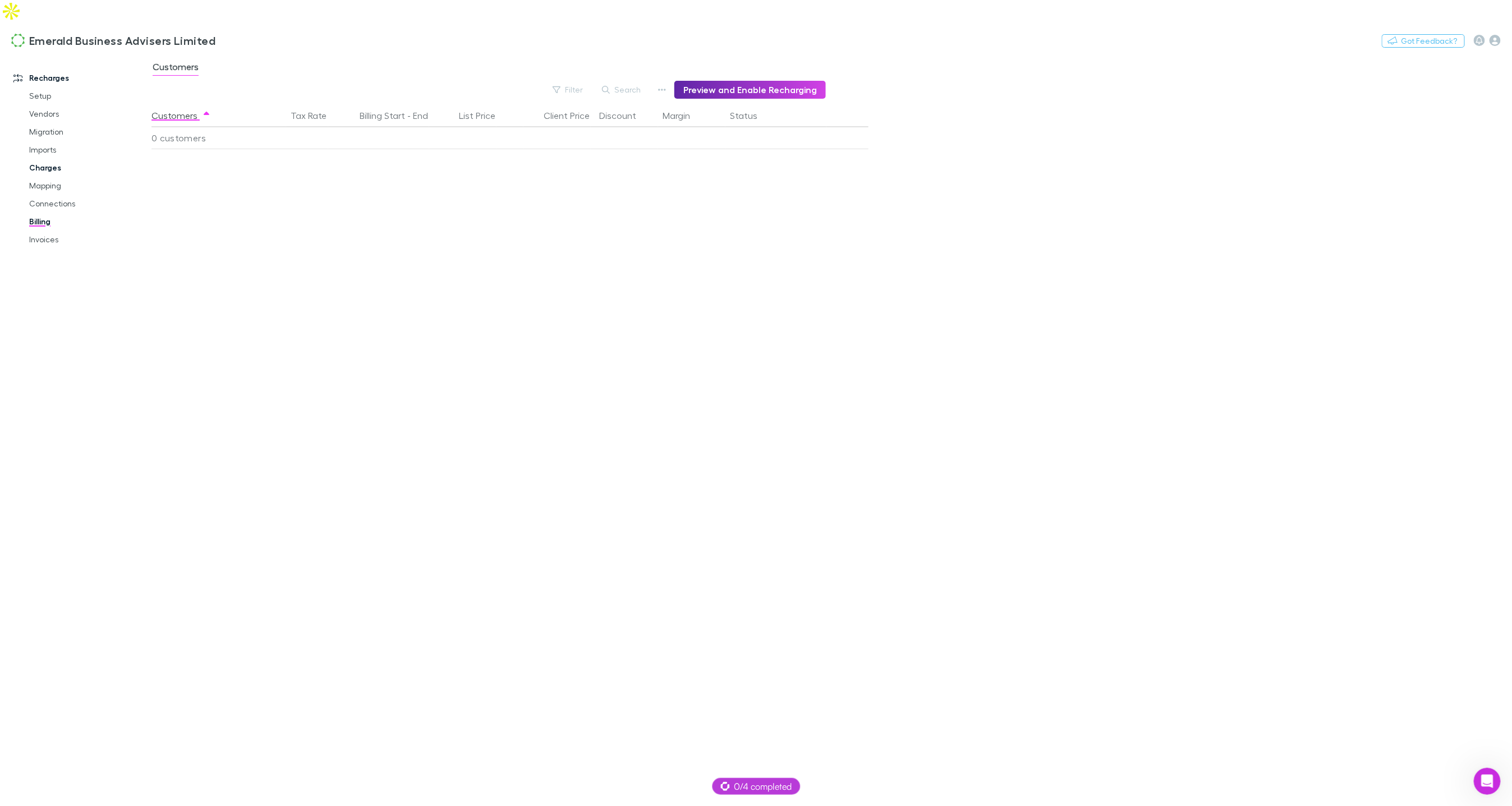
click at [43, 159] on link "Charges" at bounding box center [83, 168] width 131 height 18
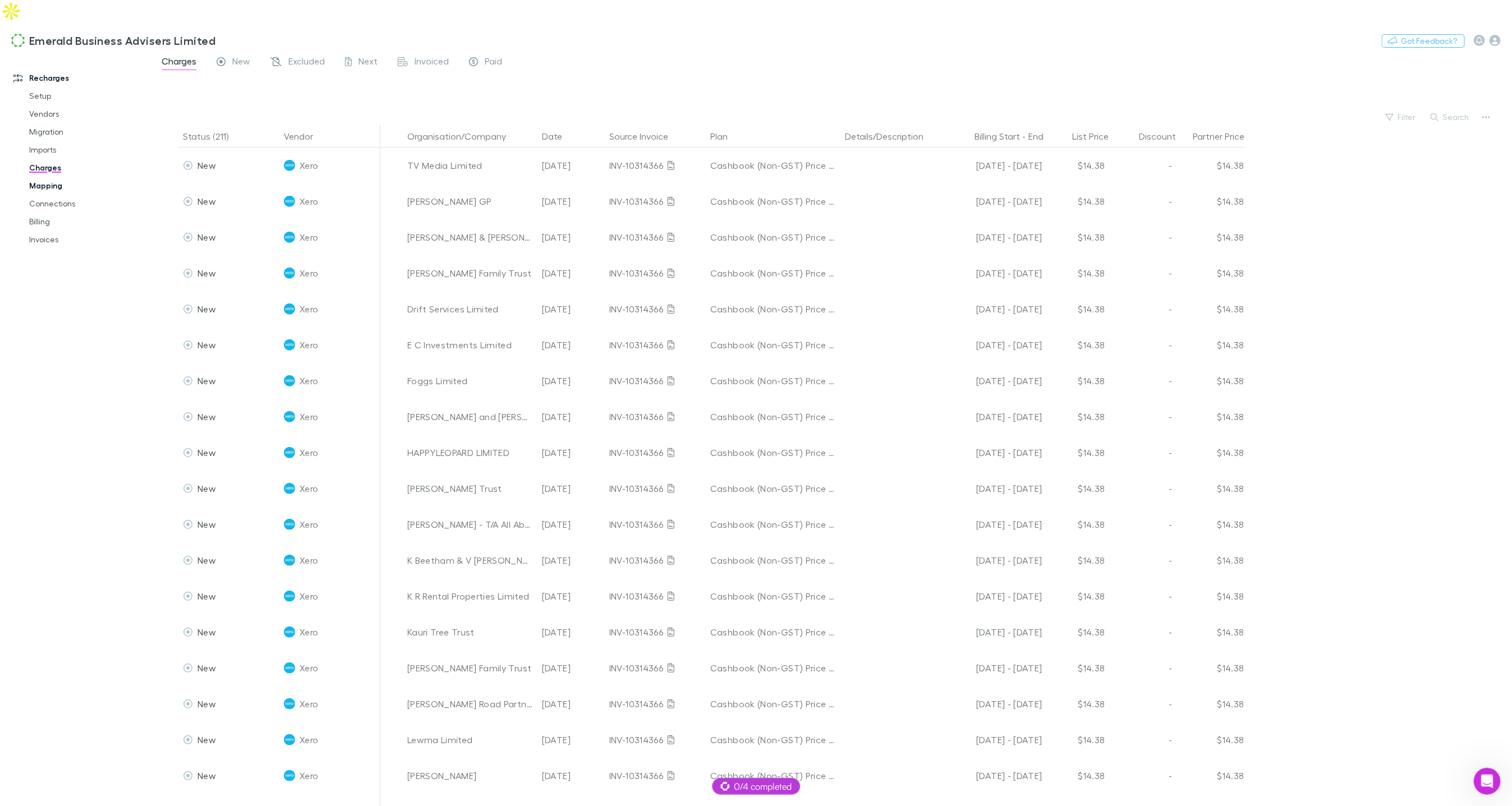
click at [43, 177] on link "Mapping" at bounding box center [83, 186] width 131 height 18
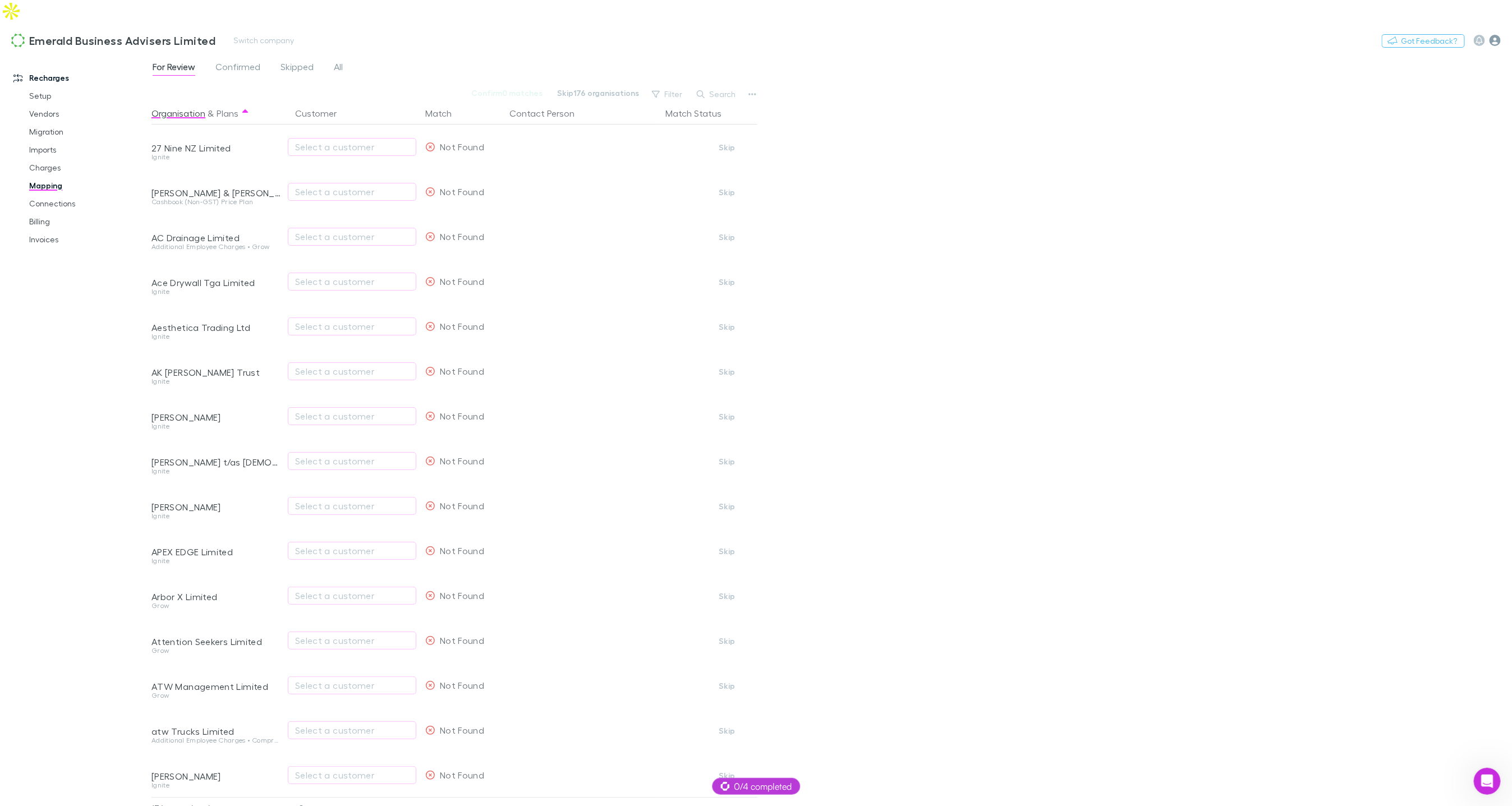
click at [1495, 35] on icon "button" at bounding box center [1495, 40] width 11 height 11
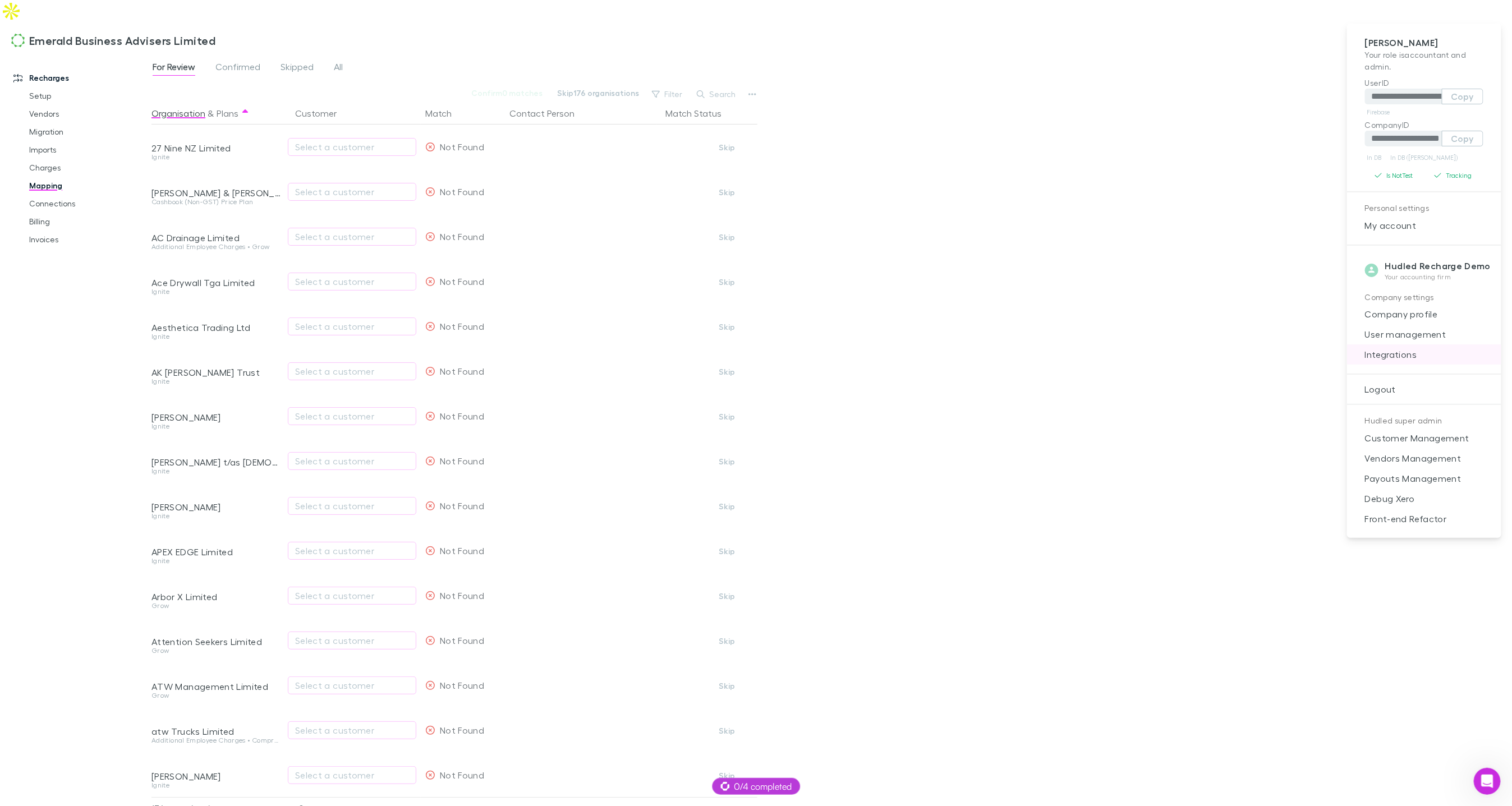
click at [1408, 348] on span "Integrations" at bounding box center [1424, 354] width 136 height 14
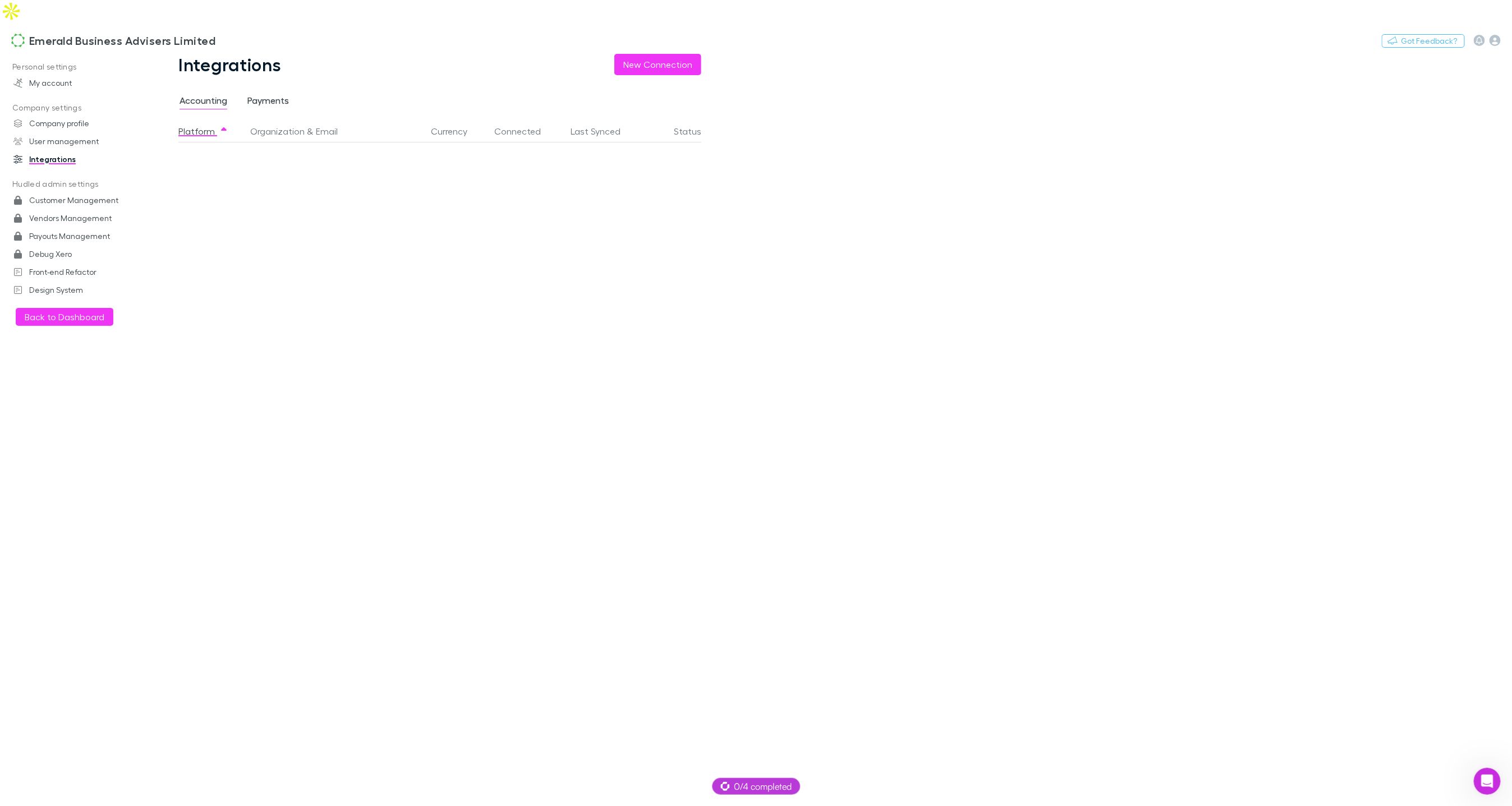
click at [248, 95] on span "Payments" at bounding box center [268, 102] width 42 height 14
click at [209, 95] on span "Accounting" at bounding box center [203, 102] width 48 height 14
click at [61, 28] on link "Emerald Business Advisers Limited" at bounding box center [113, 40] width 217 height 27
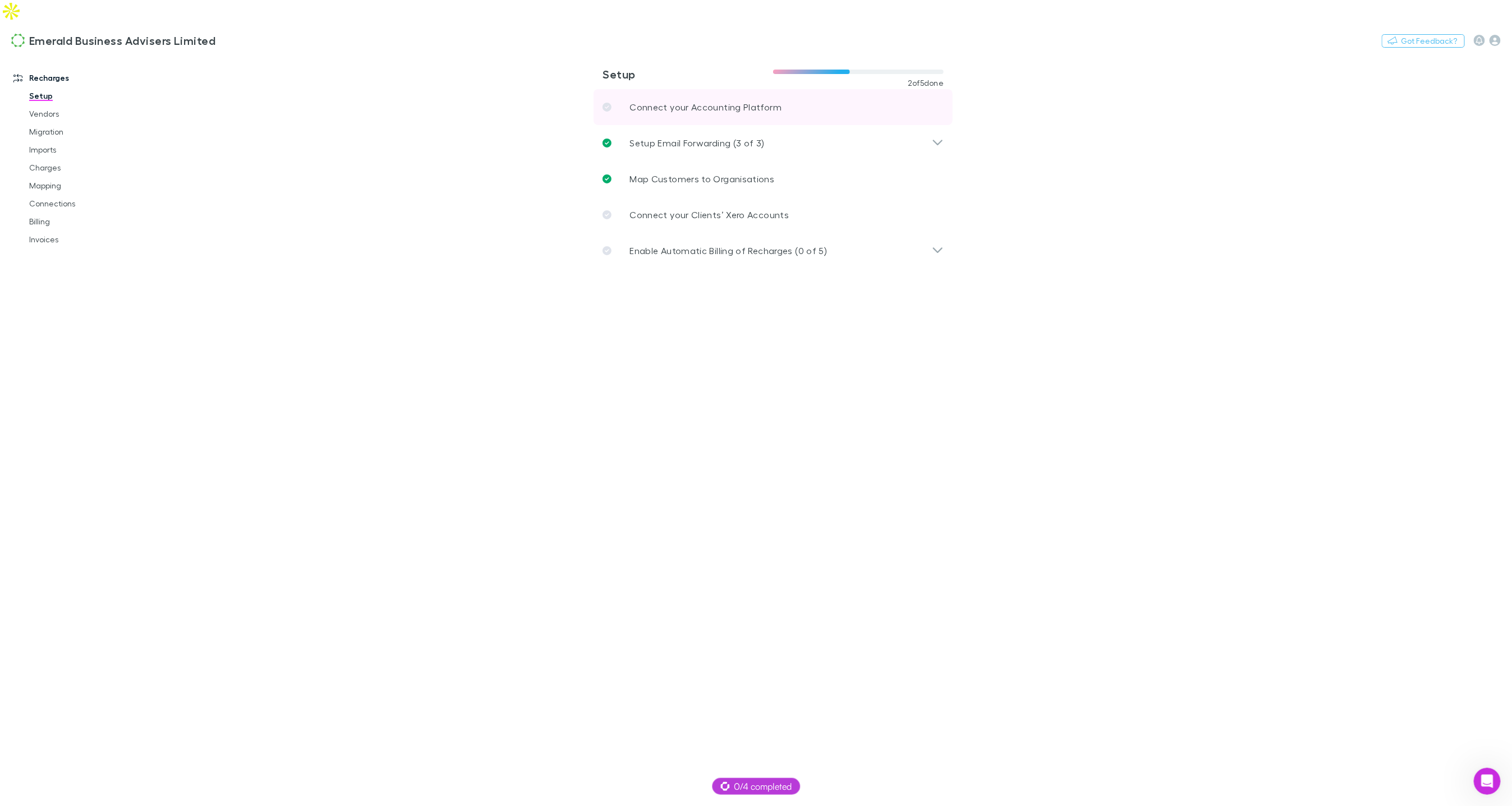
click at [656, 94] on link "Connect your Accounting Platform" at bounding box center [773, 107] width 359 height 36
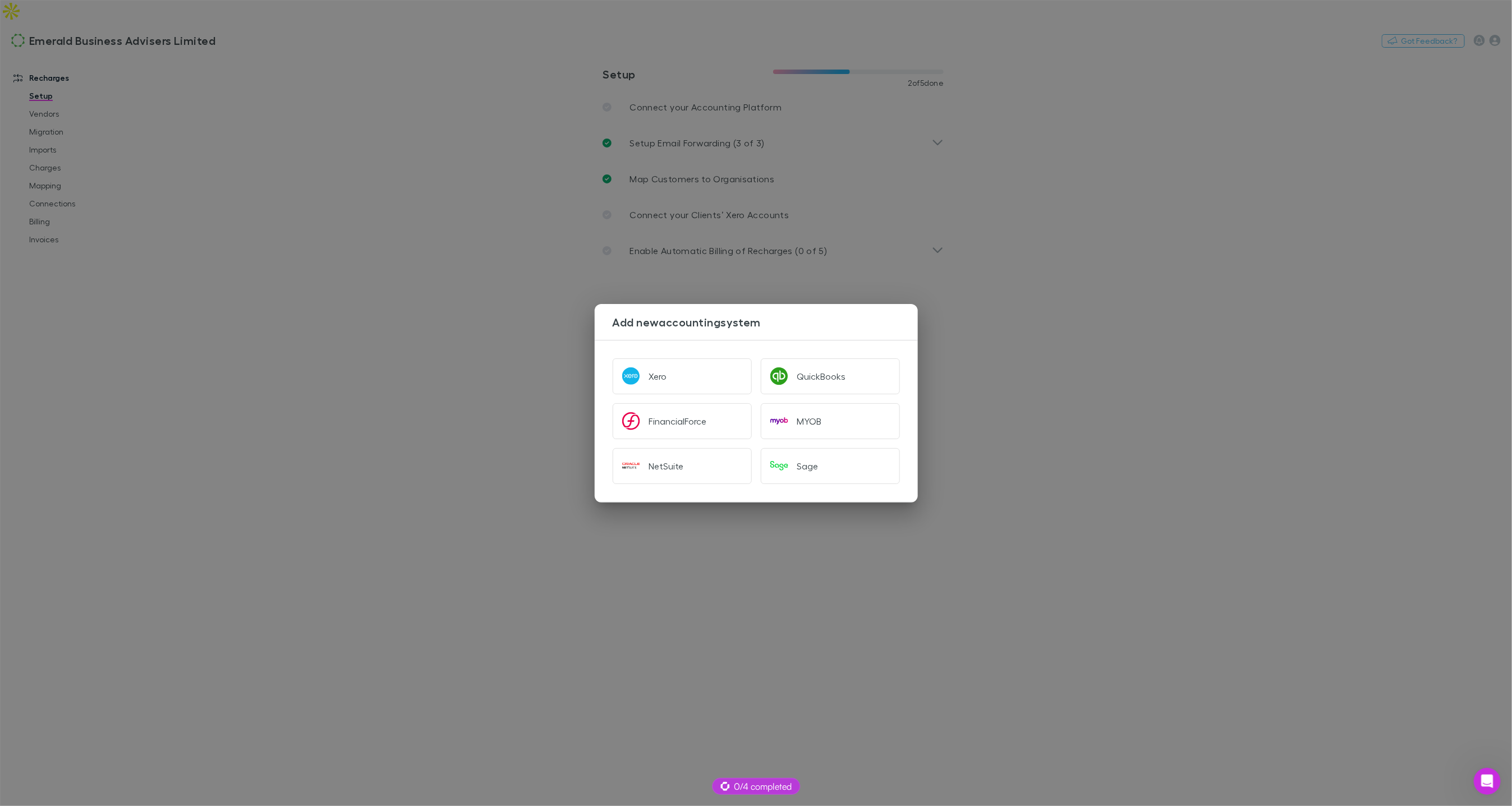
click at [488, 189] on div "Add new accounting system Xero QuickBooks FinancialForce MYOB NetSuite Sage" at bounding box center [756, 403] width 1512 height 806
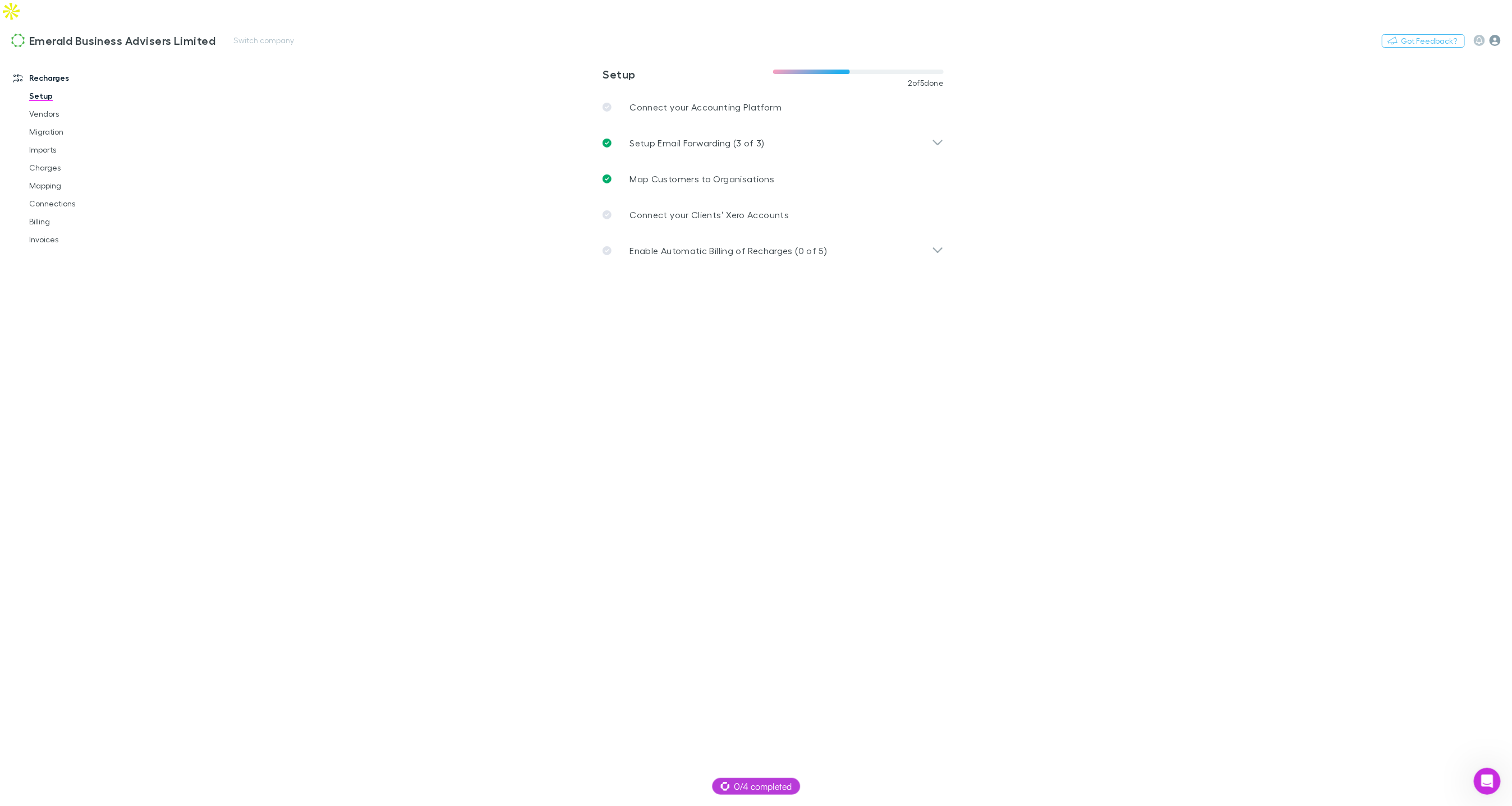
click at [1493, 35] on icon "button" at bounding box center [1495, 40] width 11 height 11
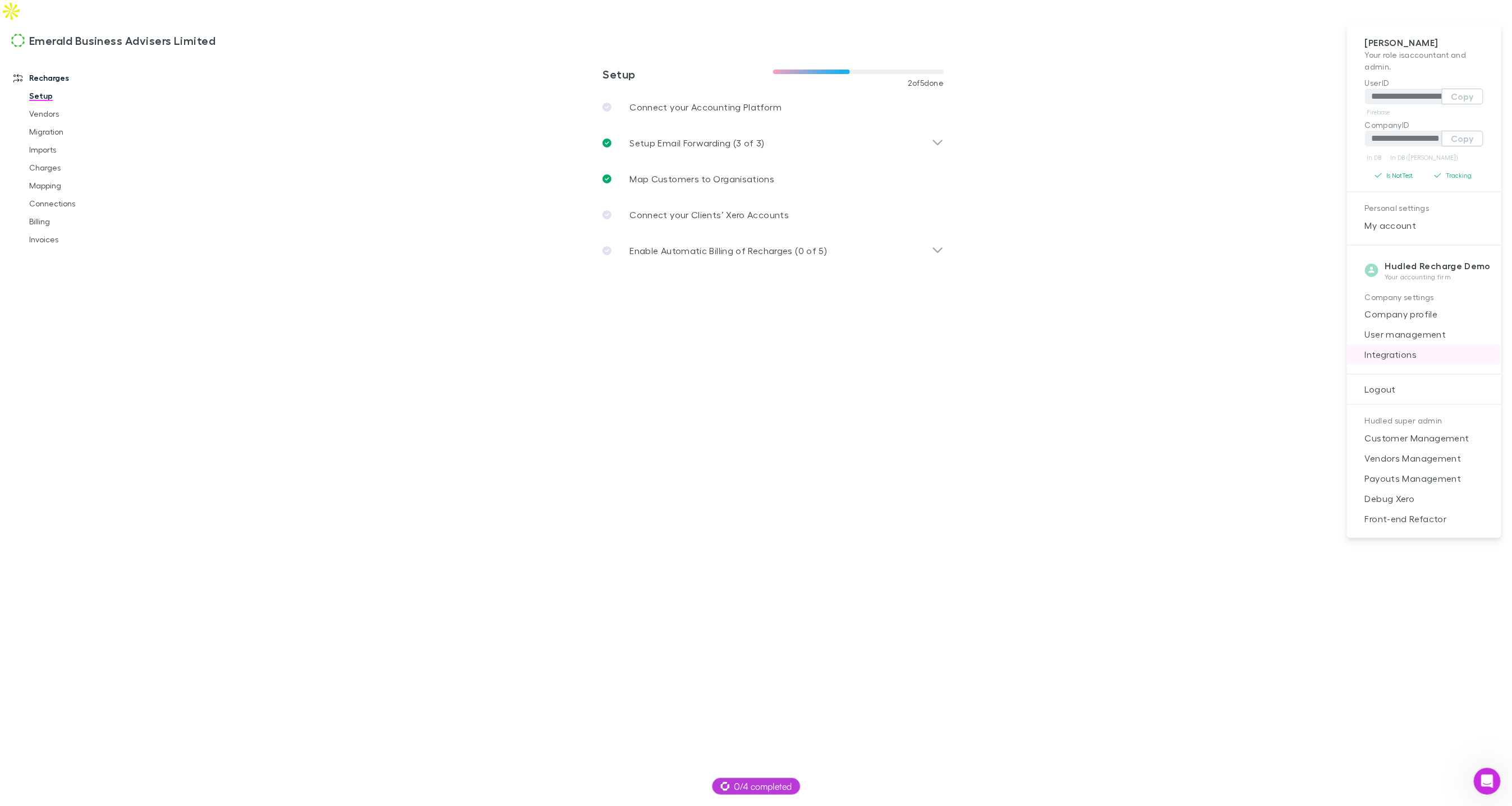
click at [1391, 356] on span "Integrations" at bounding box center [1424, 354] width 136 height 14
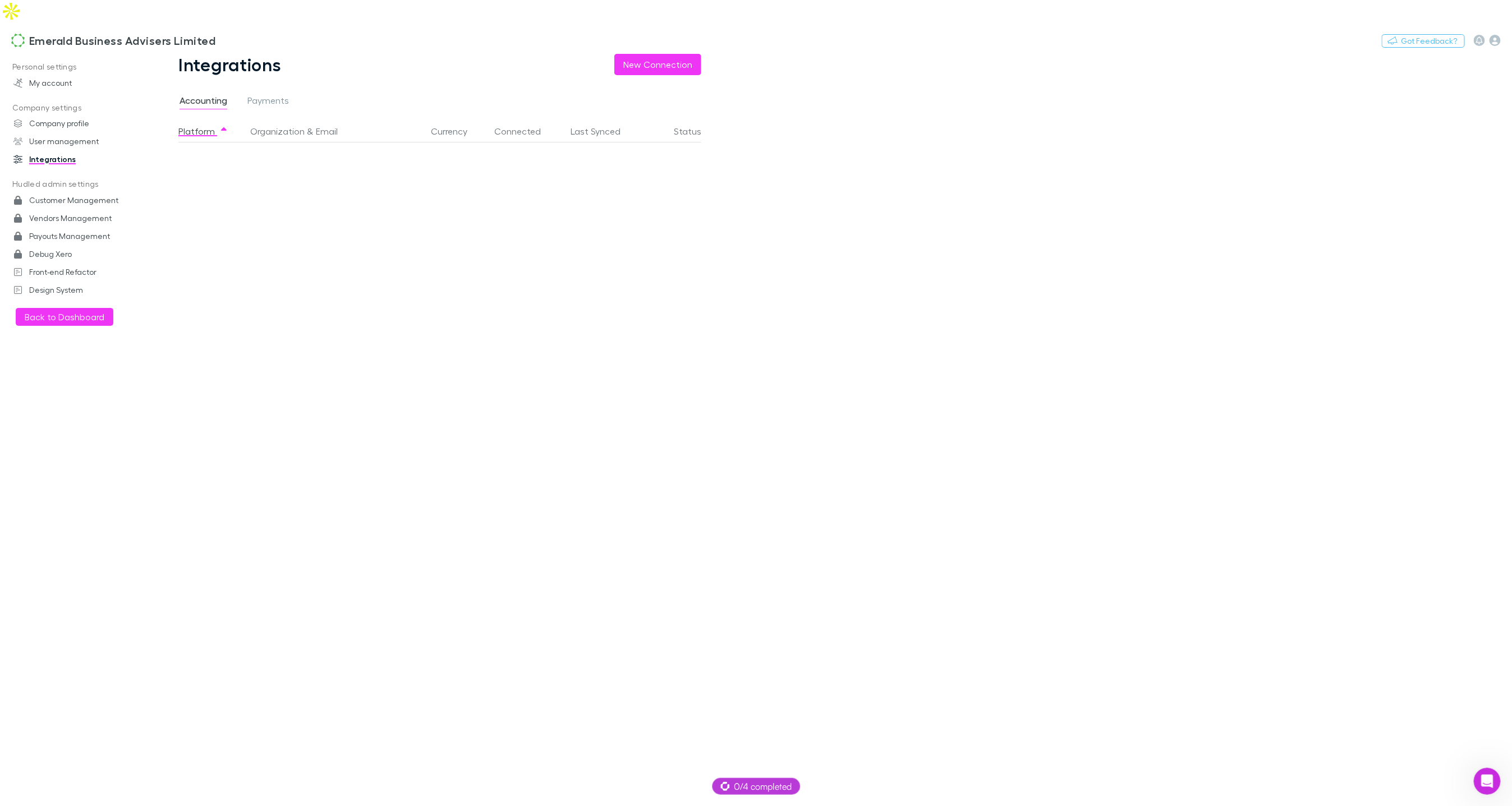
drag, startPoint x: 1275, startPoint y: 53, endPoint x: 651, endPoint y: 366, distance: 698.1
click at [1274, 54] on main "Integrations New Connection Accounting Payments Platform Organization & Email C…" at bounding box center [832, 441] width 1361 height 775
drag, startPoint x: 521, startPoint y: 275, endPoint x: 529, endPoint y: 269, distance: 10.0
click at [524, 275] on div "Platform Organization & Email Currency Connected Last Synced Status" at bounding box center [449, 475] width 541 height 709
click at [1492, 35] on icon "button" at bounding box center [1495, 40] width 11 height 11
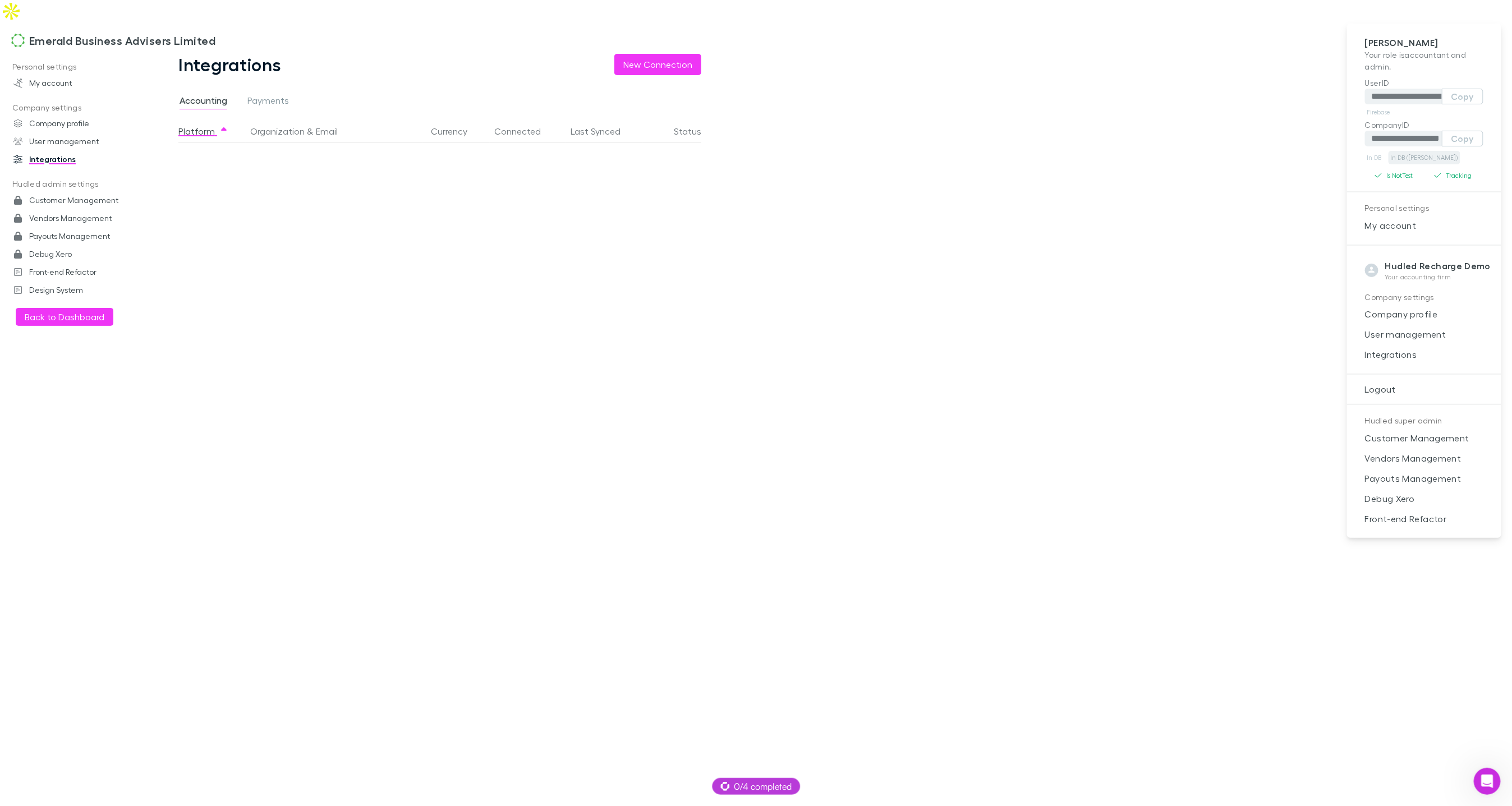
click at [1398, 158] on link "In DB ([PERSON_NAME])" at bounding box center [1424, 157] width 72 height 14
click at [73, 19] on div at bounding box center [756, 403] width 1512 height 806
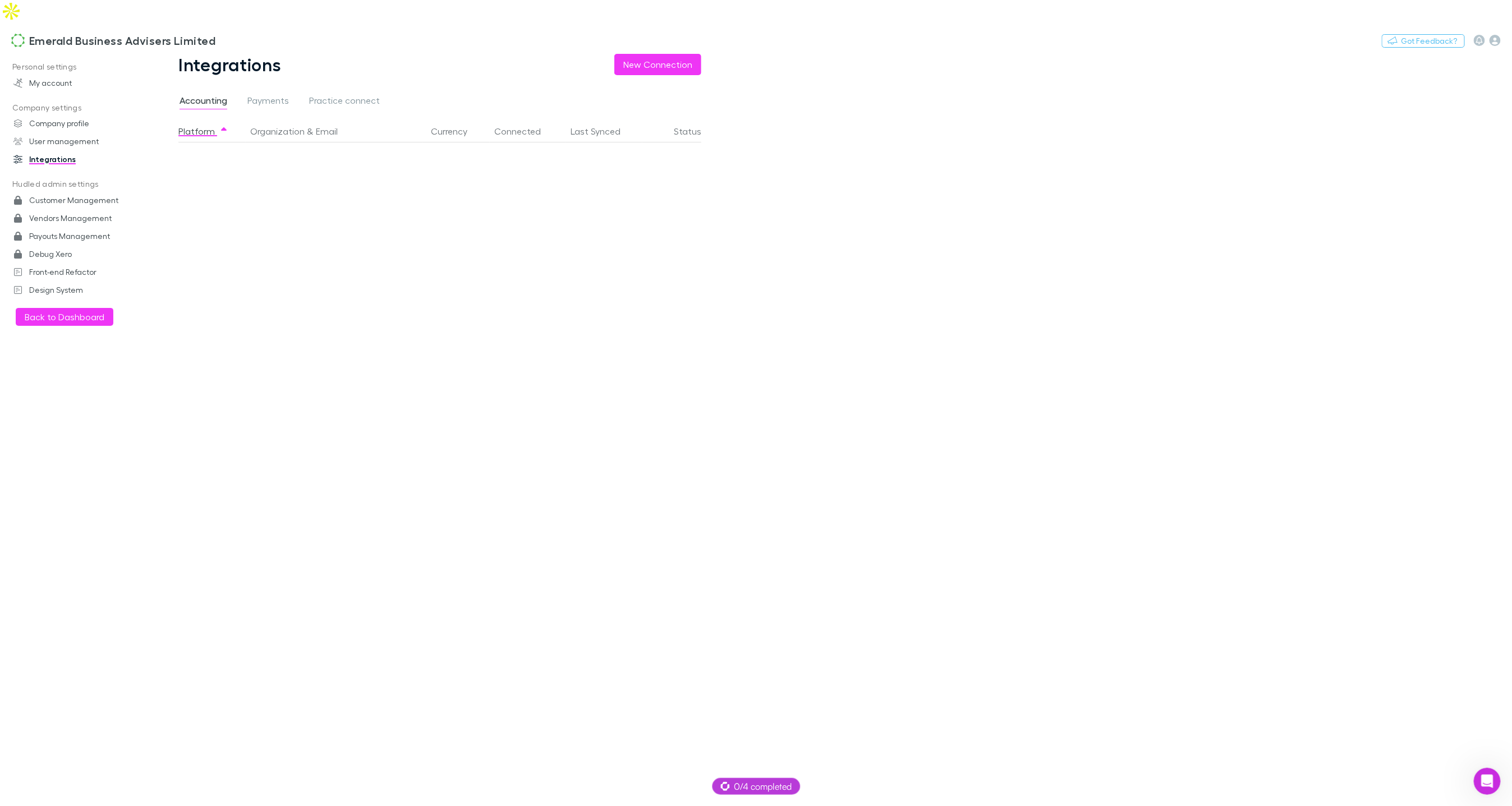
click at [73, 19] on div at bounding box center [756, 403] width 1512 height 806
click at [85, 34] on h3 "Emerald Business Advisers Limited" at bounding box center [122, 41] width 186 height 14
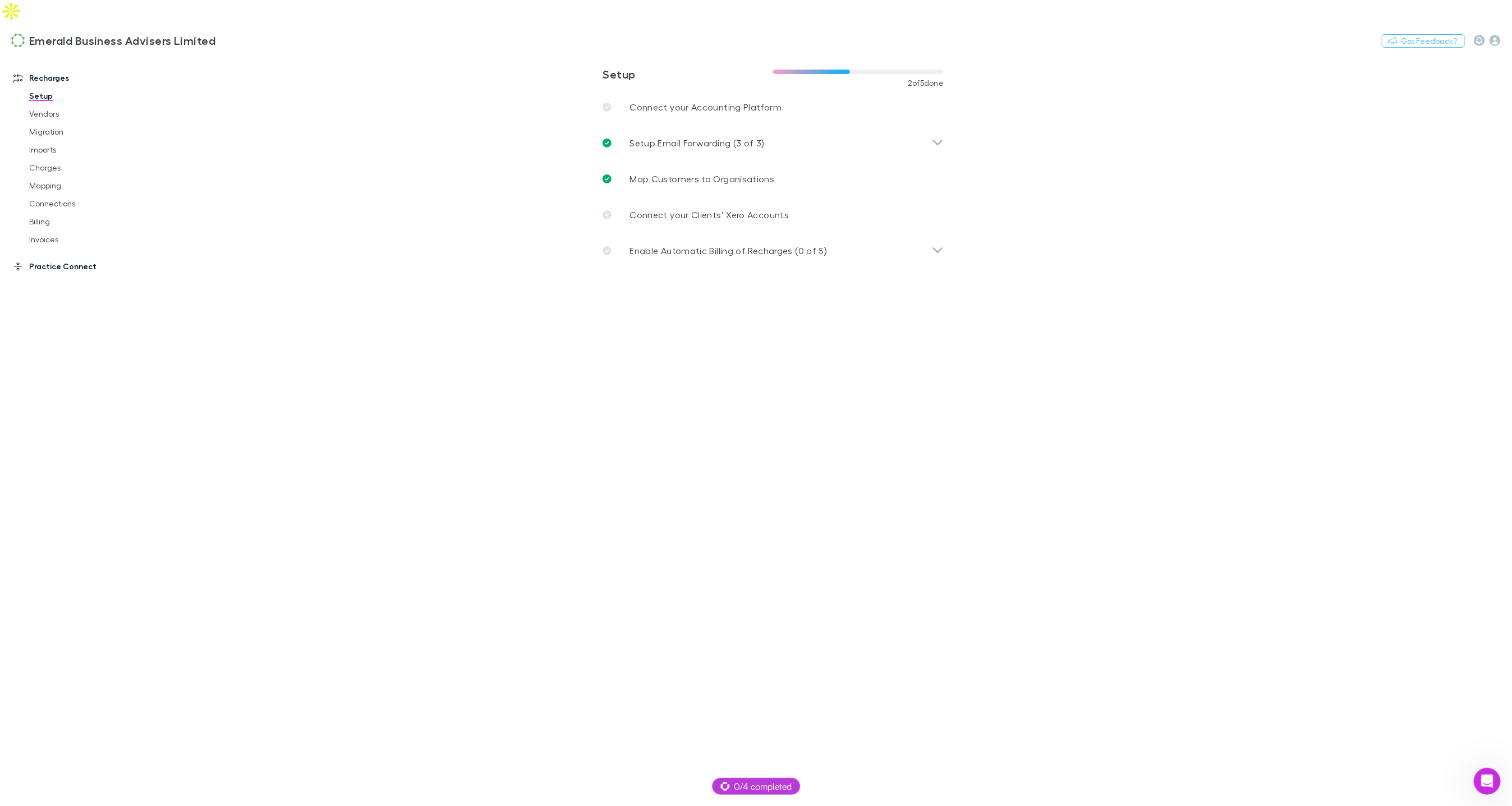
click at [35, 257] on link "Practice Connect" at bounding box center [76, 266] width 147 height 18
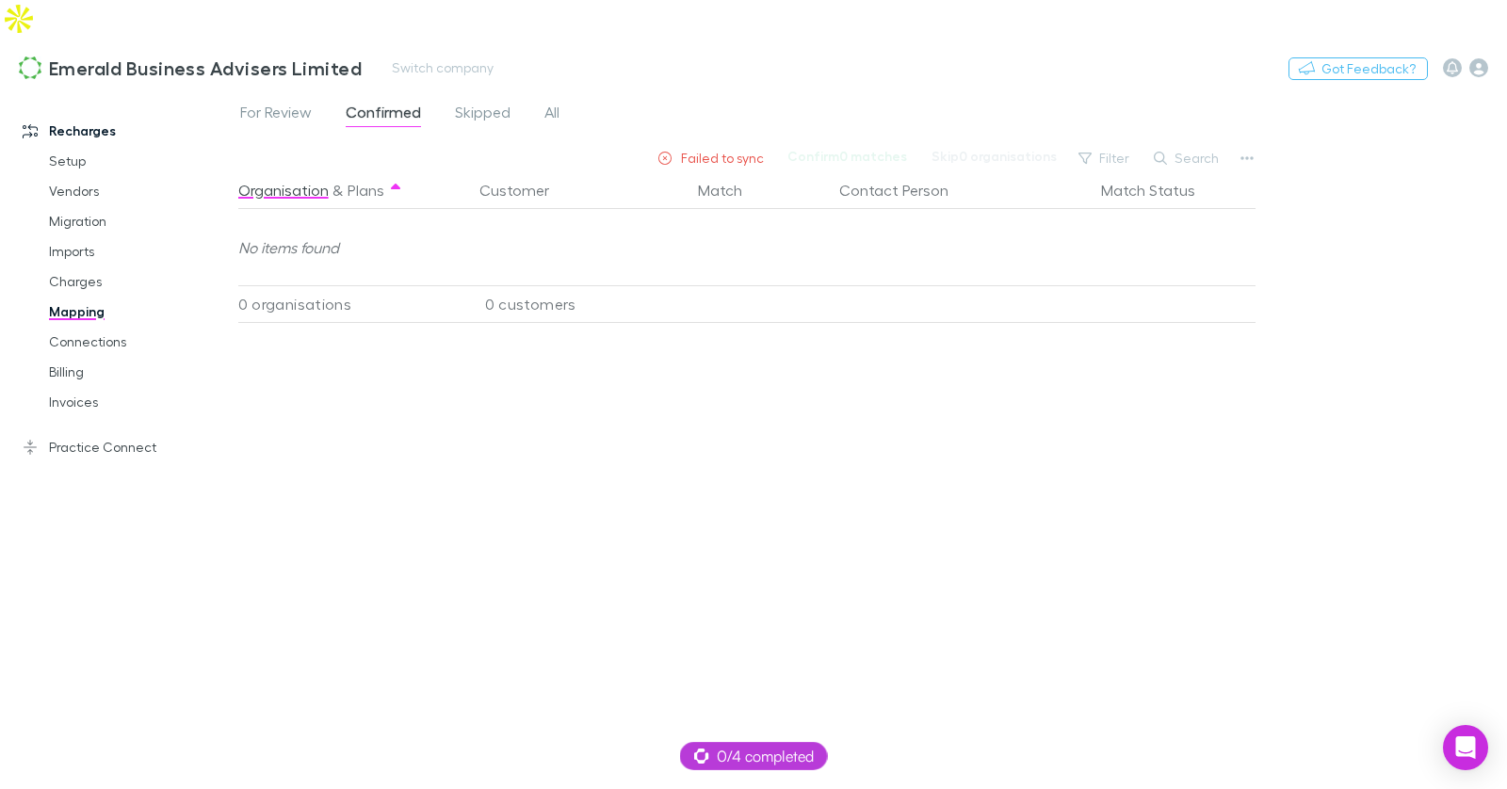
click at [442, 41] on div "Emerald Business Advisers Limited Switch company Nothing Got Feedback?" at bounding box center [753, 68] width 1507 height 60
click at [442, 57] on button "Switch company" at bounding box center [443, 68] width 124 height 23
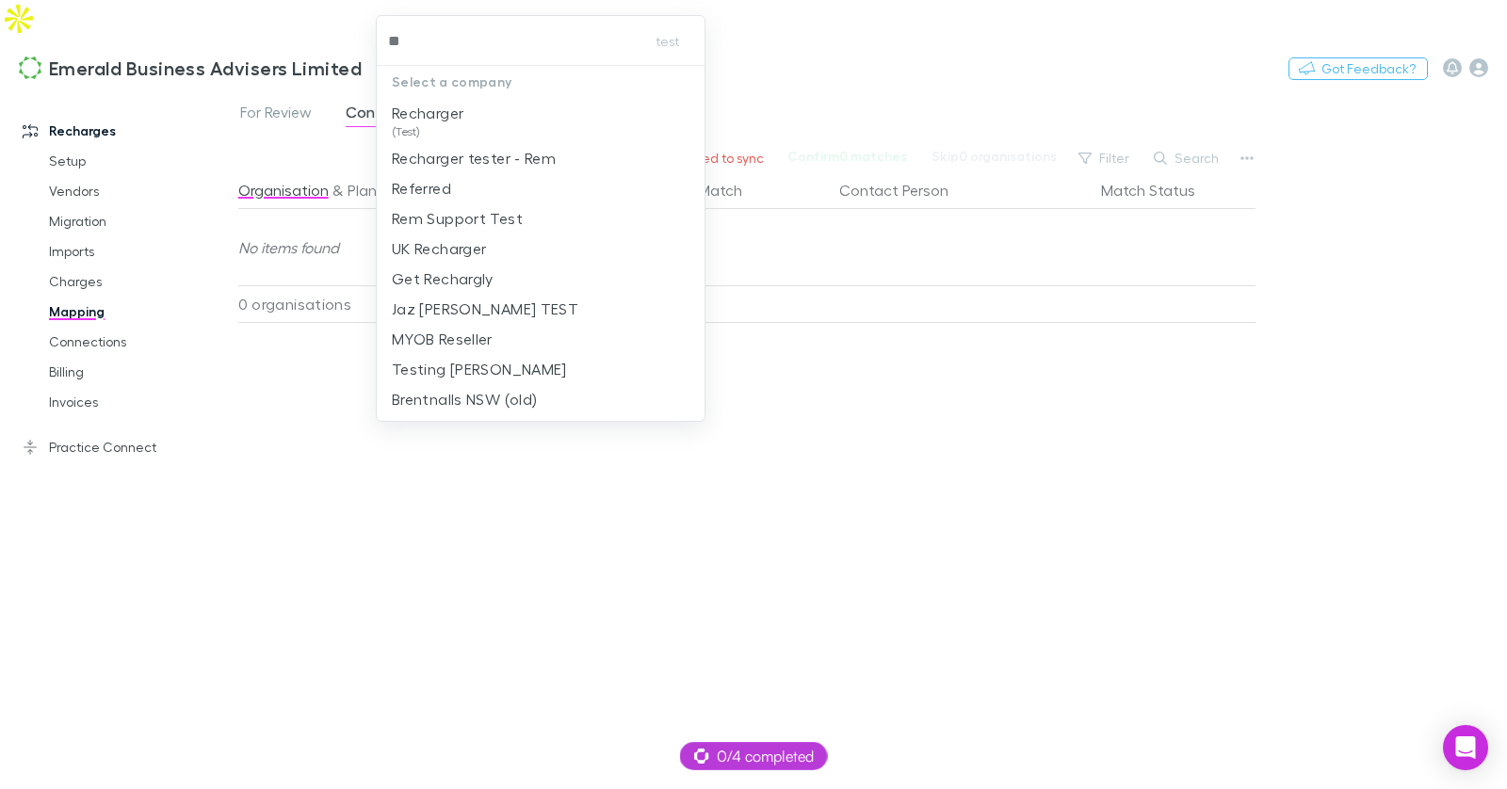
type input "***"
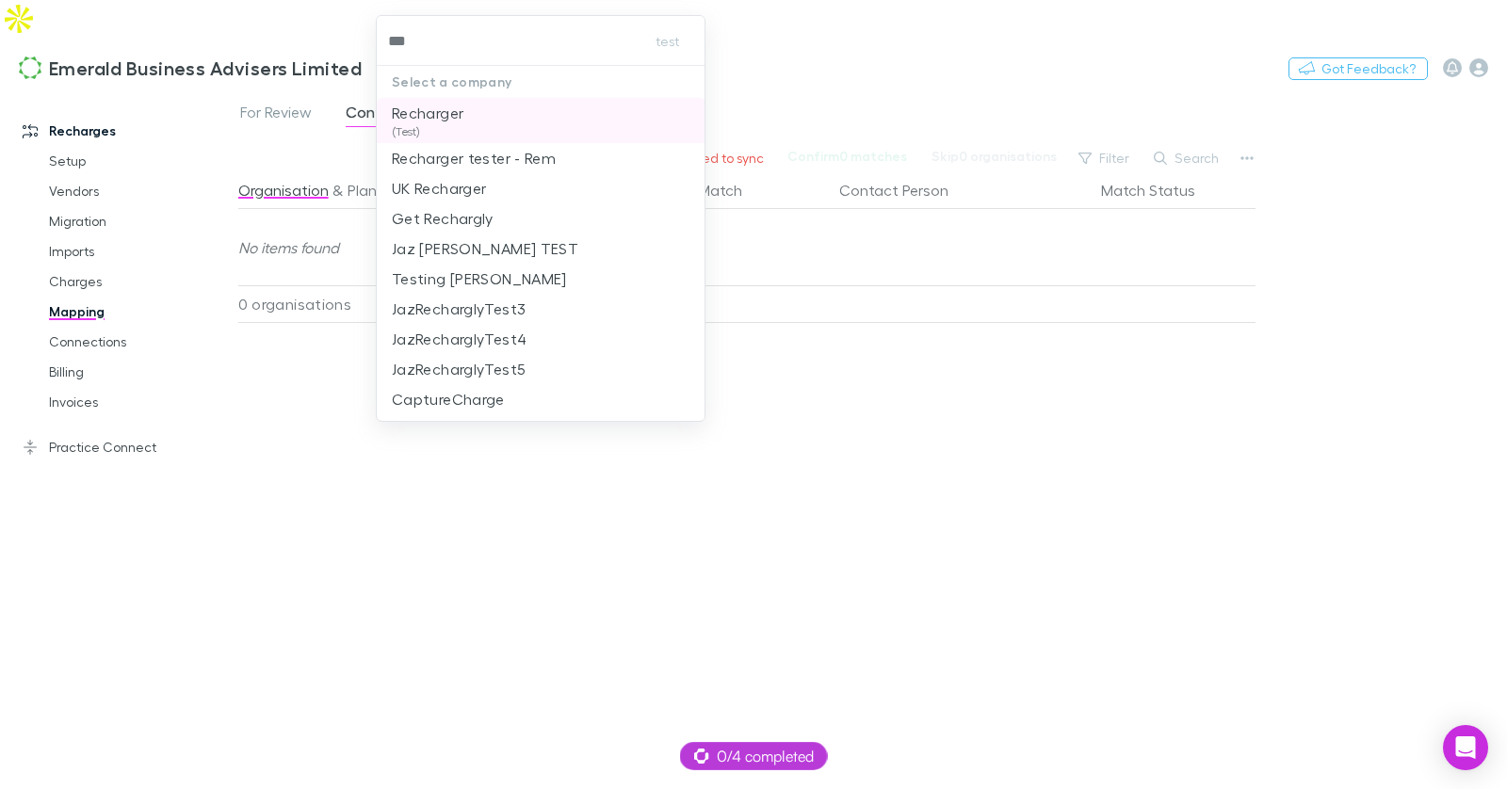
click at [462, 110] on p "Recharger" at bounding box center [428, 113] width 72 height 23
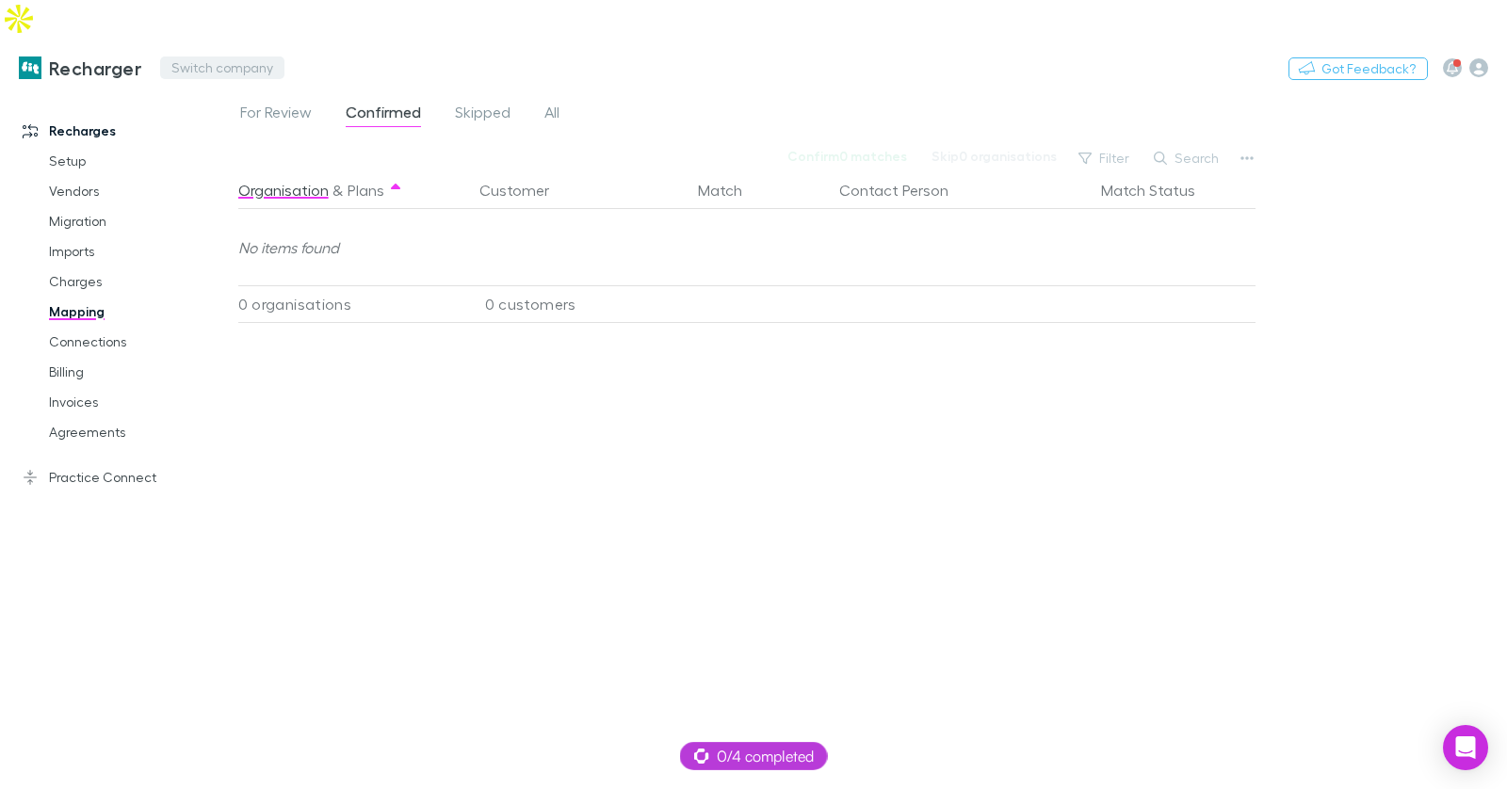
click at [199, 57] on button "Switch company" at bounding box center [222, 68] width 124 height 23
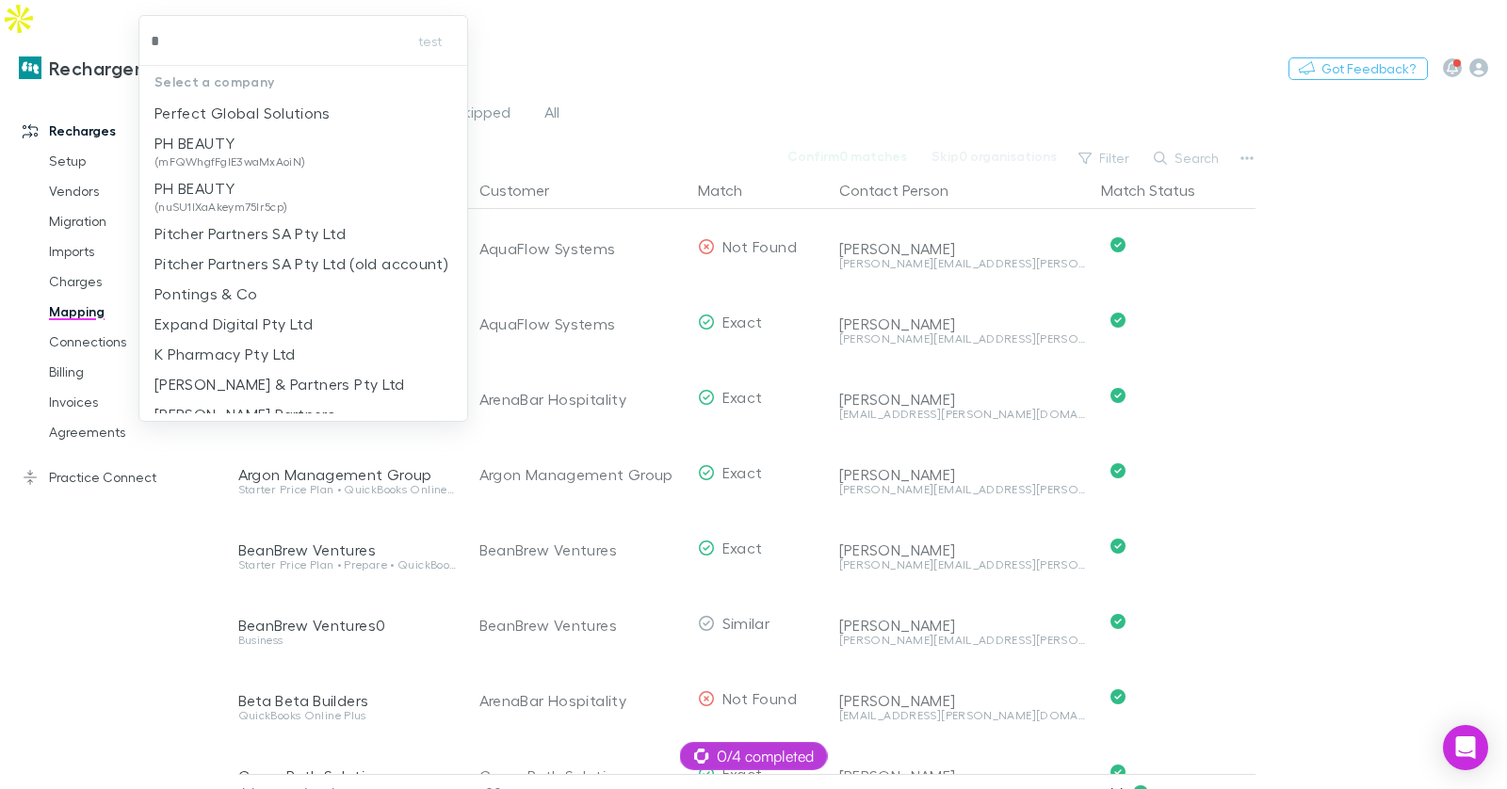
type input "*"
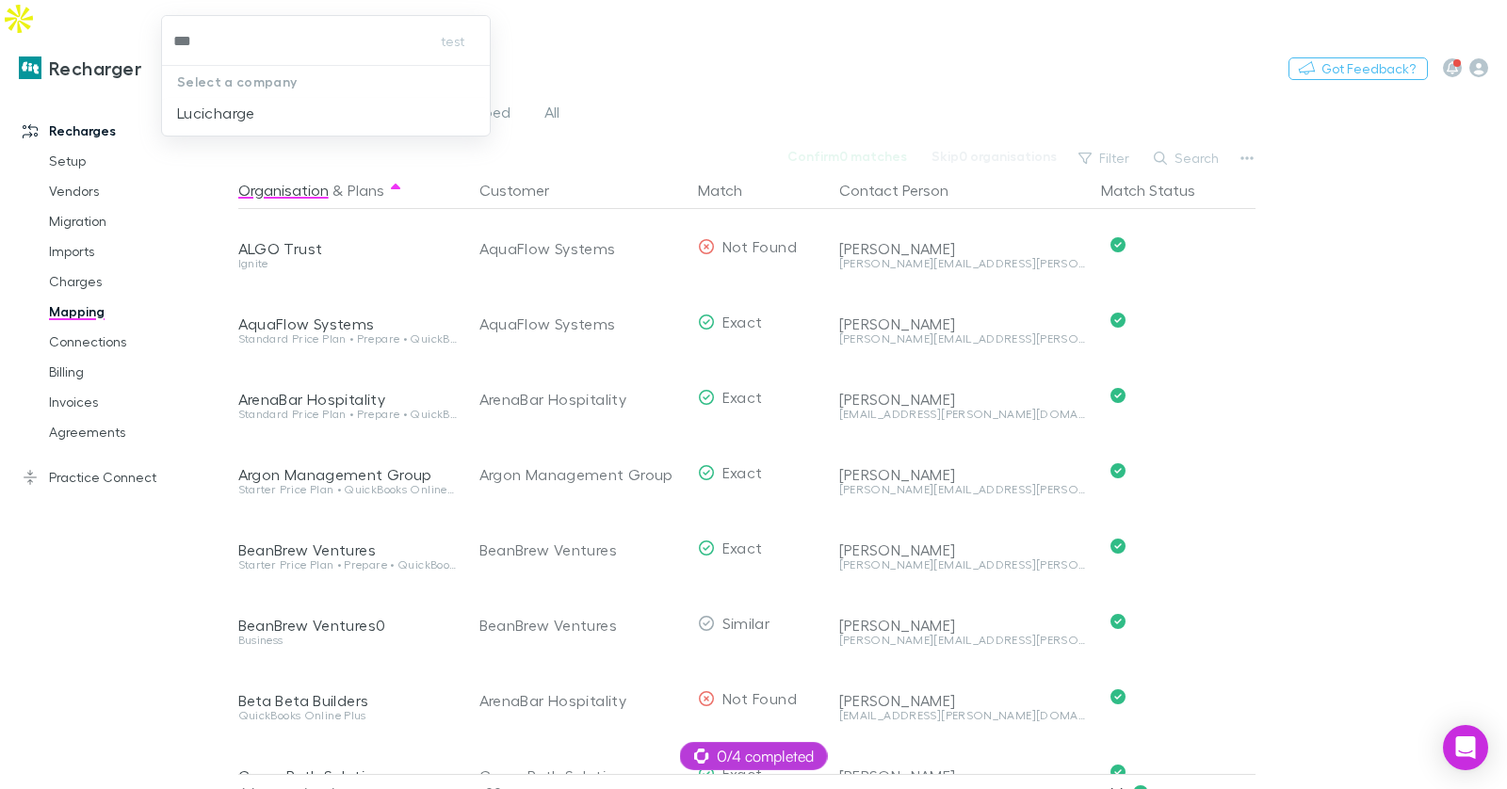
type input "****"
drag, startPoint x: 208, startPoint y: 124, endPoint x: 437, endPoint y: 28, distance: 248.2
click at [209, 124] on li "Lucicharge" at bounding box center [326, 113] width 329 height 30
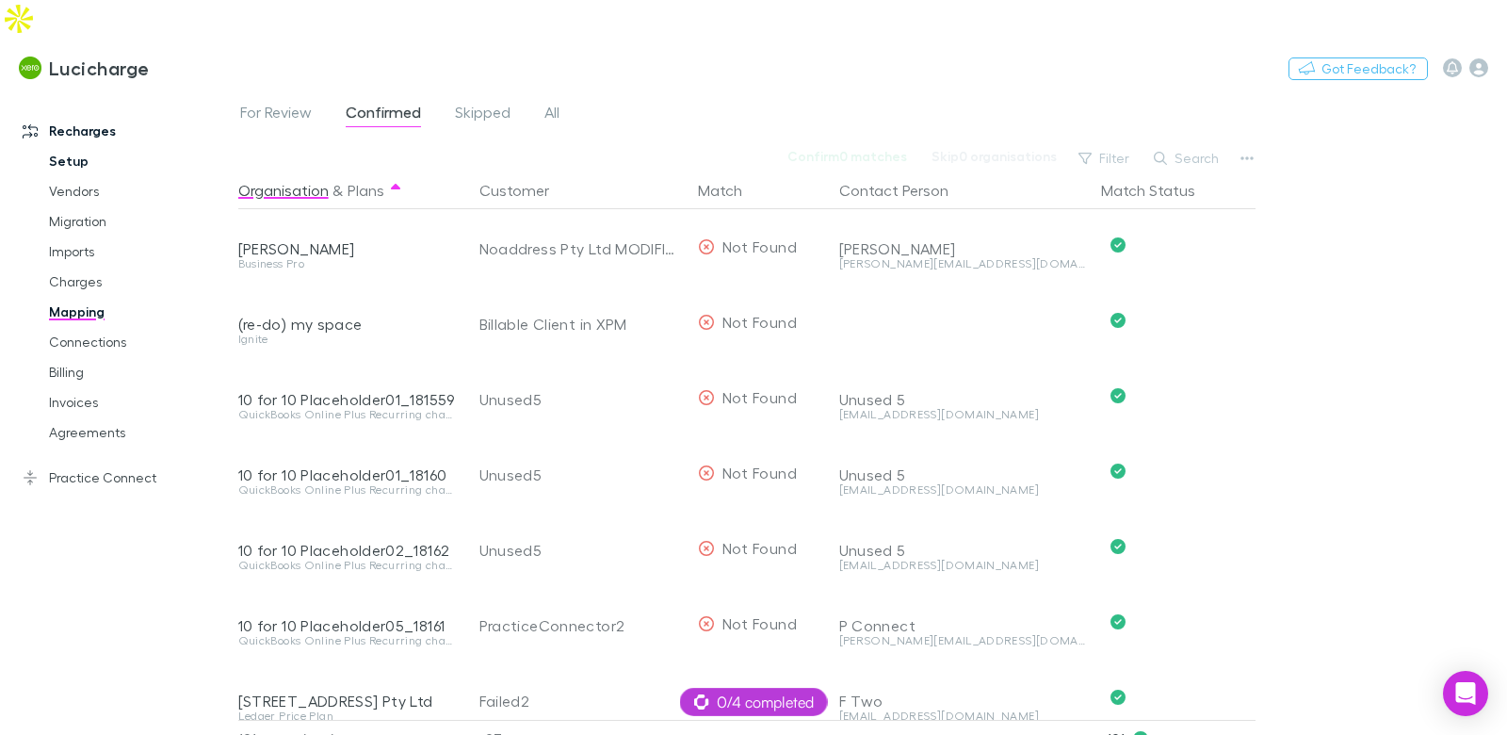
click at [67, 146] on link "Setup" at bounding box center [132, 161] width 204 height 30
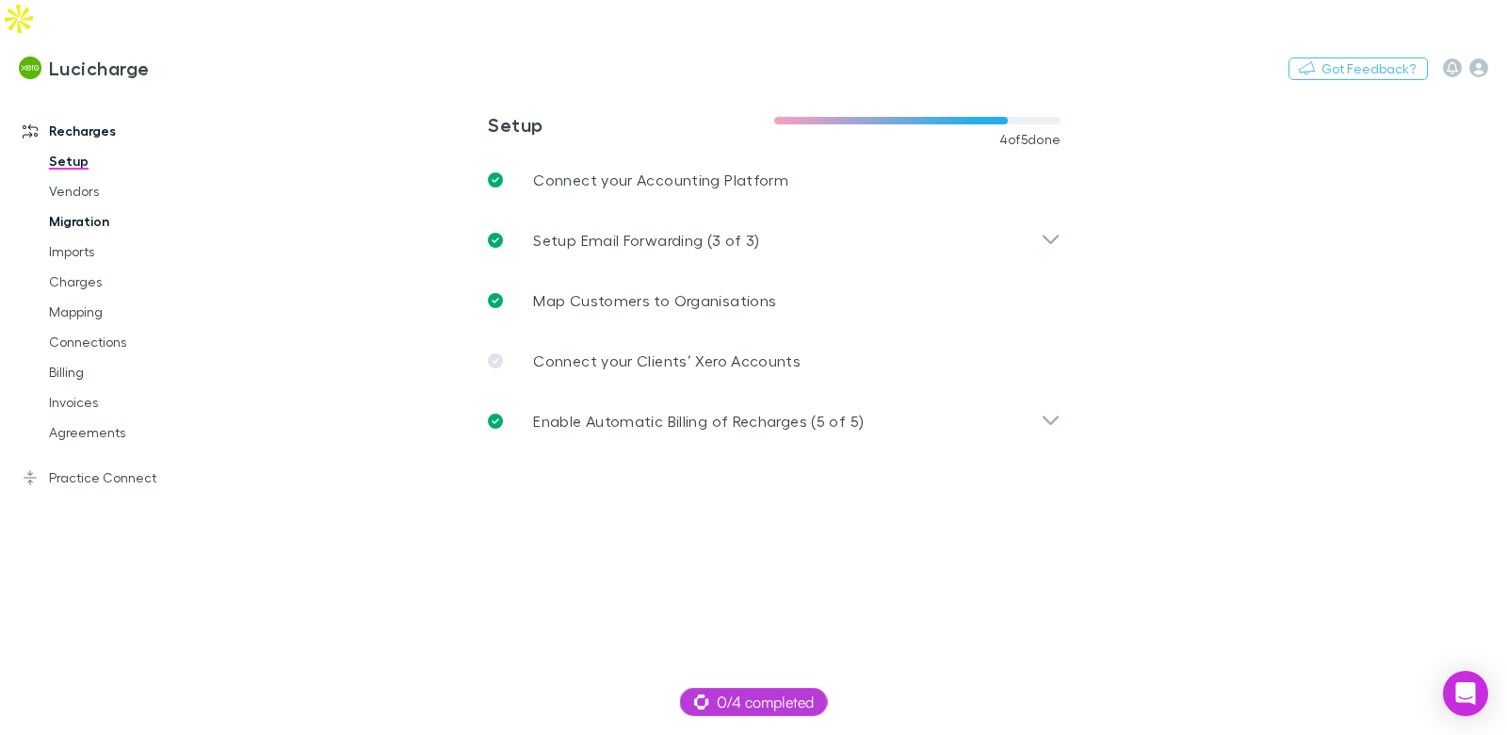
drag, startPoint x: 81, startPoint y: 157, endPoint x: 83, endPoint y: 190, distance: 33.0
click at [81, 176] on link "Vendors" at bounding box center [132, 191] width 204 height 30
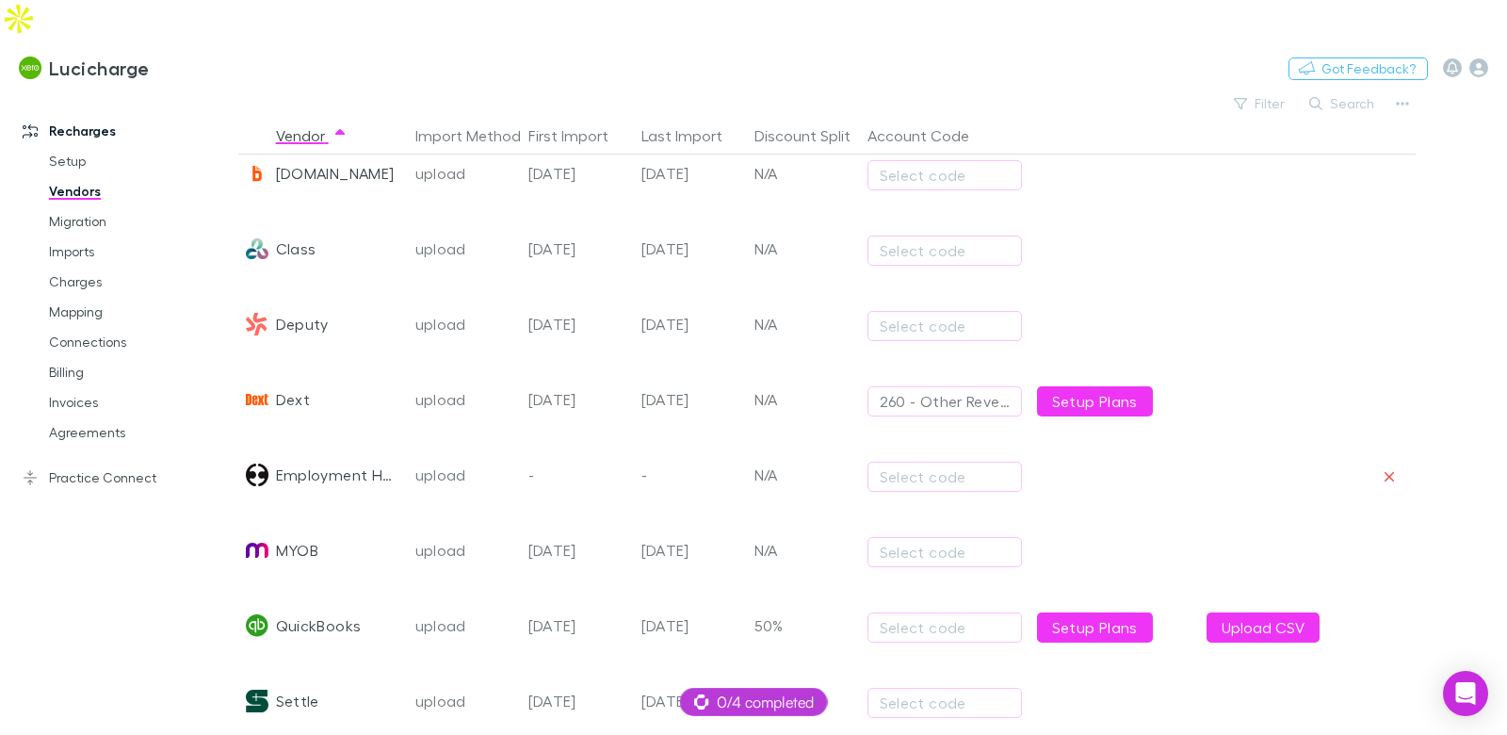
scroll to position [447, 0]
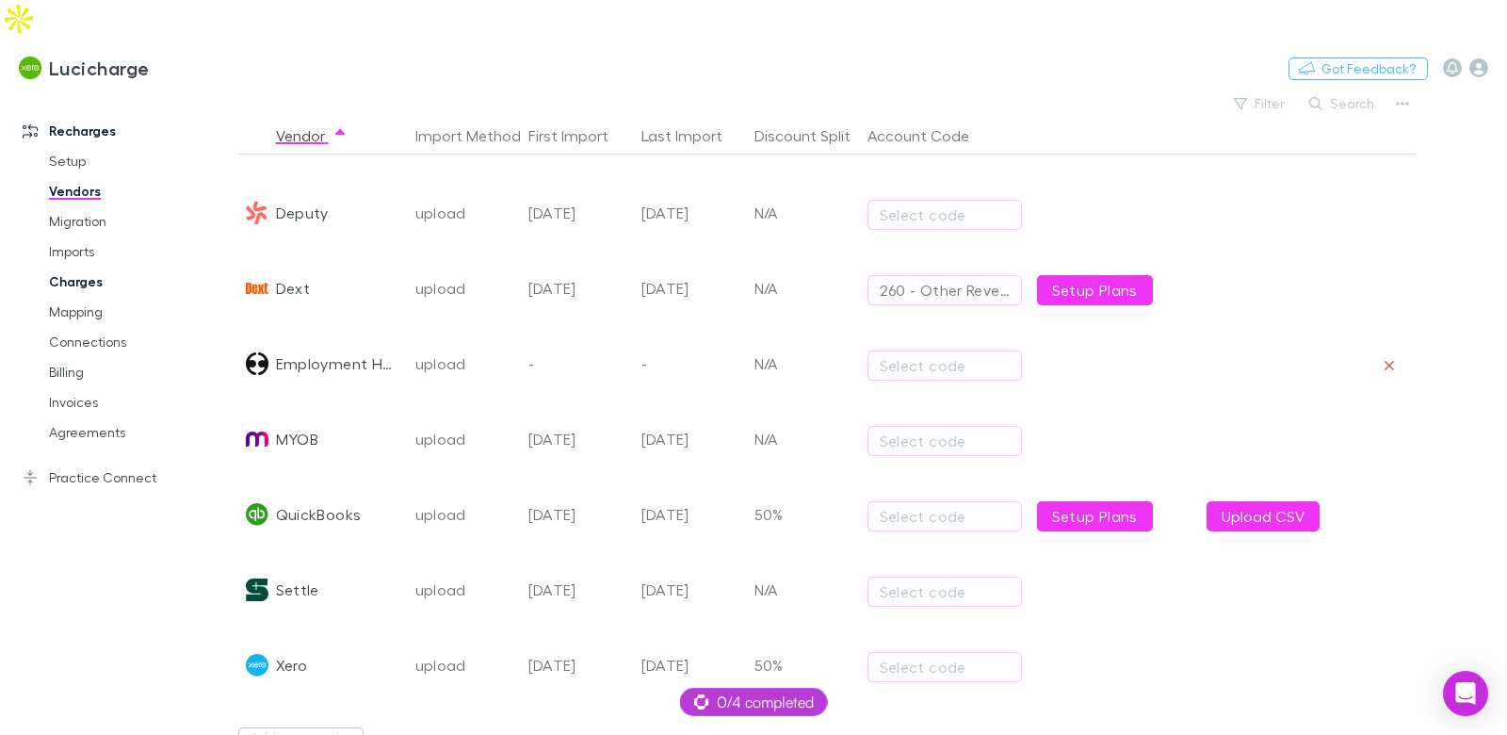
click at [84, 267] on link "Charges" at bounding box center [132, 282] width 204 height 30
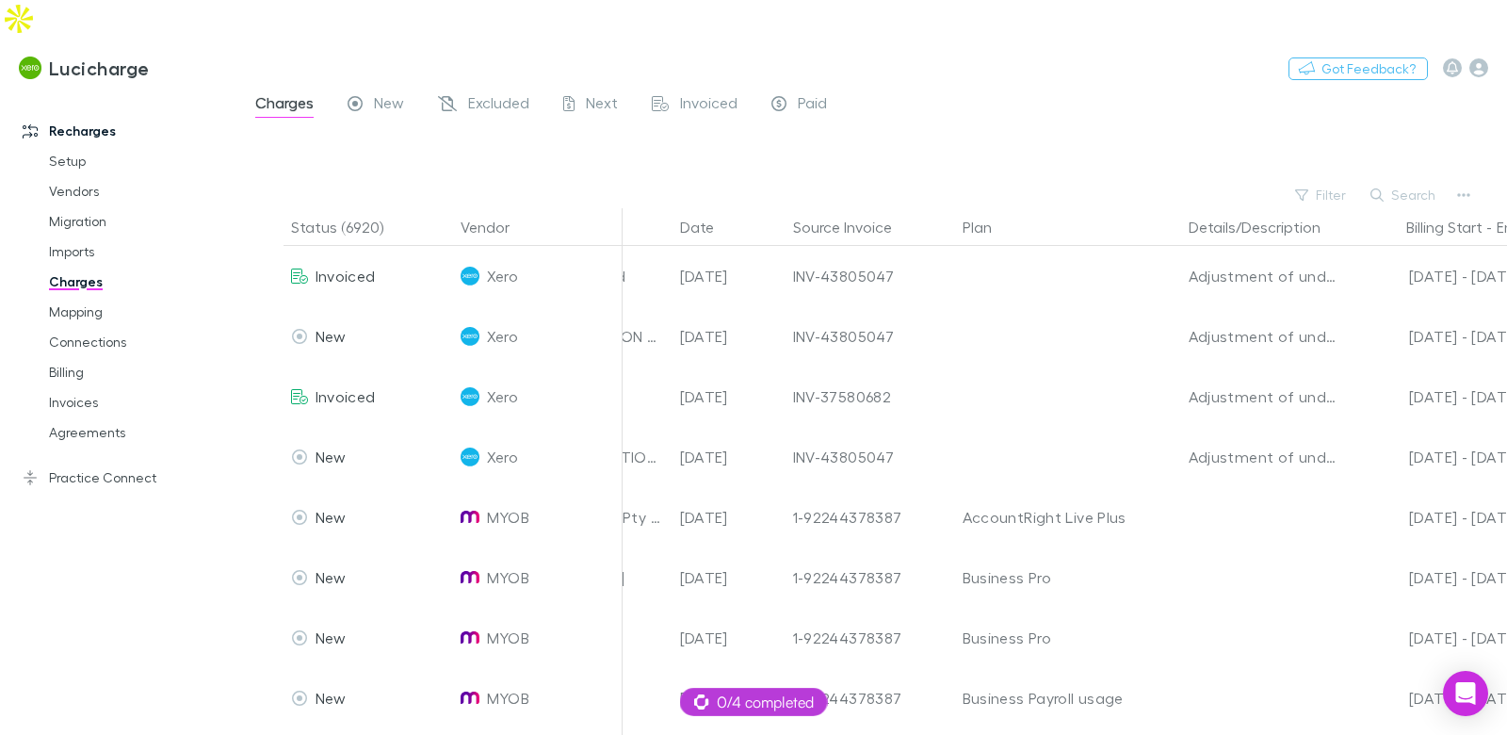
scroll to position [0, 222]
click at [1469, 187] on icon "button" at bounding box center [1463, 194] width 13 height 15
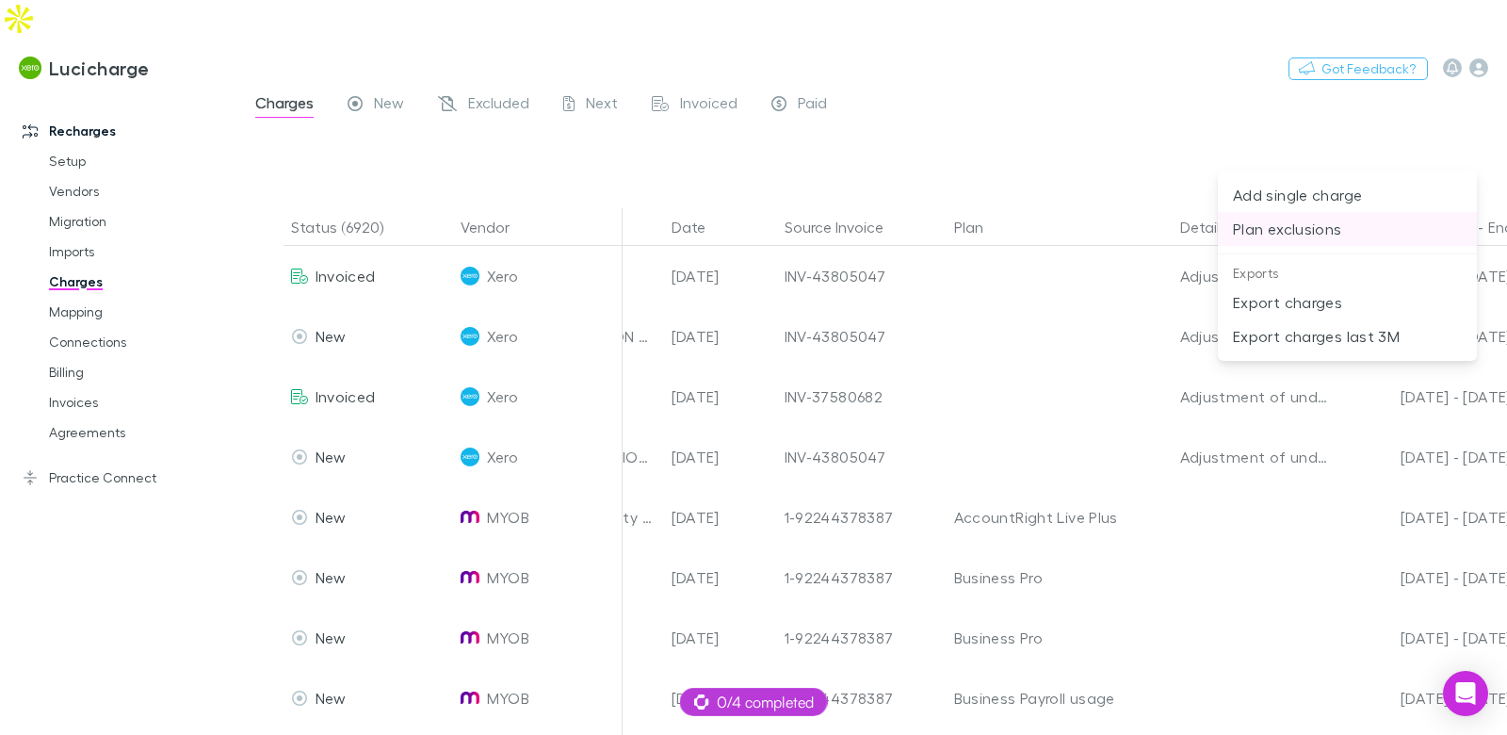
click at [1328, 225] on p "Plan exclusions" at bounding box center [1347, 229] width 229 height 23
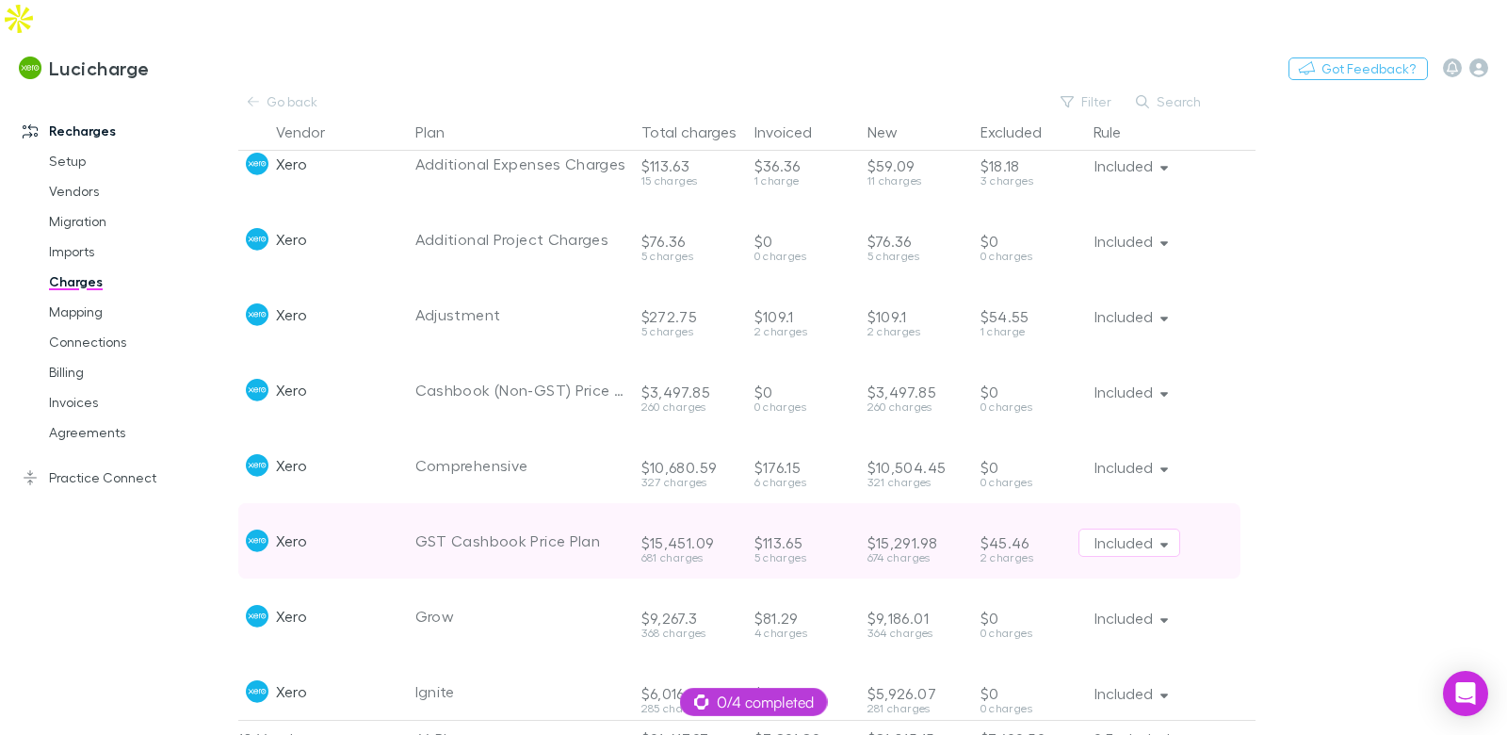
scroll to position [2444, 0]
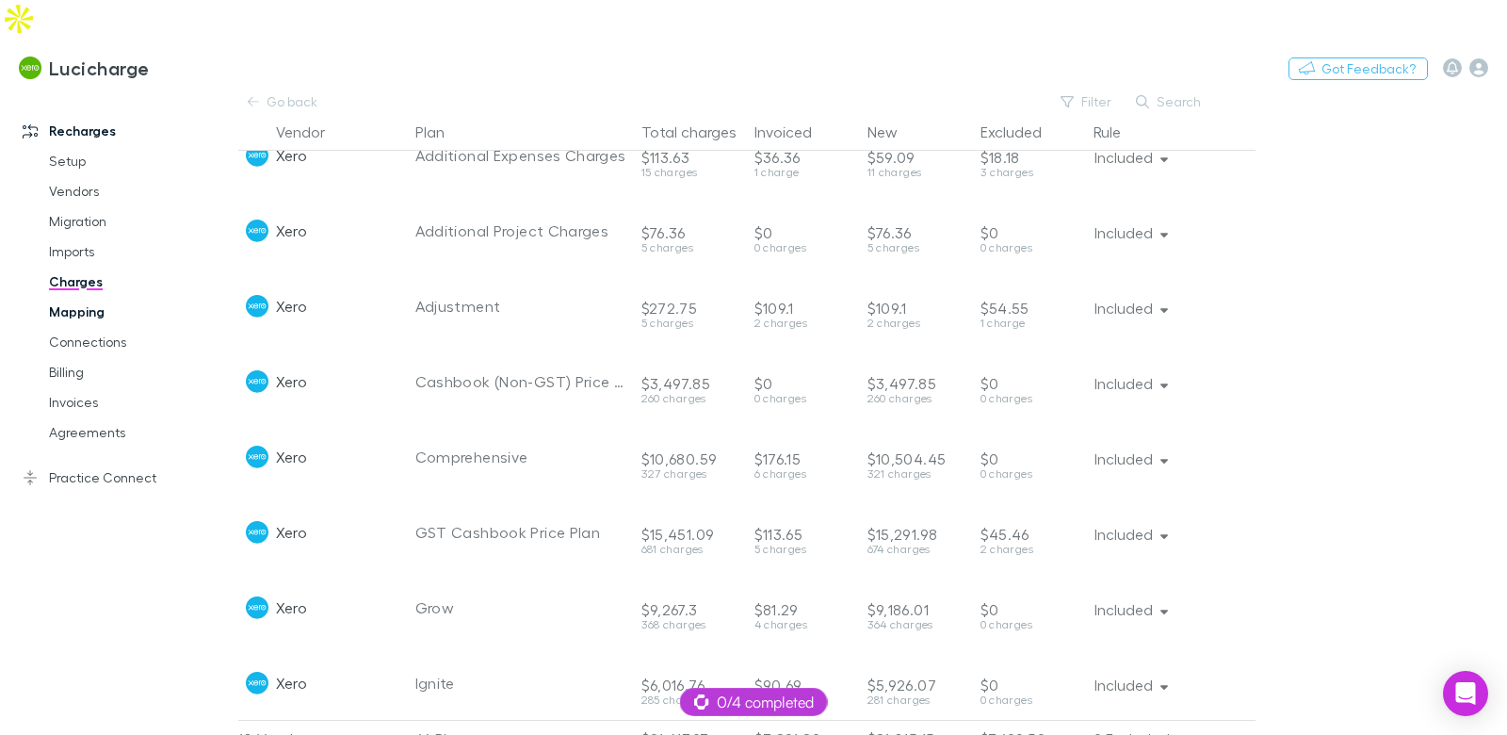
drag, startPoint x: 281, startPoint y: 69, endPoint x: 96, endPoint y: 278, distance: 278.9
click at [281, 90] on link "Go back" at bounding box center [283, 101] width 90 height 23
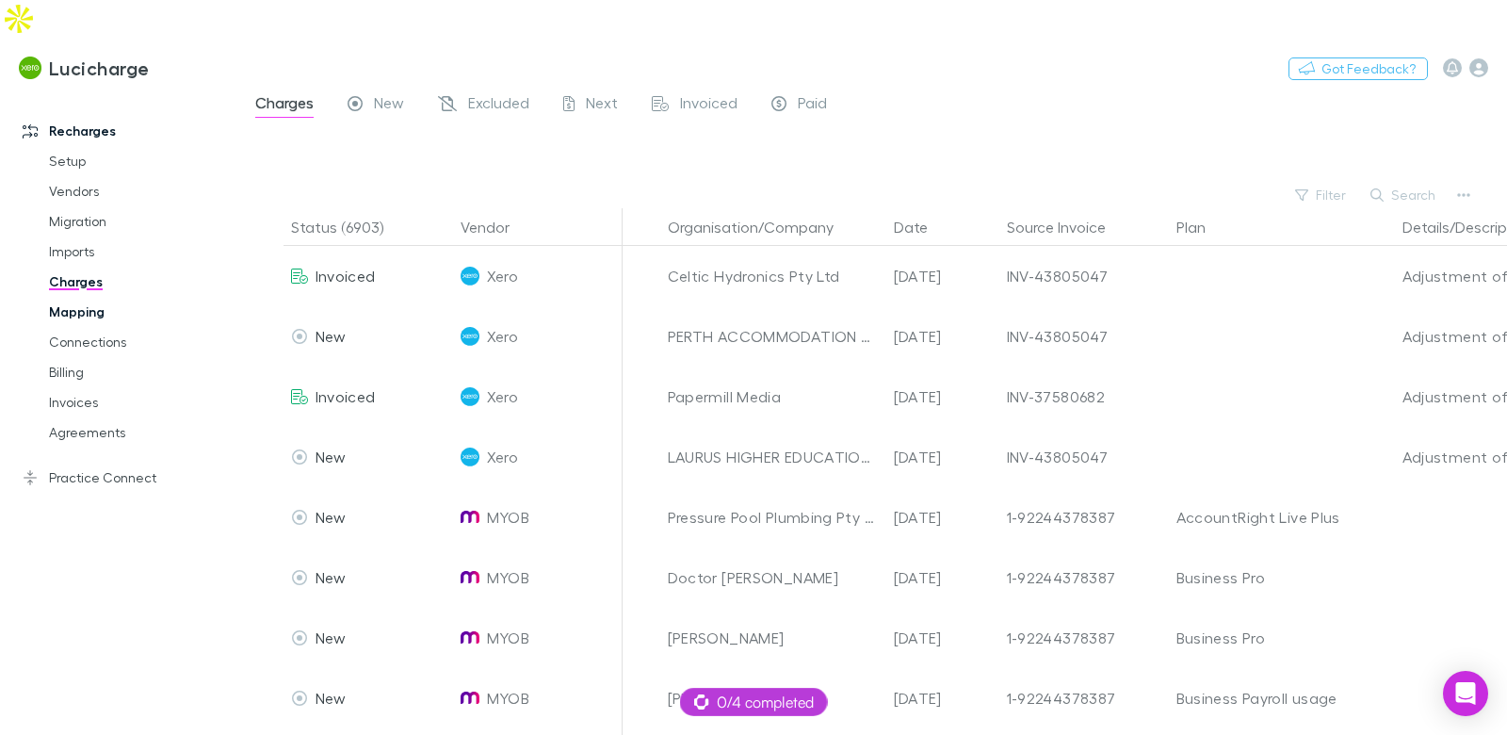
click at [96, 297] on link "Mapping" at bounding box center [132, 312] width 204 height 30
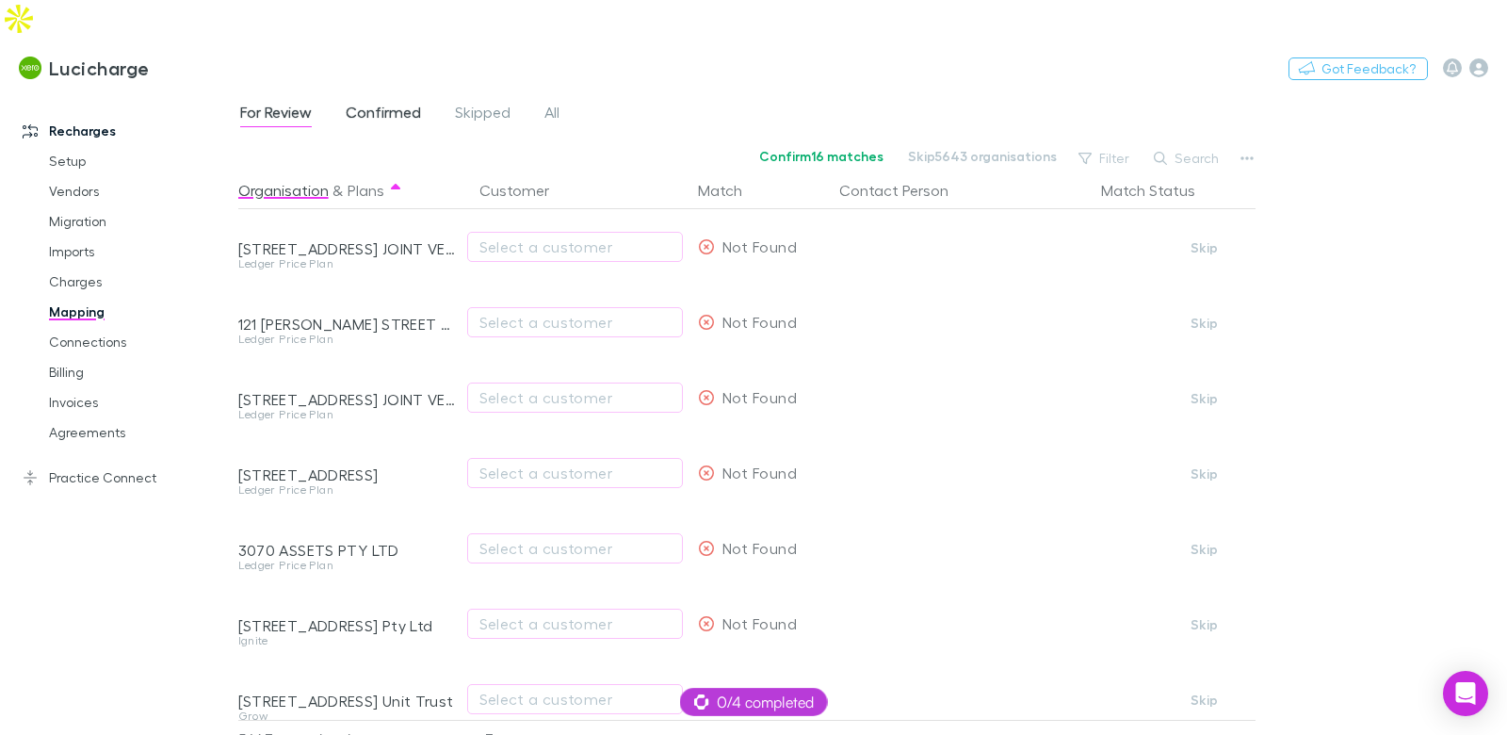
click at [388, 103] on span "Confirmed" at bounding box center [383, 115] width 75 height 24
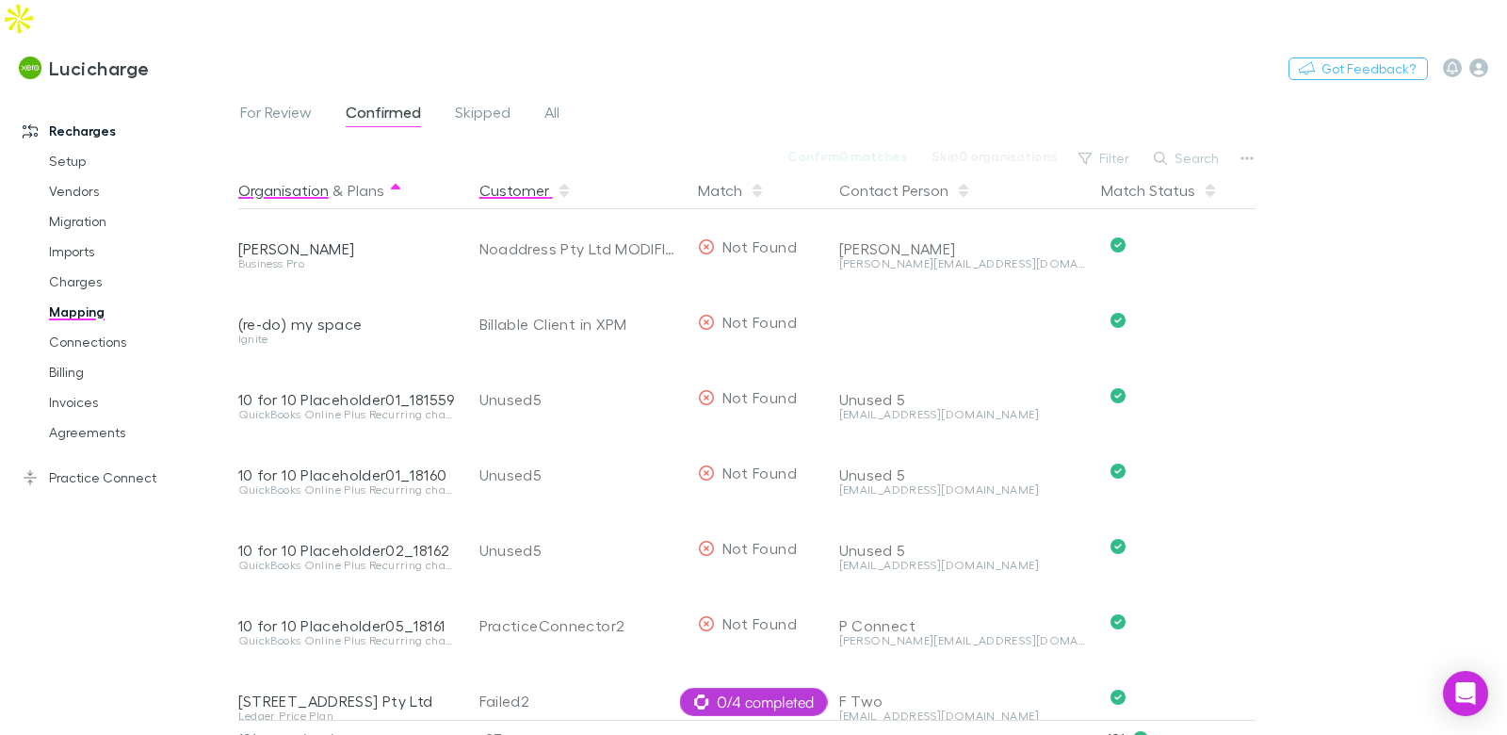
click at [508, 171] on button "Customer" at bounding box center [525, 190] width 92 height 38
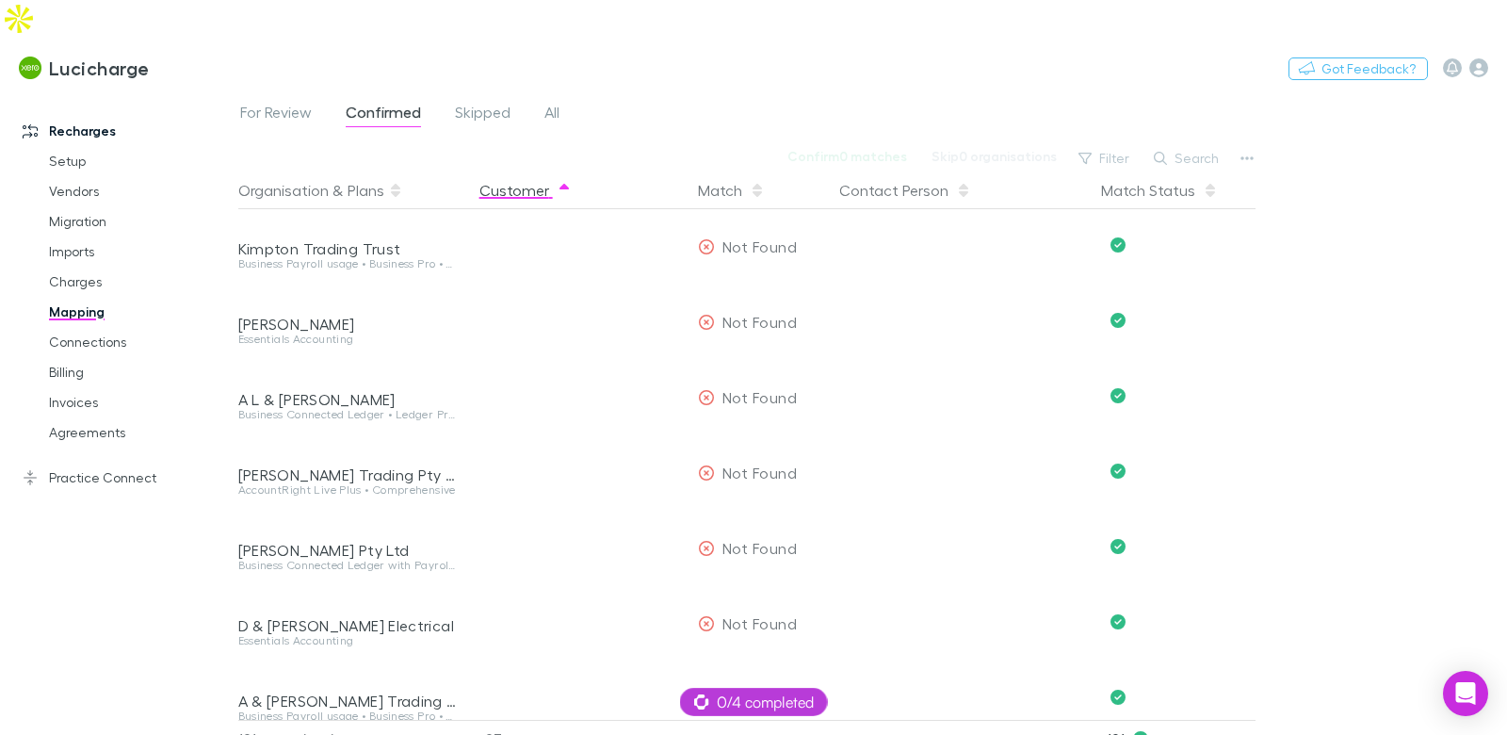
click at [518, 171] on button "Customer" at bounding box center [525, 190] width 92 height 38
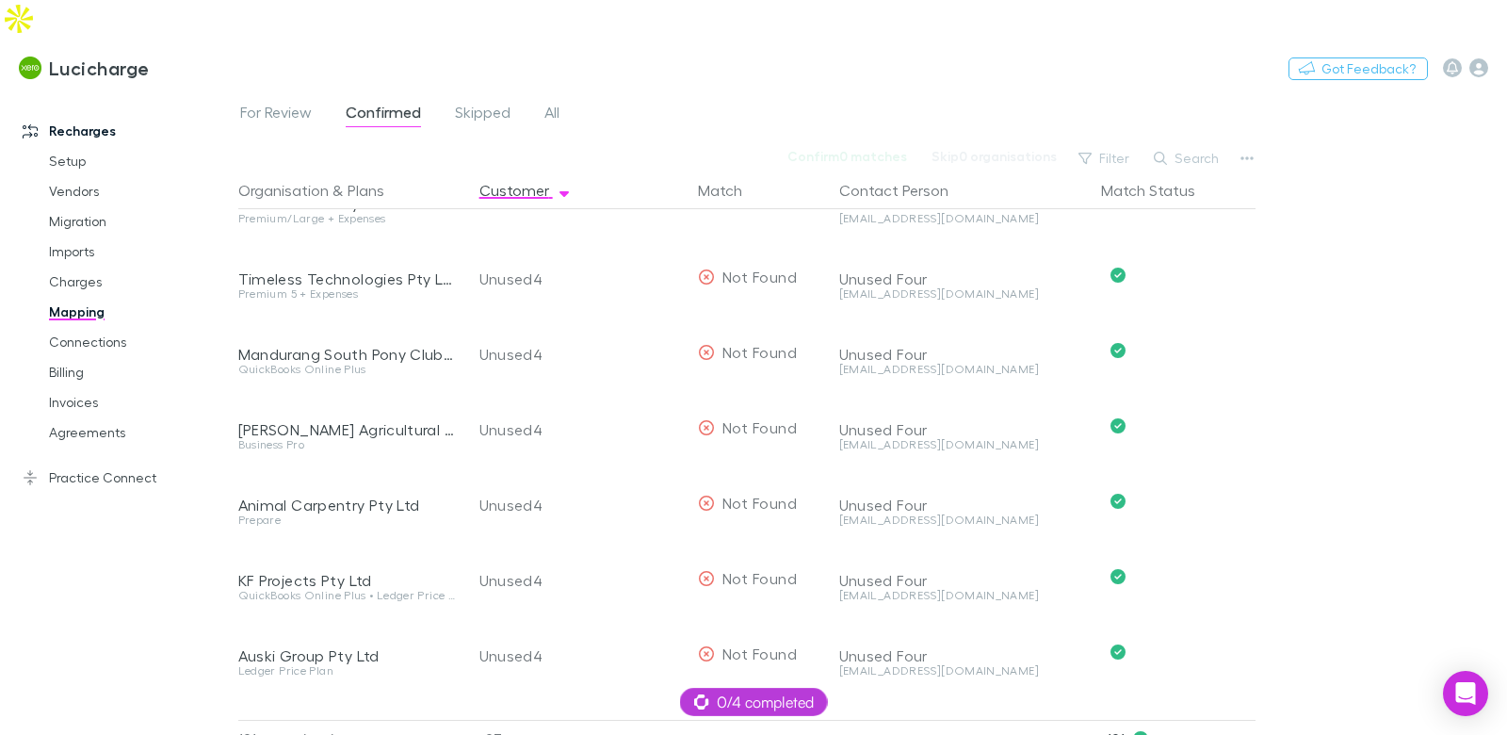
scroll to position [1405, 0]
click at [331, 171] on div "Organisation & Plans" at bounding box center [347, 190] width 219 height 38
click at [309, 171] on button "Organisation" at bounding box center [283, 190] width 90 height 38
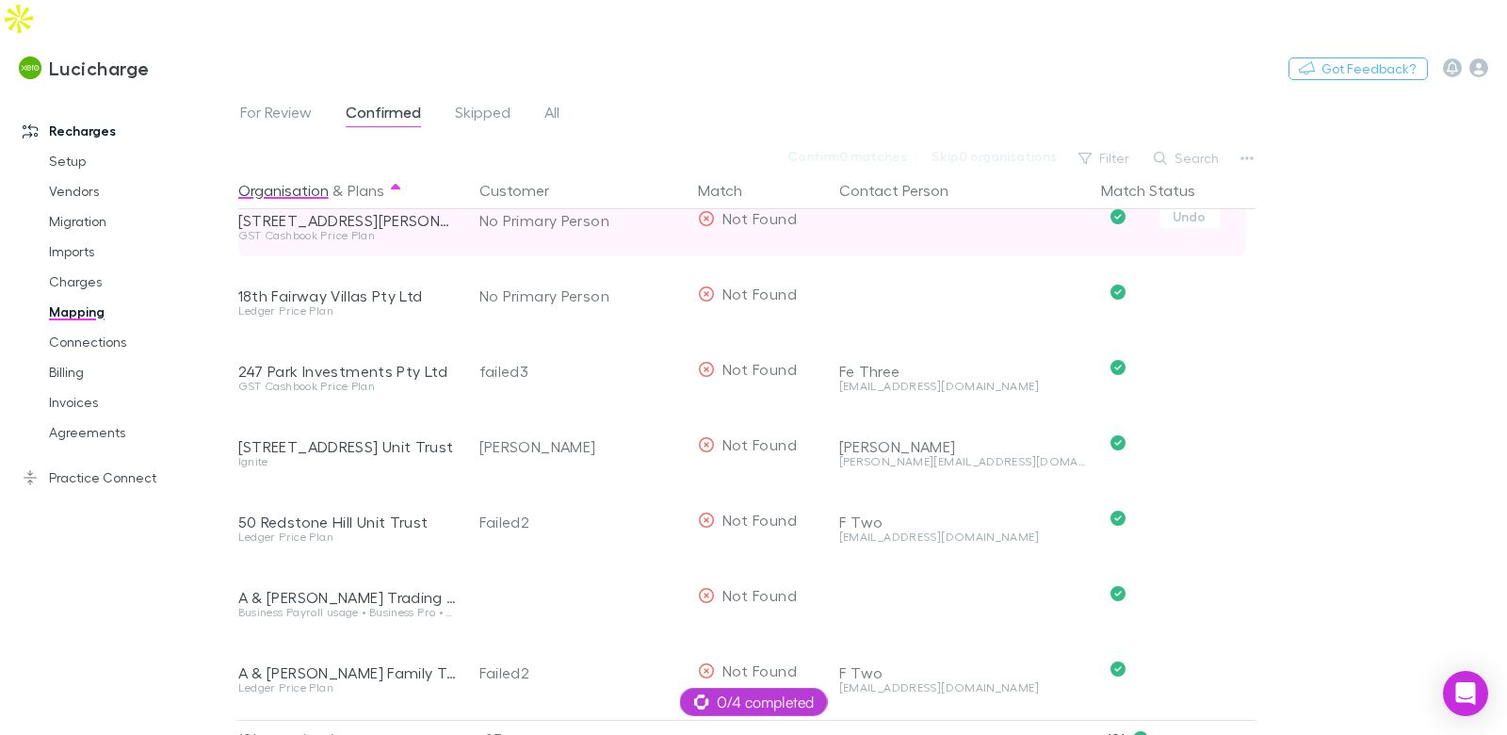
scroll to position [689, 0]
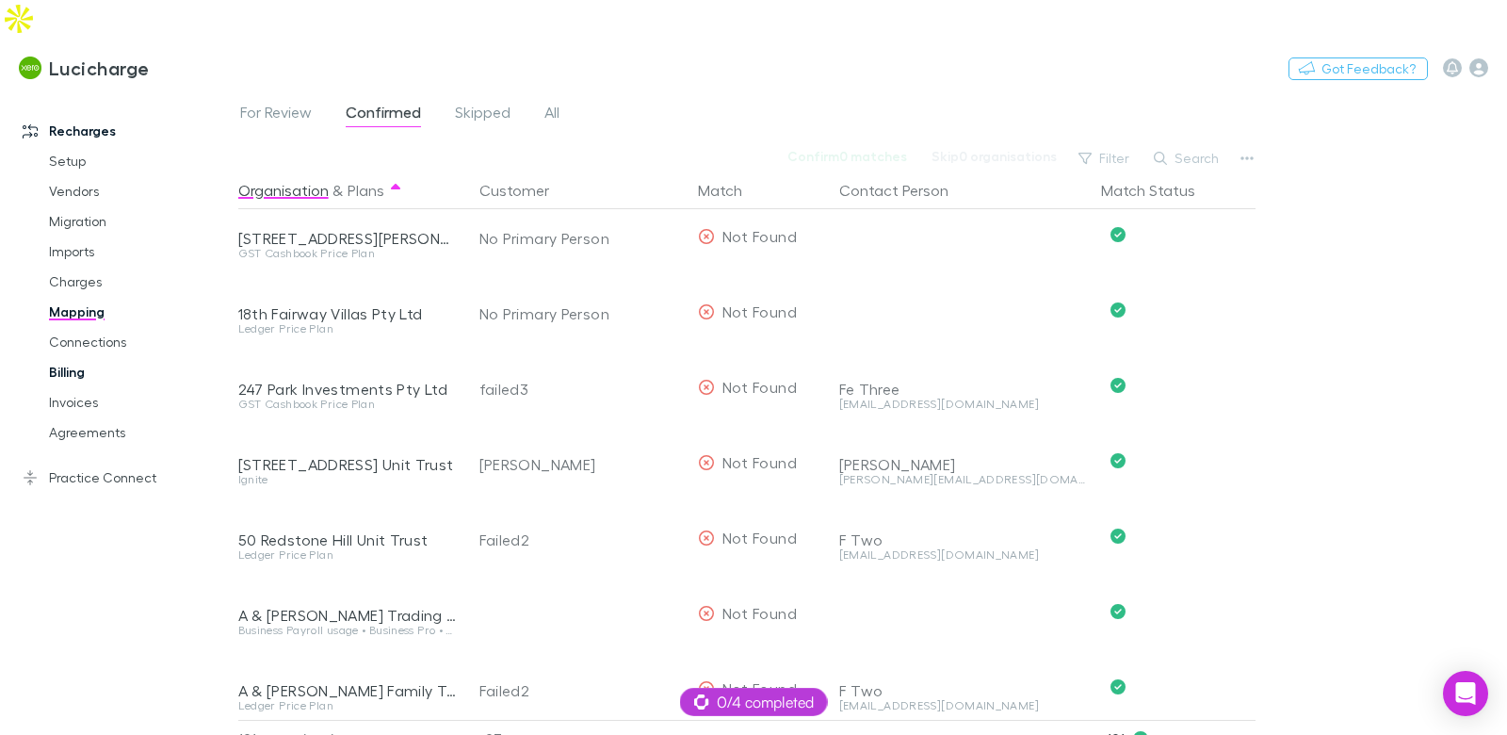
click at [80, 357] on link "Billing" at bounding box center [132, 372] width 204 height 30
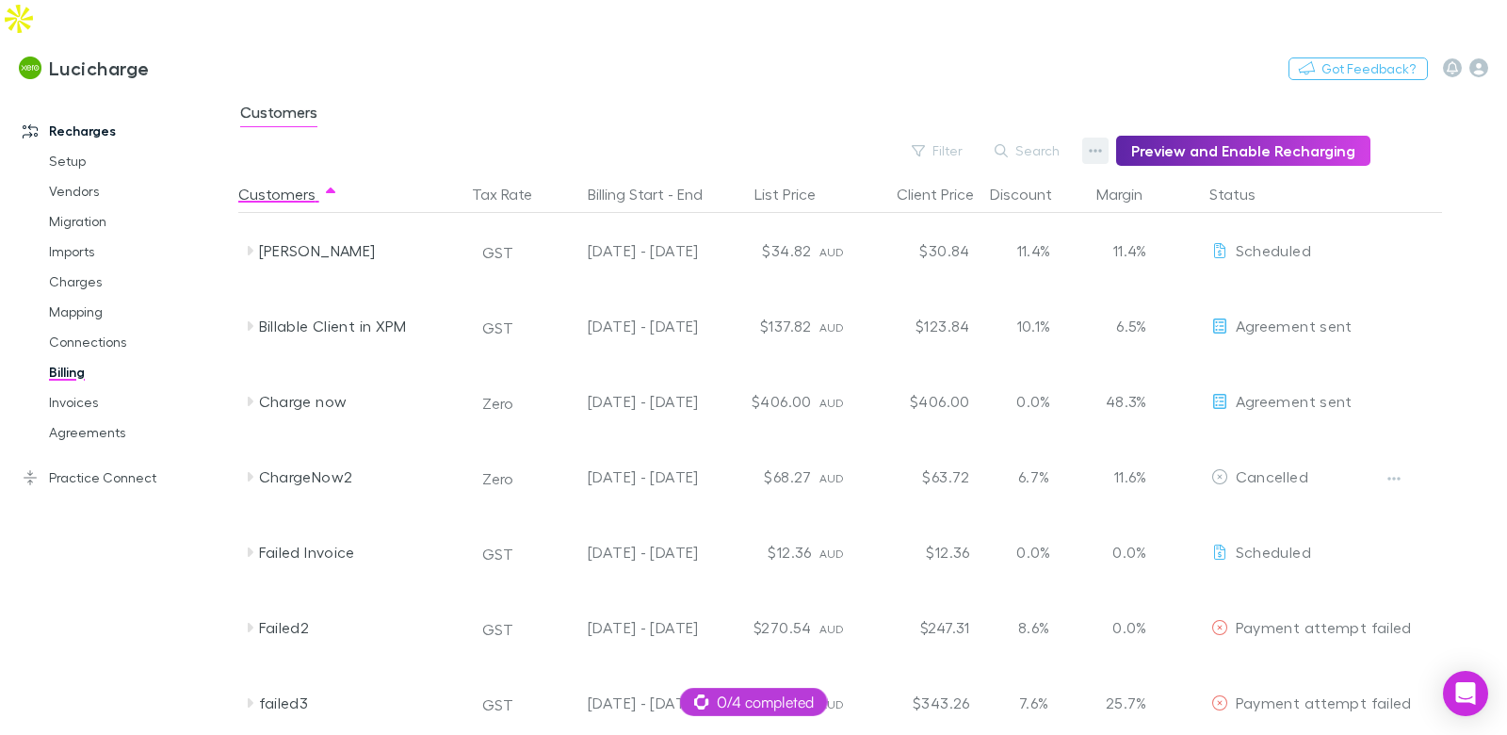
click at [1095, 138] on button "button" at bounding box center [1095, 151] width 26 height 26
click at [938, 174] on p "Discount Split" at bounding box center [987, 174] width 229 height 23
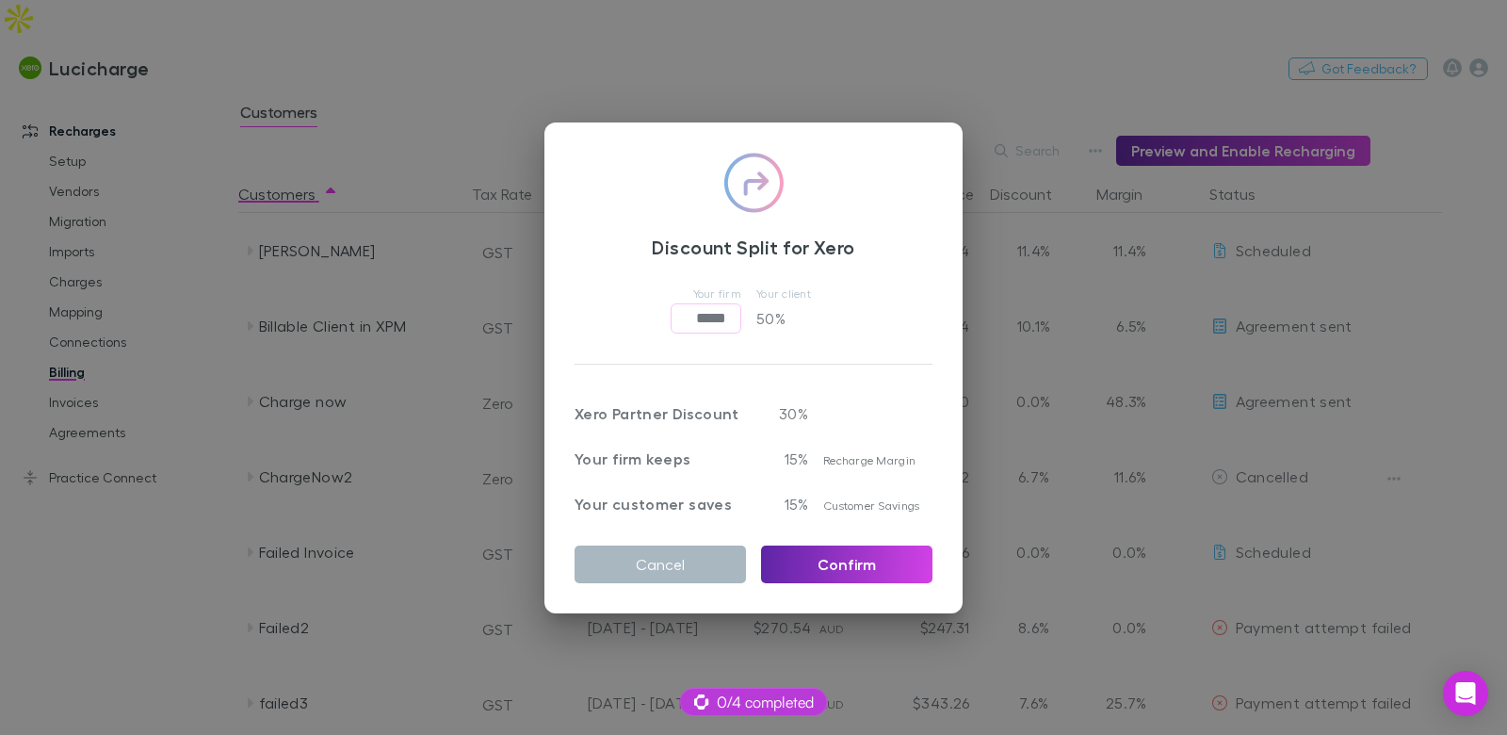
click at [698, 569] on button "Cancel" at bounding box center [660, 564] width 171 height 38
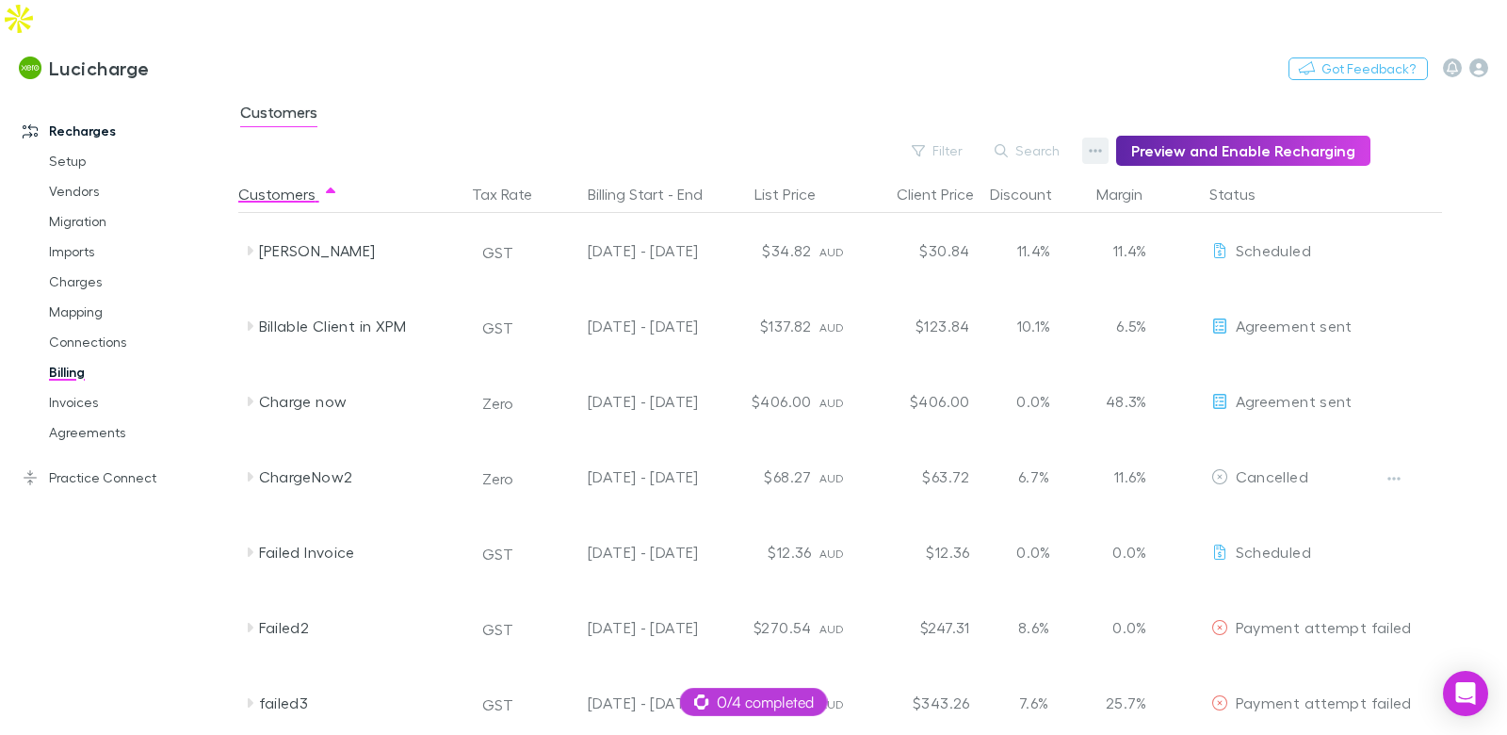
click at [1102, 143] on icon "button" at bounding box center [1095, 150] width 13 height 15
click at [953, 202] on p "Admin Fee" at bounding box center [987, 208] width 229 height 23
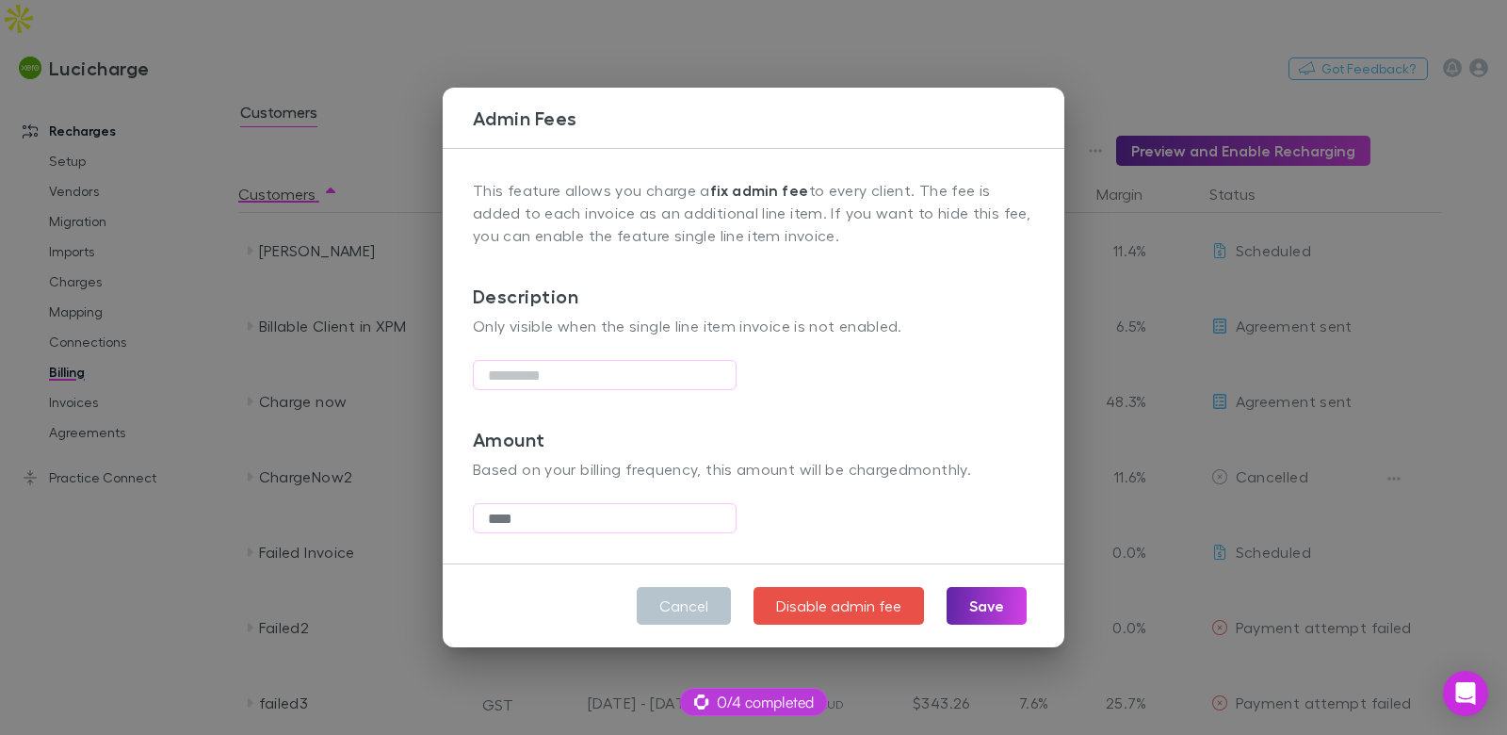
click at [413, 124] on div "Admin Fees This feature allows you charge a fix admin fee to every client. The …" at bounding box center [753, 367] width 1507 height 735
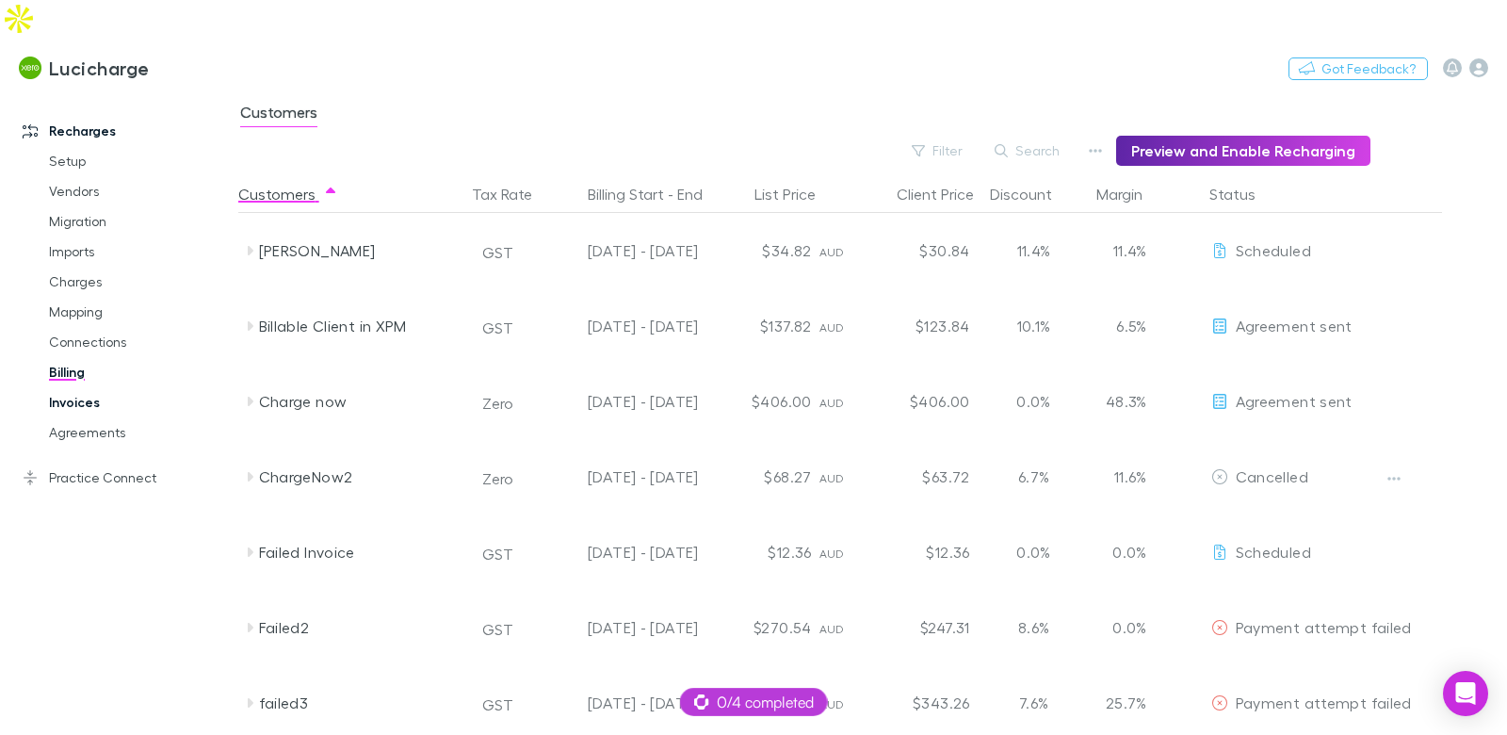
click at [98, 387] on link "Invoices" at bounding box center [132, 402] width 204 height 30
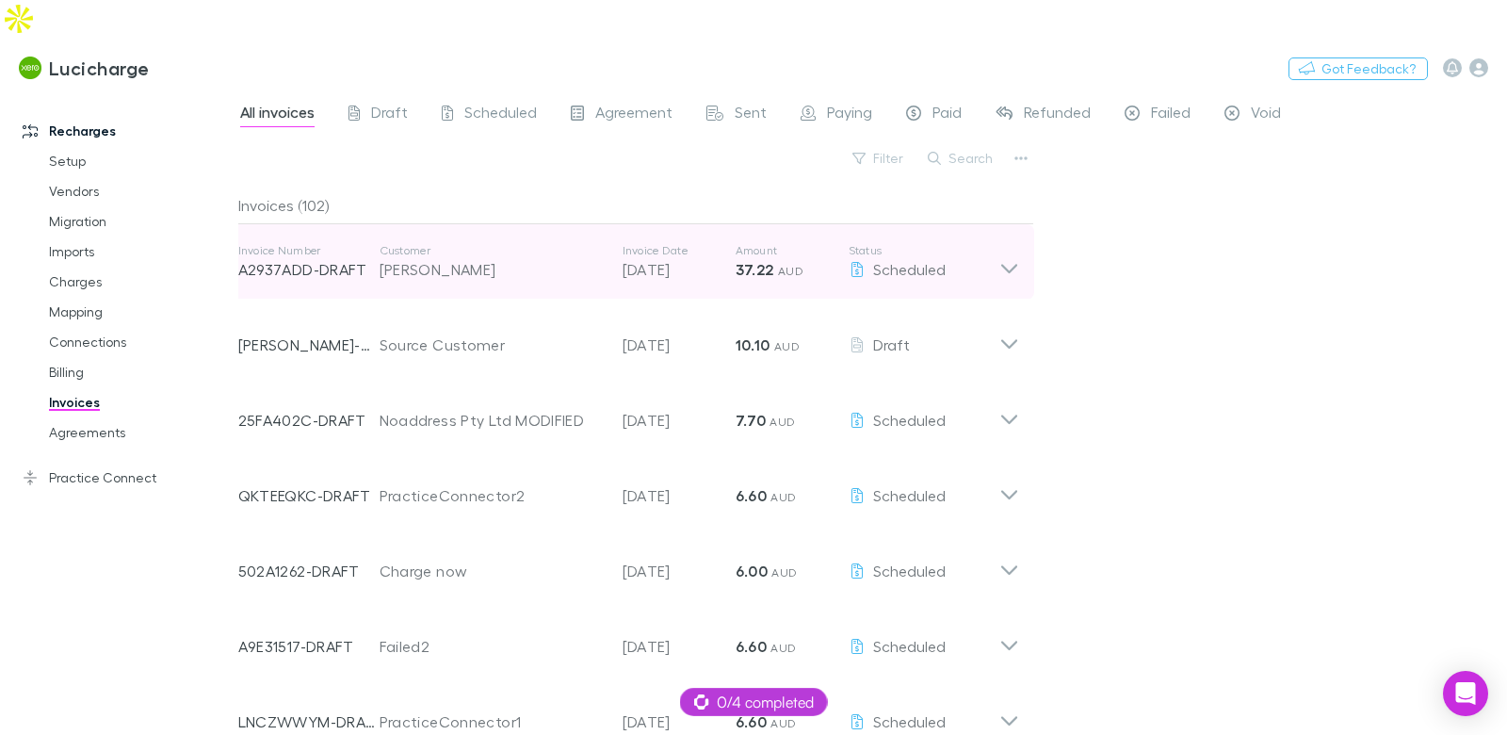
click at [441, 247] on div "Invoice Number A2937ADD-DRAFT Customer Barry Invoice Date 12 Sep 2025 Amount 37…" at bounding box center [618, 262] width 761 height 68
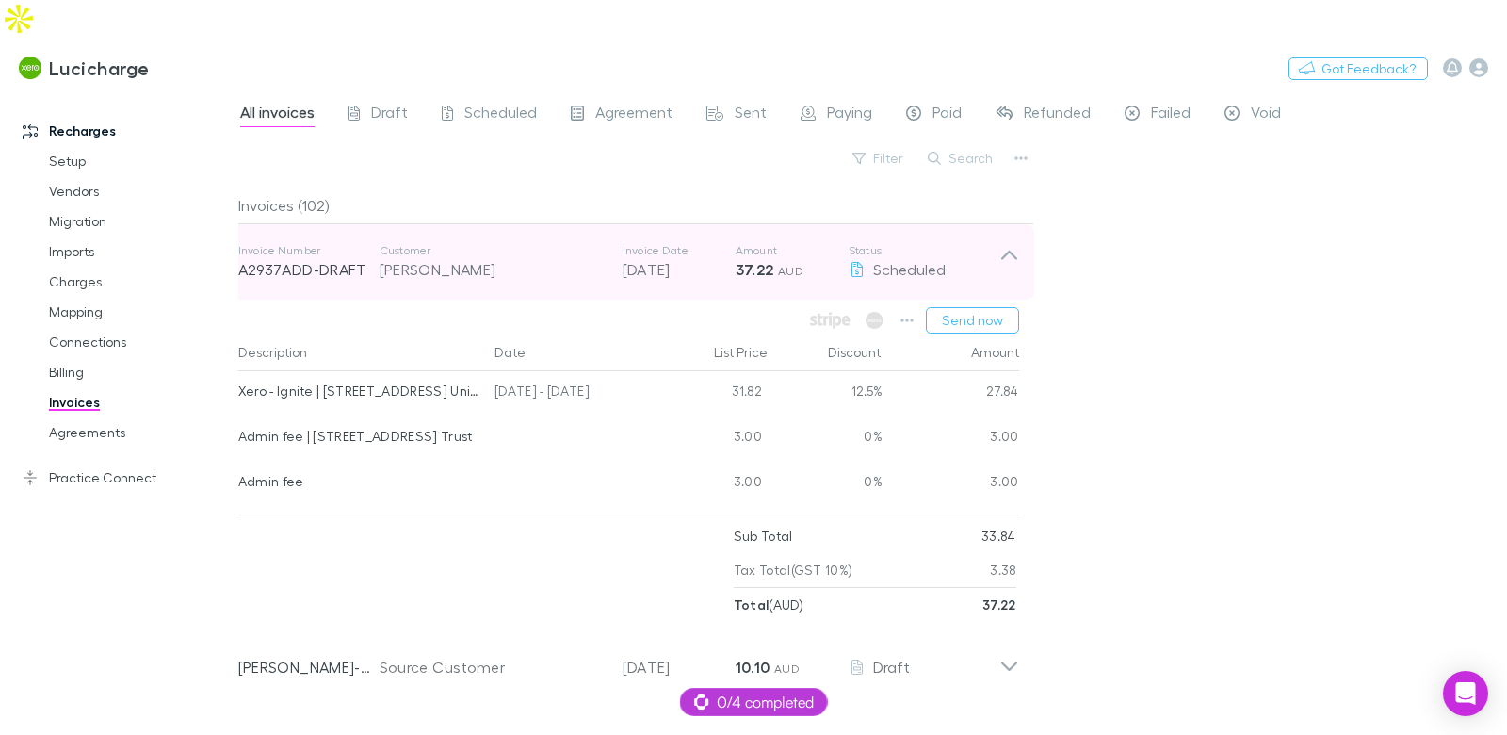
click at [380, 246] on div "Invoice Number A2937ADD-DRAFT Customer Barry Invoice Date 12 Sep 2025 Amount 37…" at bounding box center [618, 262] width 761 height 68
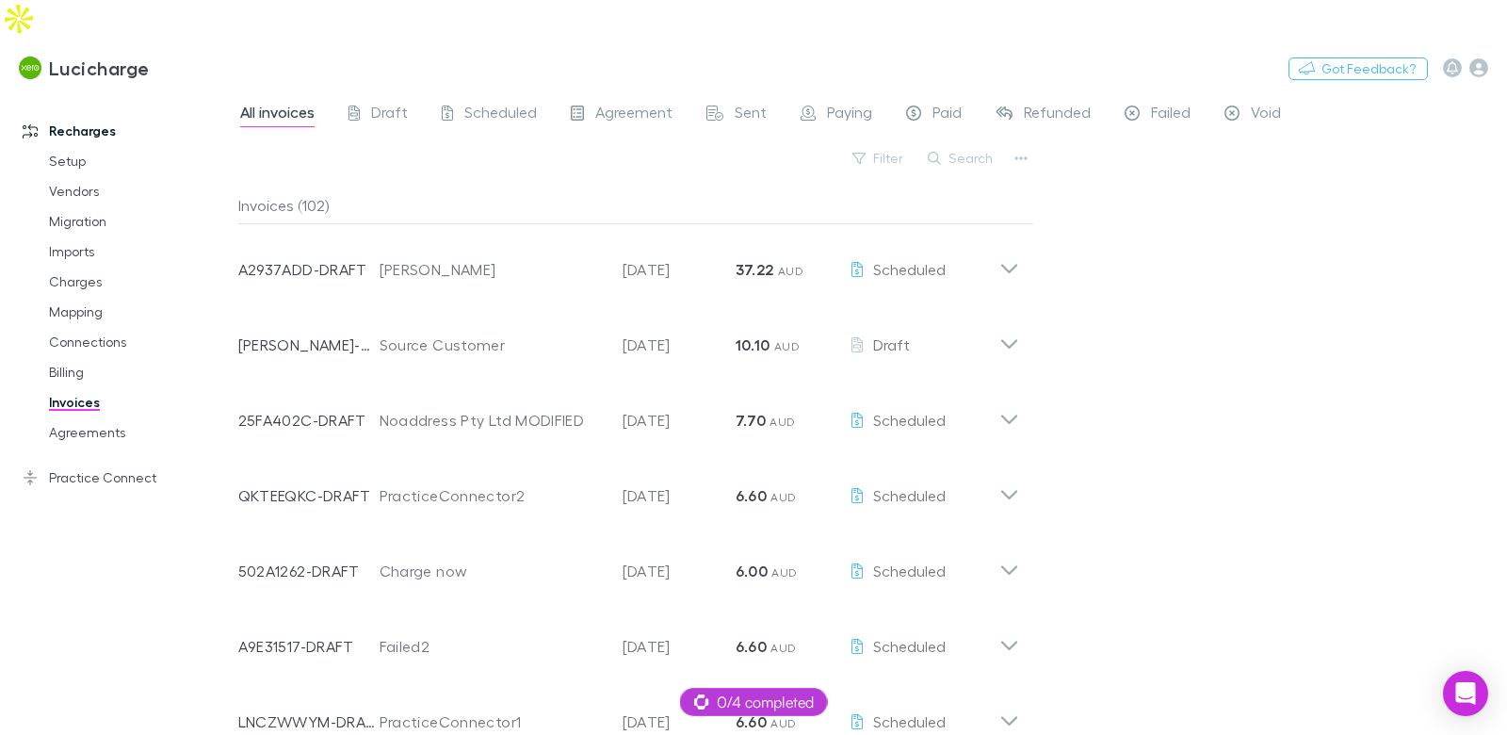
drag, startPoint x: 112, startPoint y: 432, endPoint x: 226, endPoint y: 422, distance: 114.4
click at [112, 462] on link "Practice Connect" at bounding box center [119, 477] width 231 height 30
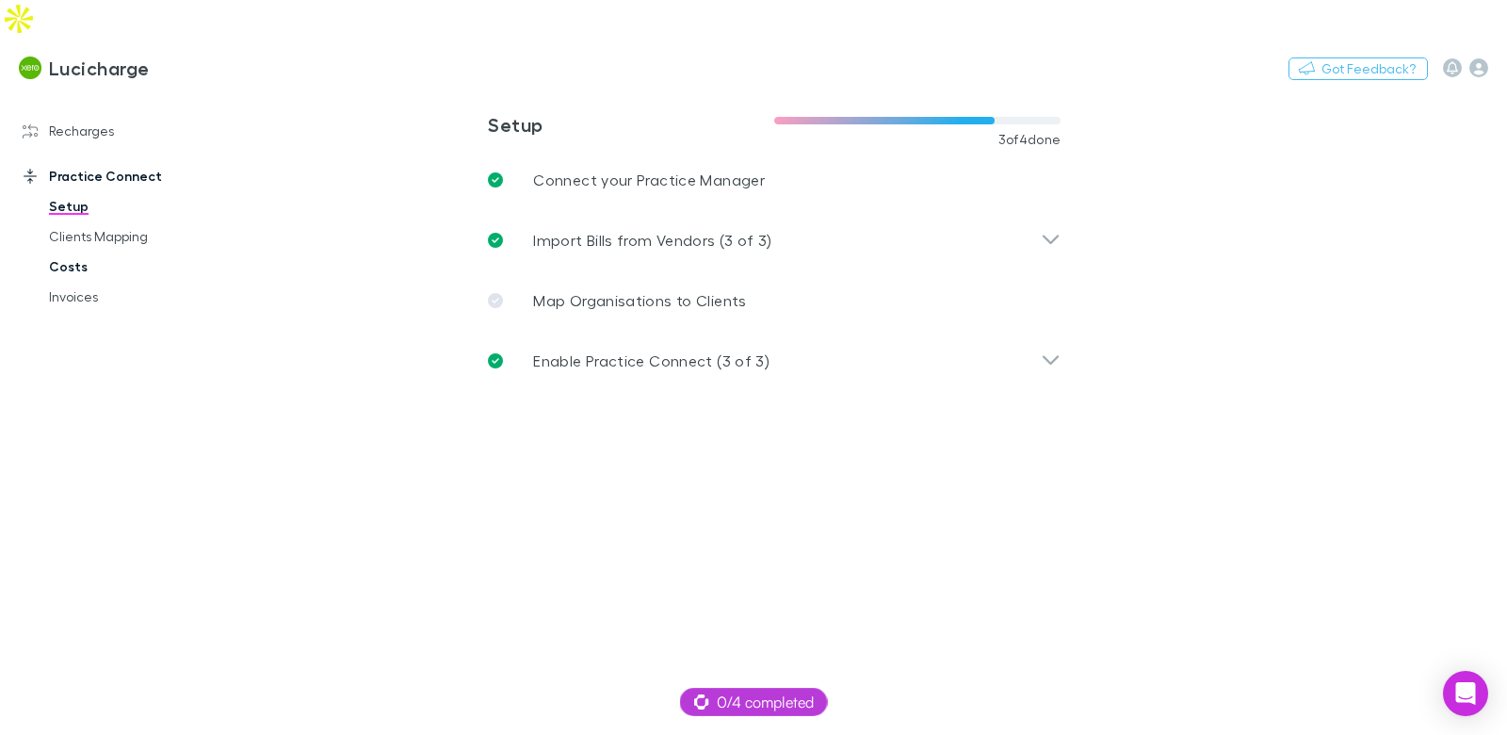
click at [76, 251] on link "Costs" at bounding box center [132, 266] width 204 height 30
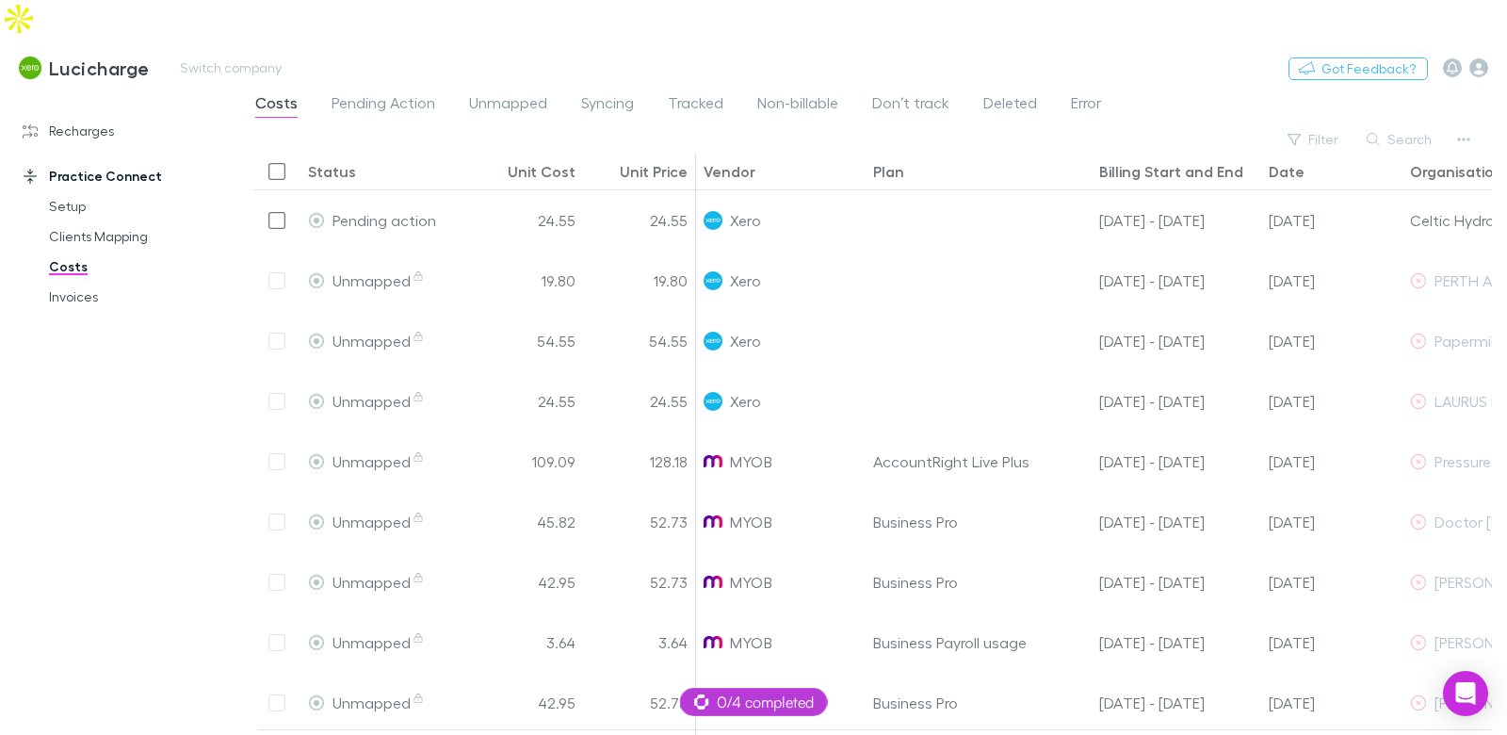
click at [700, 93] on span "Tracked" at bounding box center [696, 105] width 56 height 24
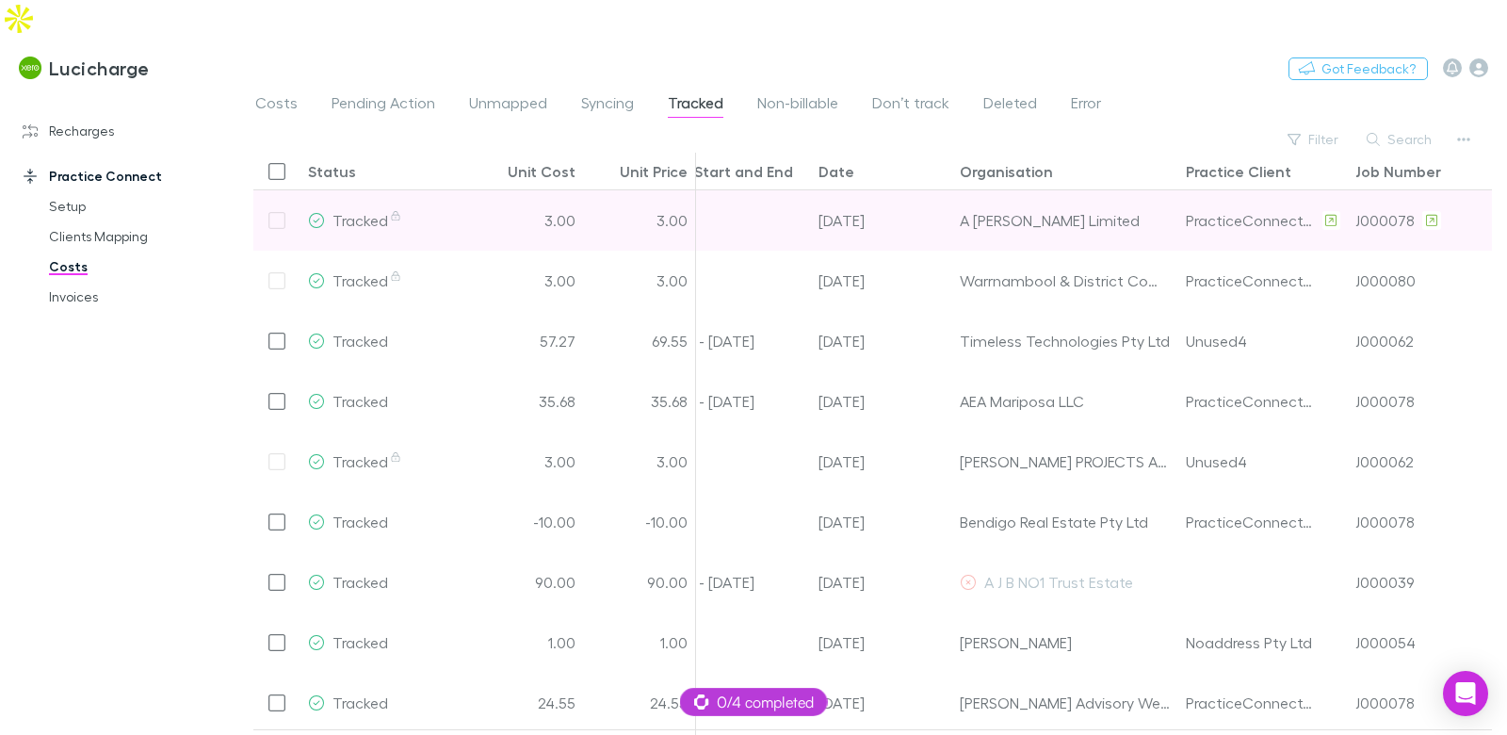
scroll to position [0, 475]
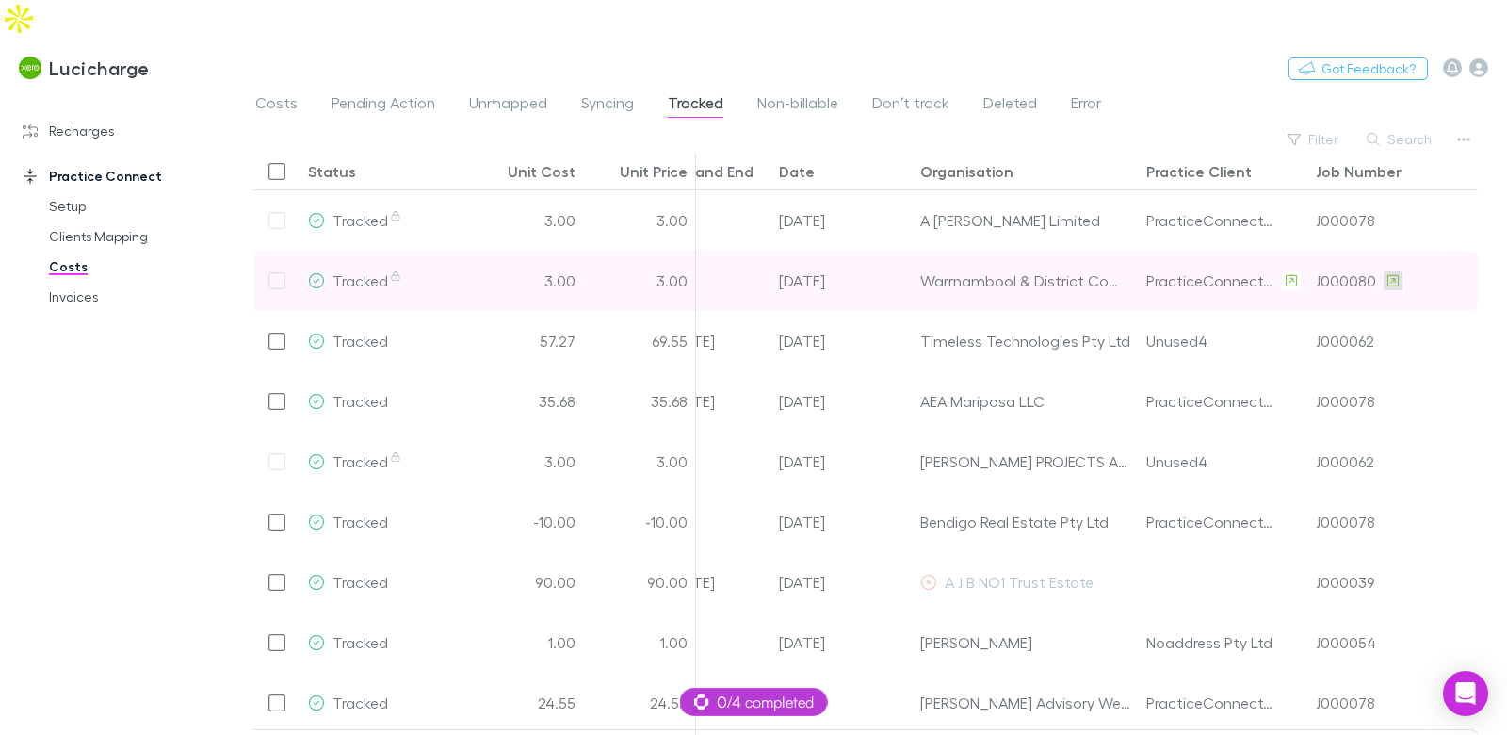
click at [1387, 274] on icon at bounding box center [1392, 280] width 11 height 13
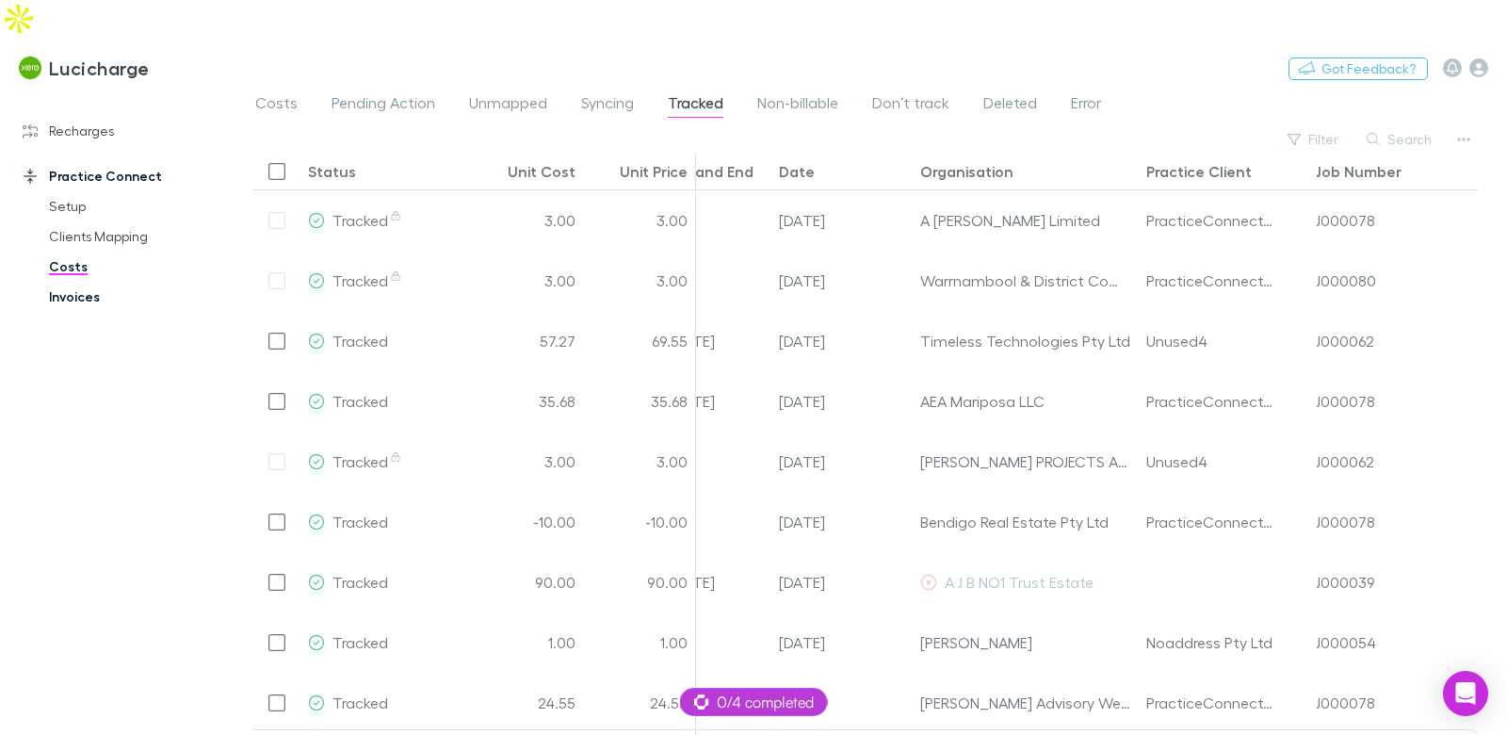
click at [59, 282] on link "Invoices" at bounding box center [132, 297] width 204 height 30
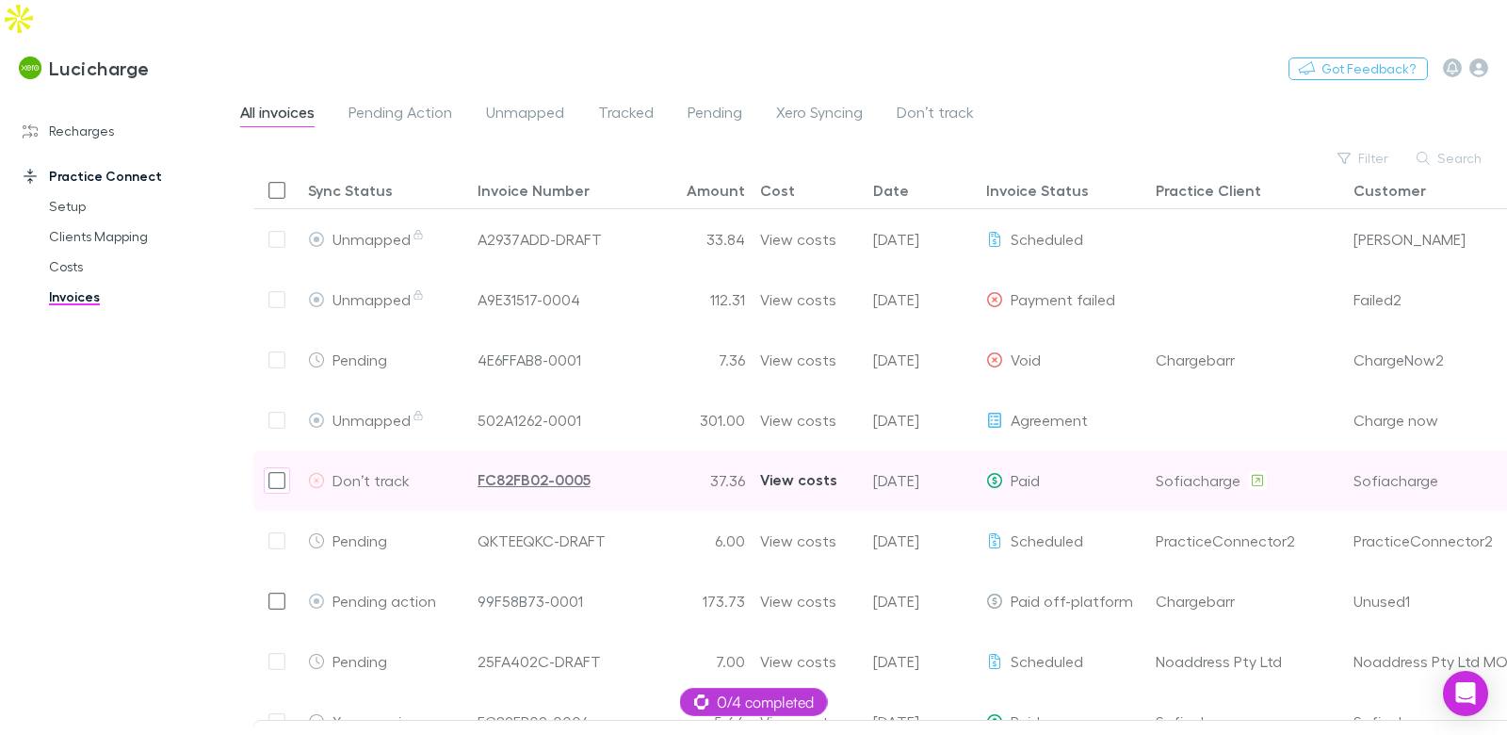
click at [805, 450] on div "View costs" at bounding box center [798, 479] width 77 height 59
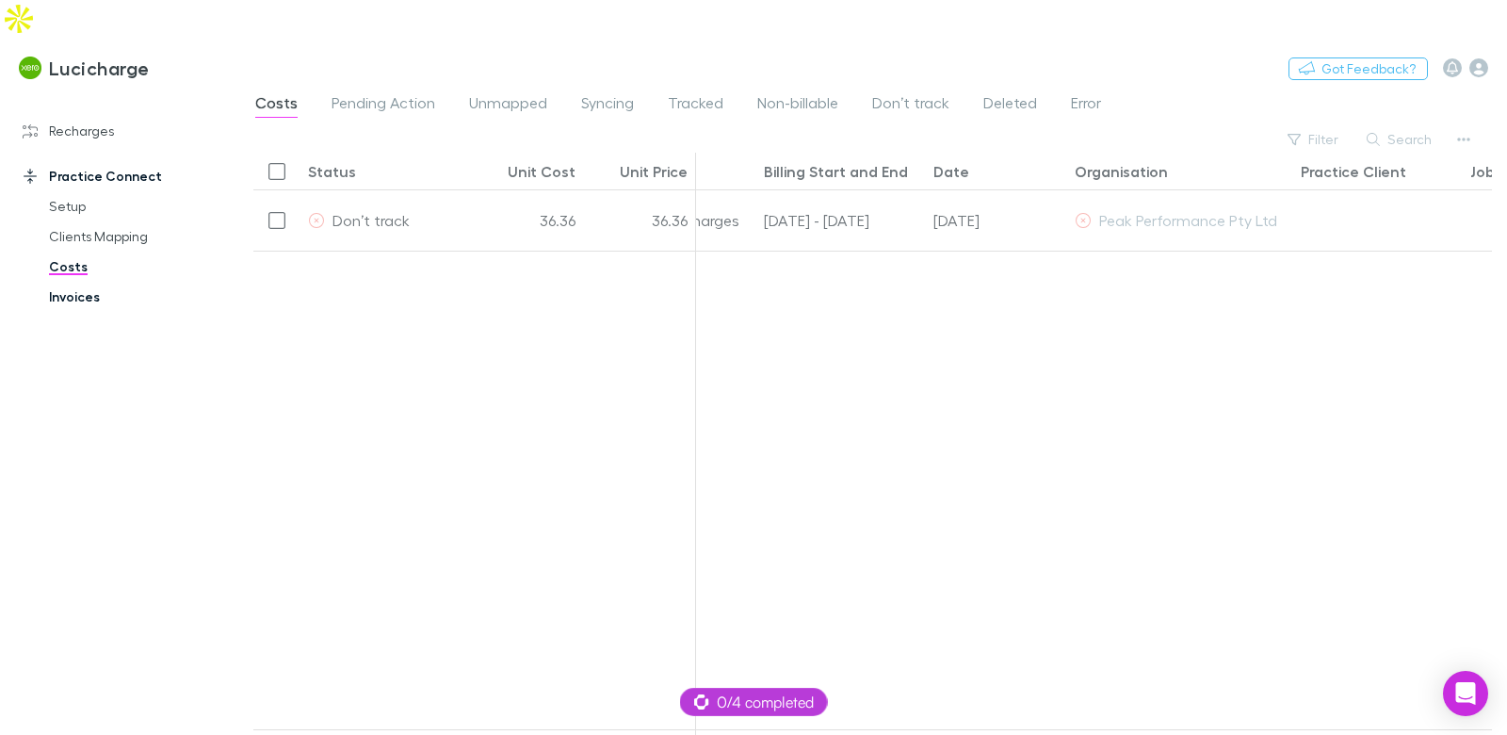
scroll to position [0, 335]
click at [99, 282] on link "Invoices" at bounding box center [132, 297] width 204 height 30
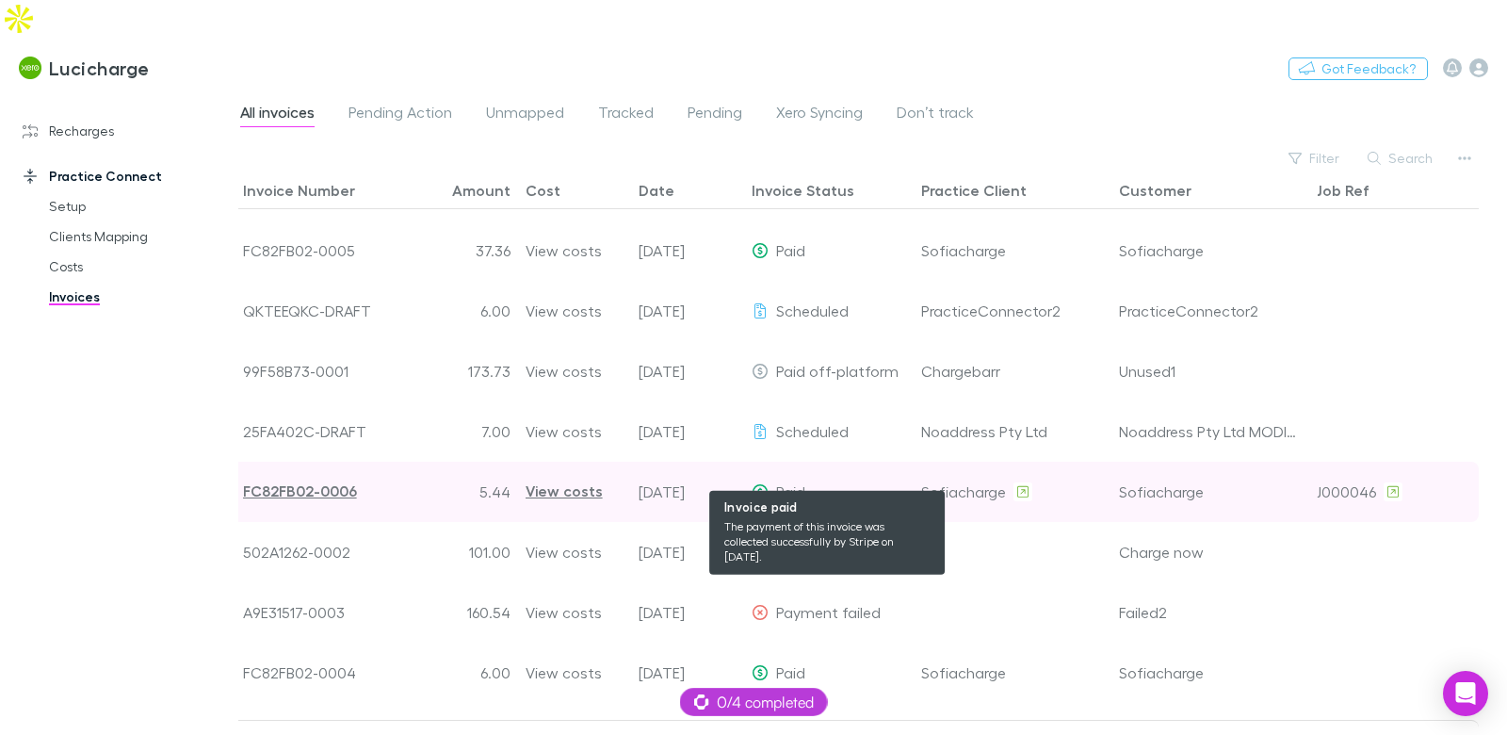
scroll to position [203, 0]
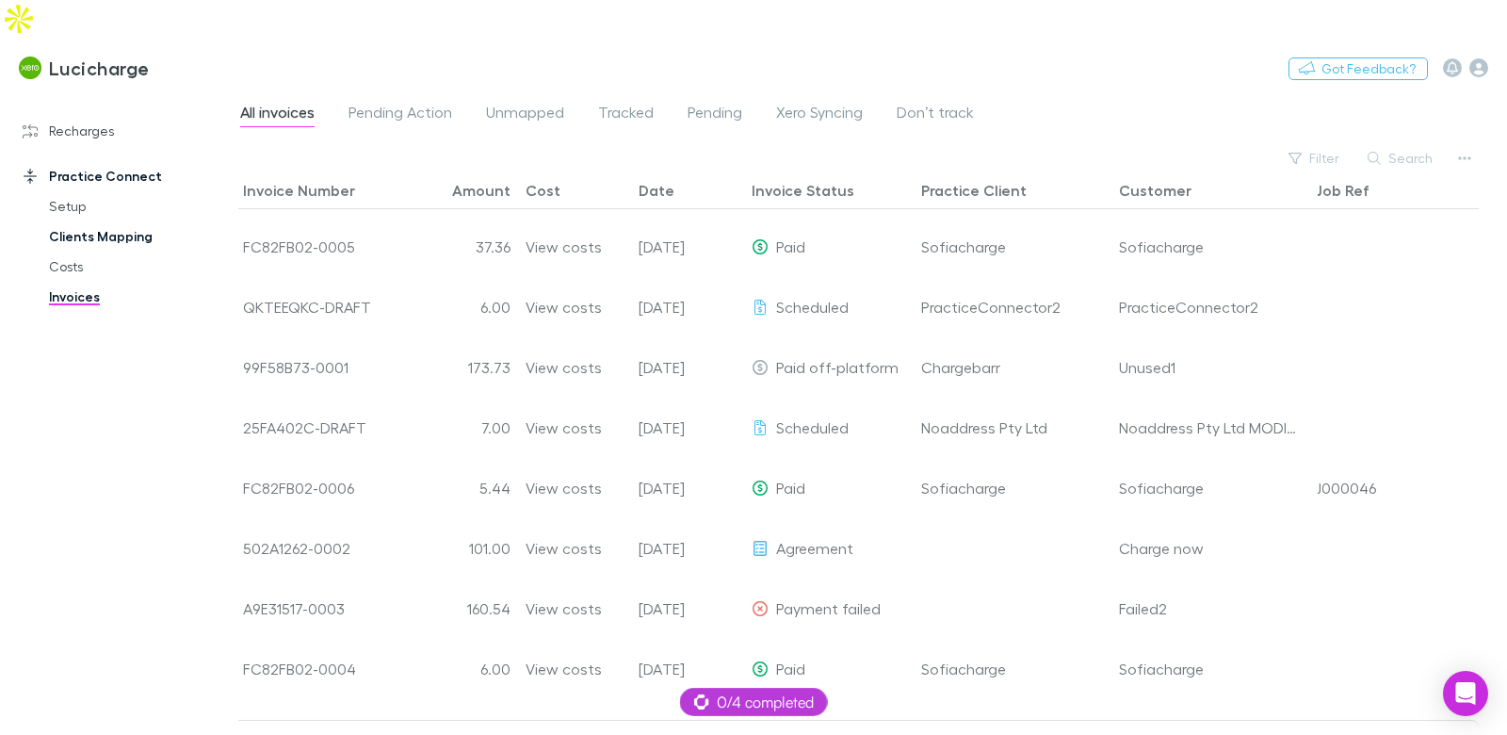
drag, startPoint x: 73, startPoint y: 100, endPoint x: 98, endPoint y: 206, distance: 109.2
click at [73, 116] on link "Recharges" at bounding box center [119, 131] width 231 height 30
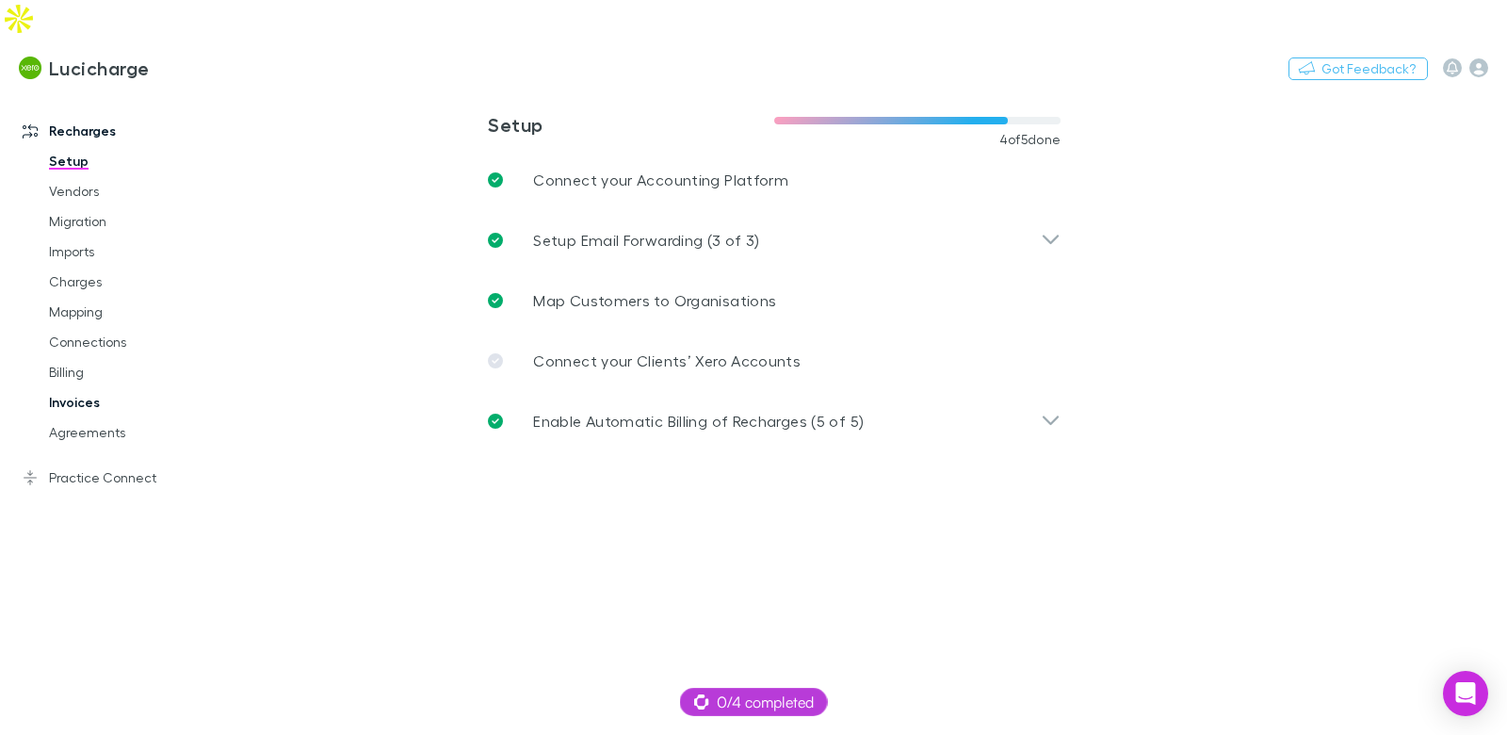
click at [73, 387] on link "Invoices" at bounding box center [132, 402] width 204 height 30
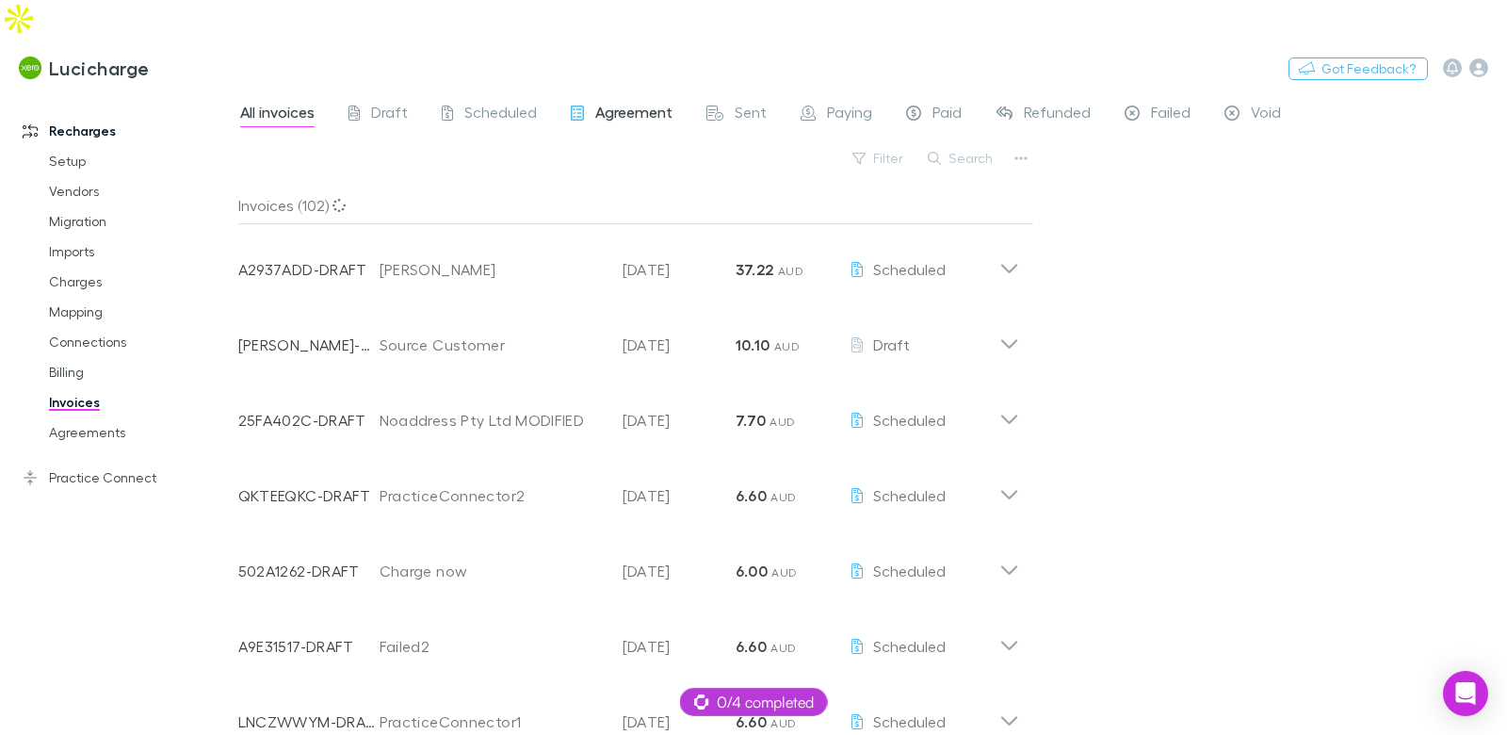
click at [640, 103] on span "Agreement" at bounding box center [633, 115] width 77 height 24
drag, startPoint x: 122, startPoint y: 436, endPoint x: 150, endPoint y: 368, distance: 73.1
click at [122, 462] on link "Practice Connect" at bounding box center [119, 477] width 231 height 30
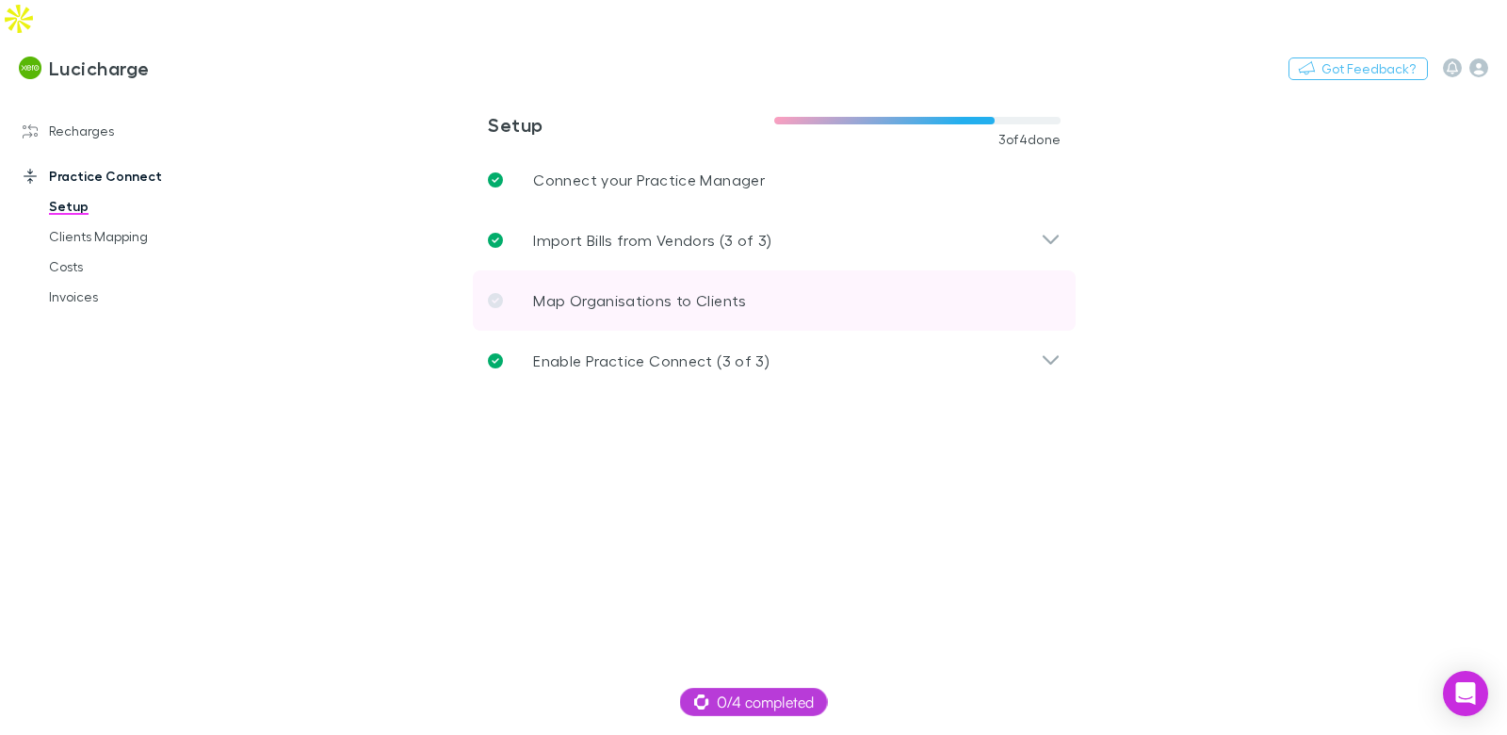
click at [601, 289] on p "Map Organisations to Clients" at bounding box center [639, 300] width 213 height 23
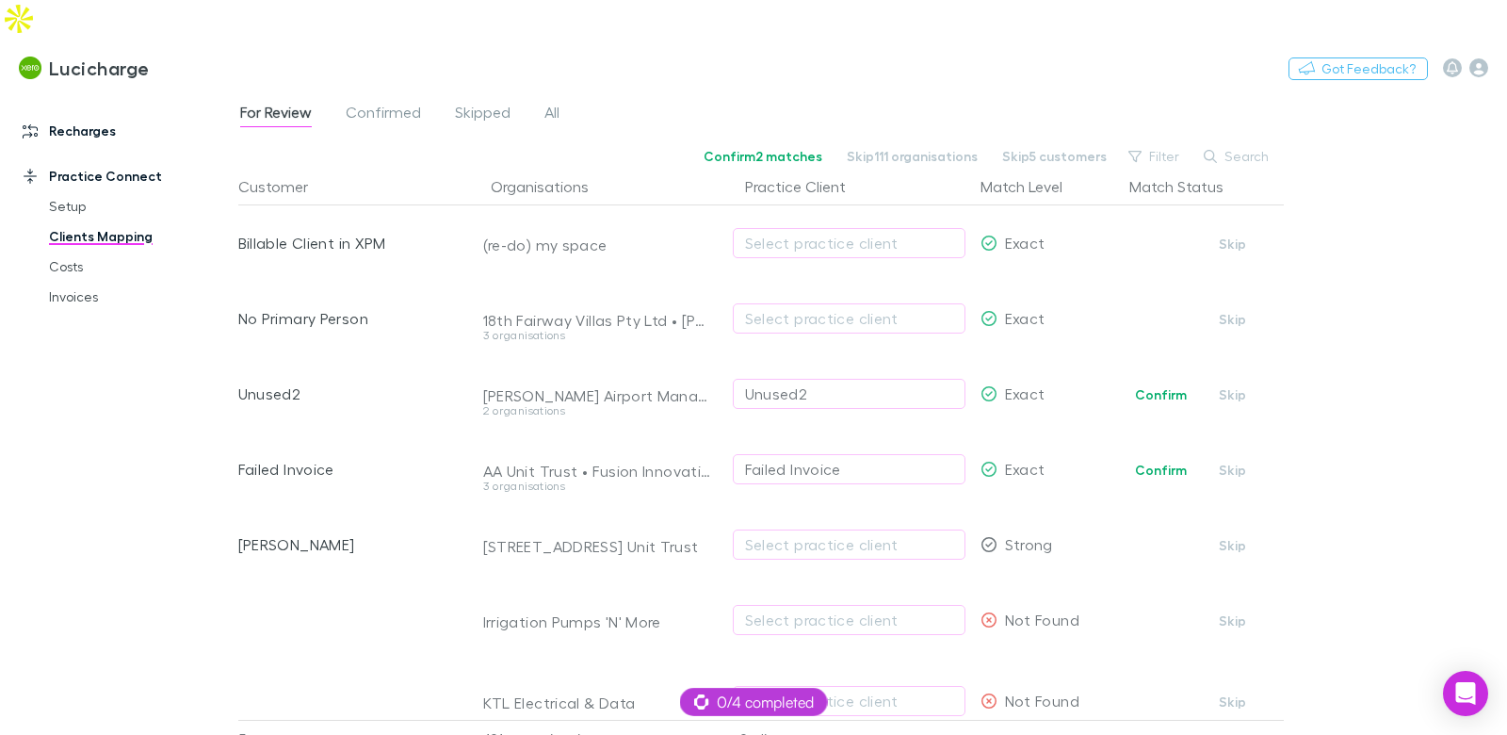
click at [112, 116] on link "Recharges" at bounding box center [119, 131] width 231 height 30
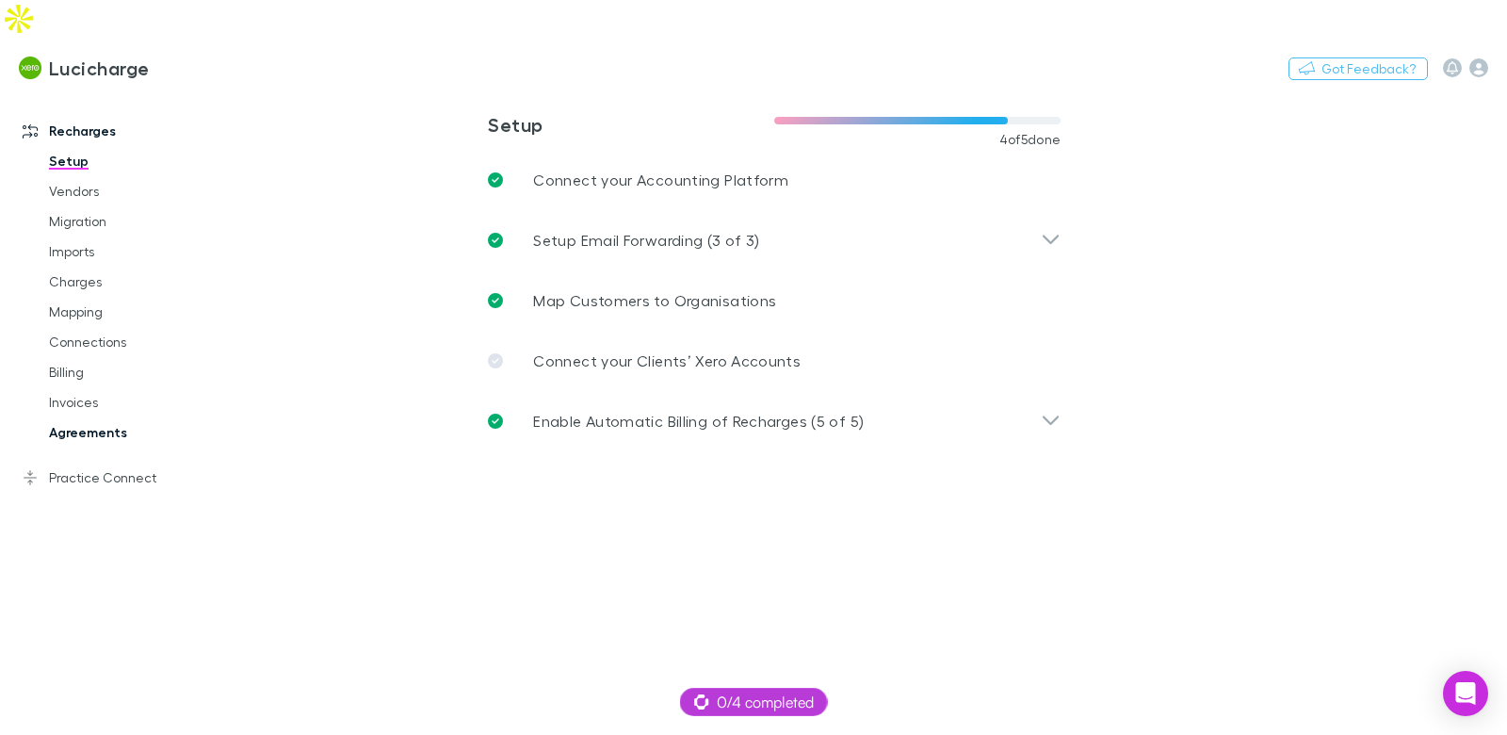
click at [110, 417] on link "Agreements" at bounding box center [132, 432] width 204 height 30
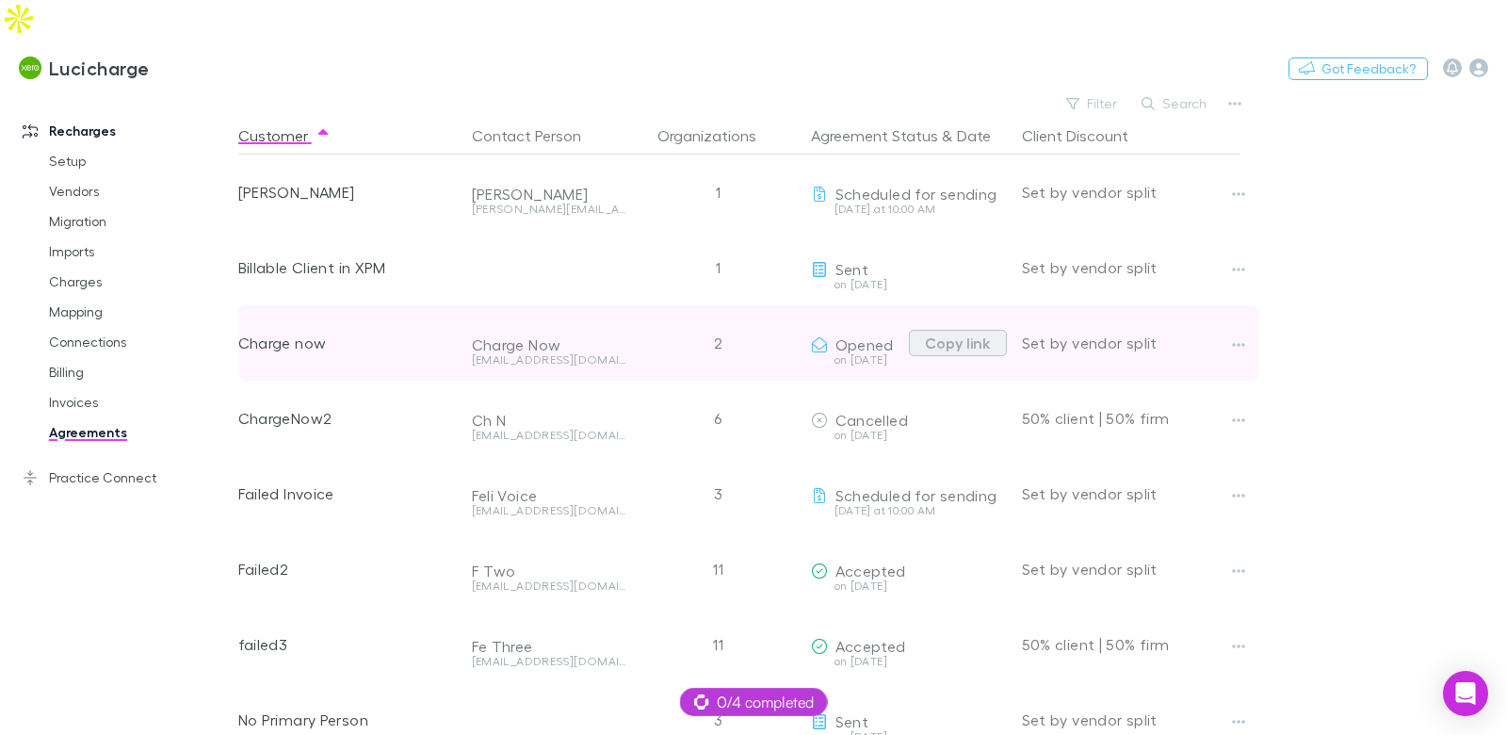
click at [979, 330] on button "Copy link" at bounding box center [958, 343] width 98 height 26
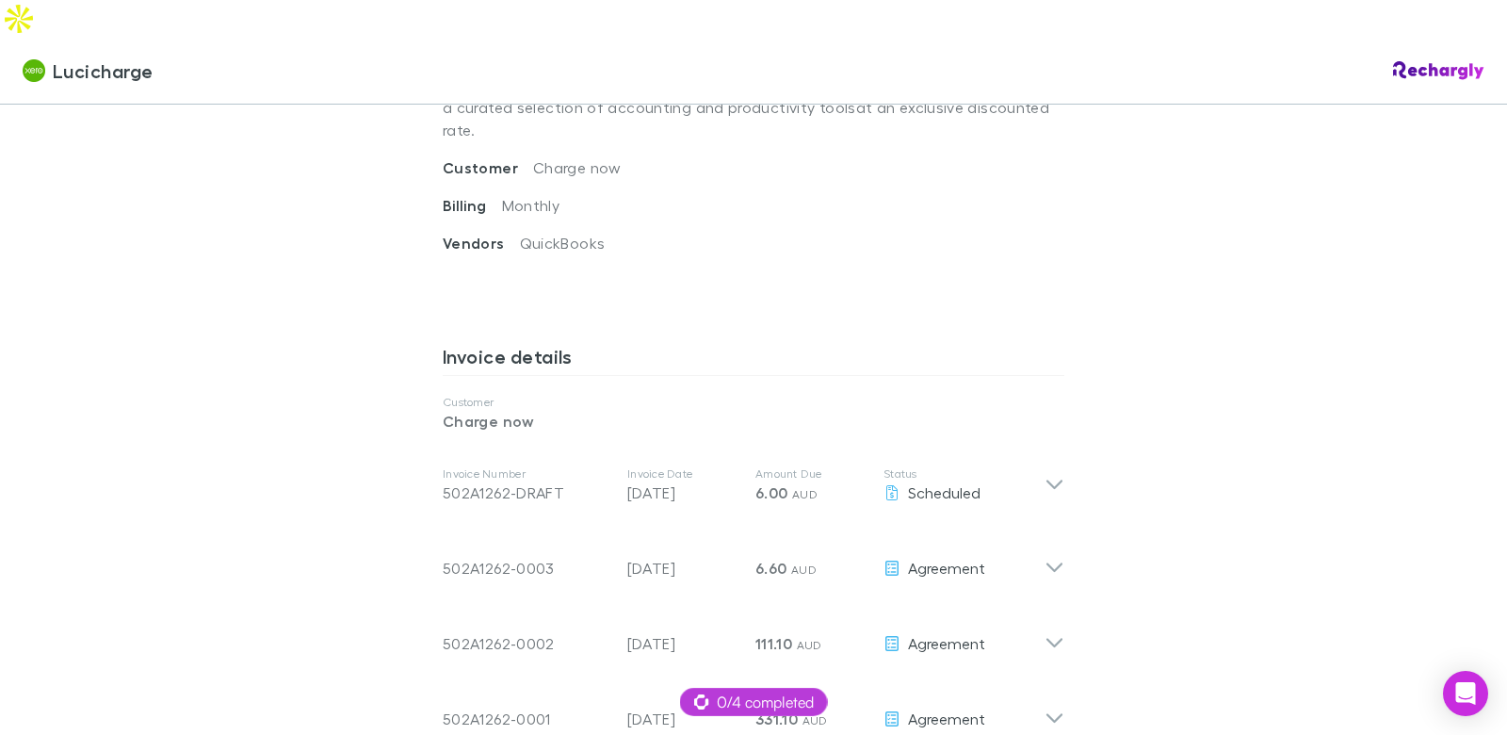
scroll to position [792, 0]
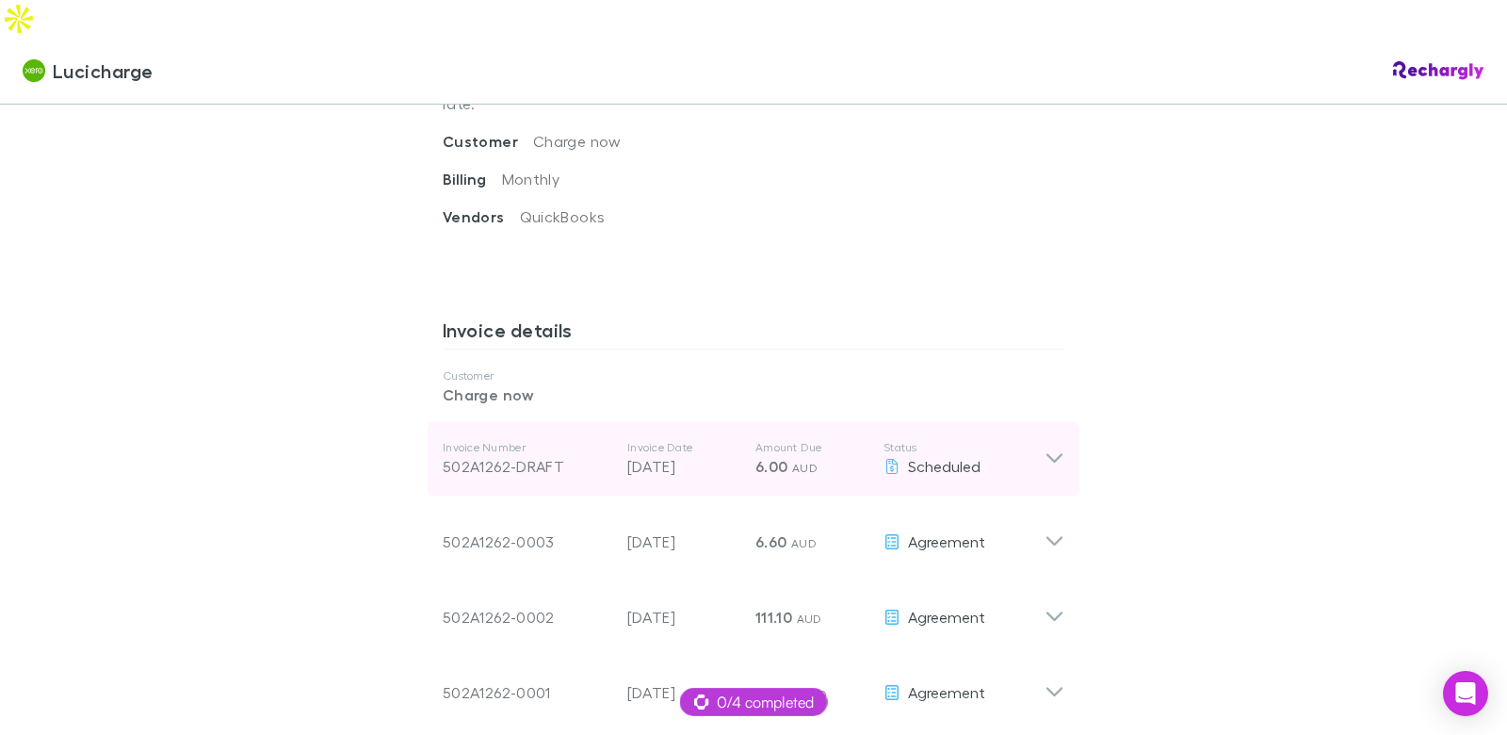
click at [847, 455] on p "6.00 AUD" at bounding box center [811, 466] width 113 height 23
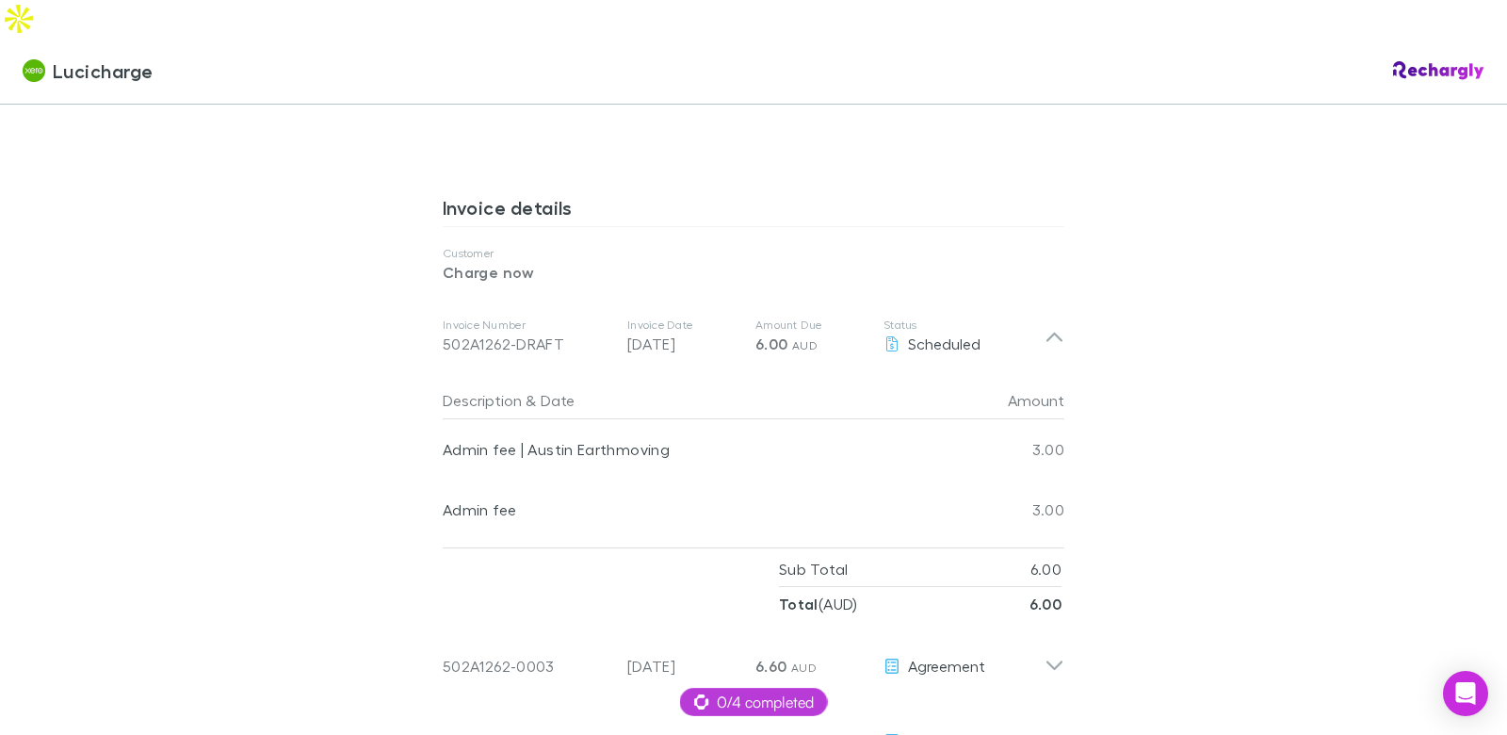
scroll to position [933, 0]
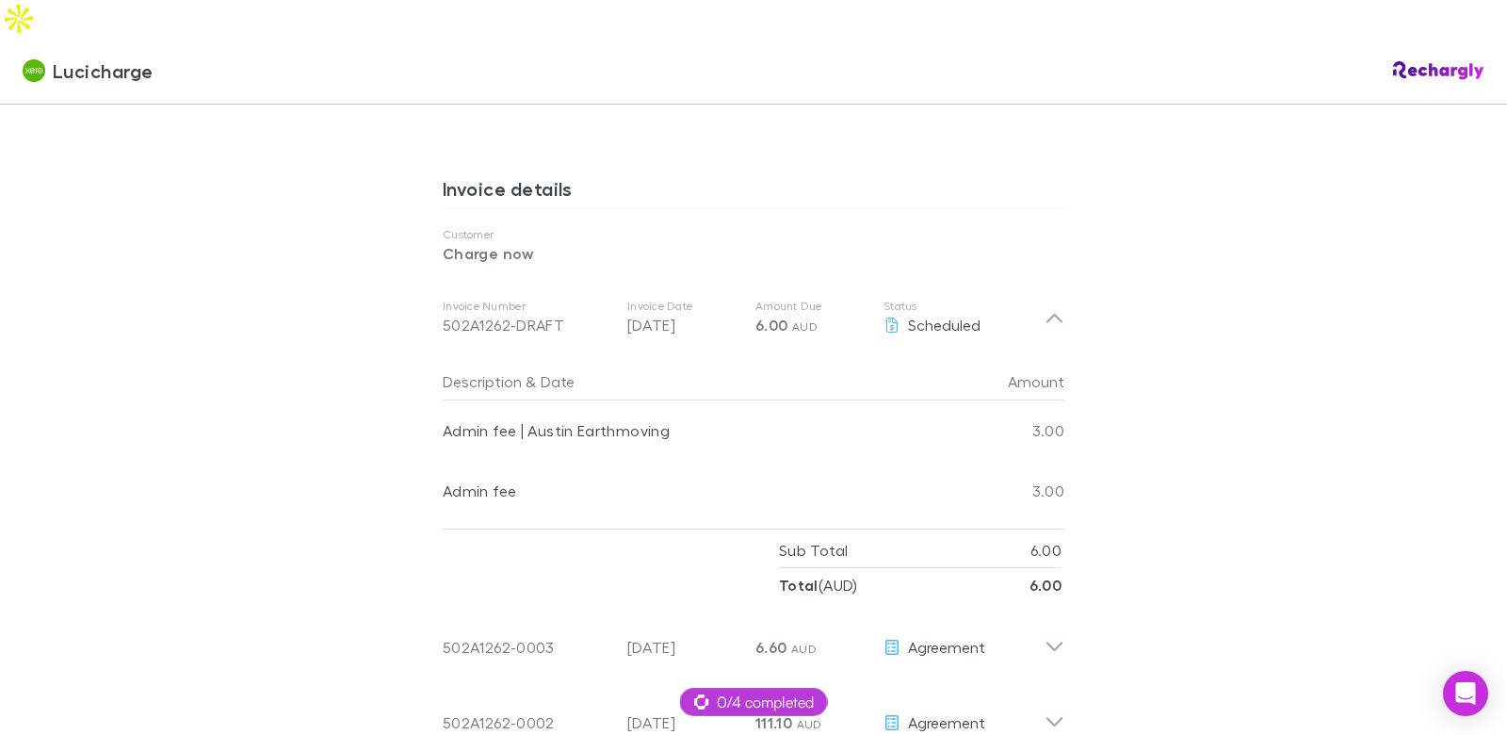
drag, startPoint x: 633, startPoint y: 604, endPoint x: 622, endPoint y: 533, distance: 71.5
click at [635, 606] on div "Invoice Number 502A1262-0003 Invoice Date 12 Aug 2025 Amount Due 6.60 AUD Statu…" at bounding box center [744, 640] width 602 height 68
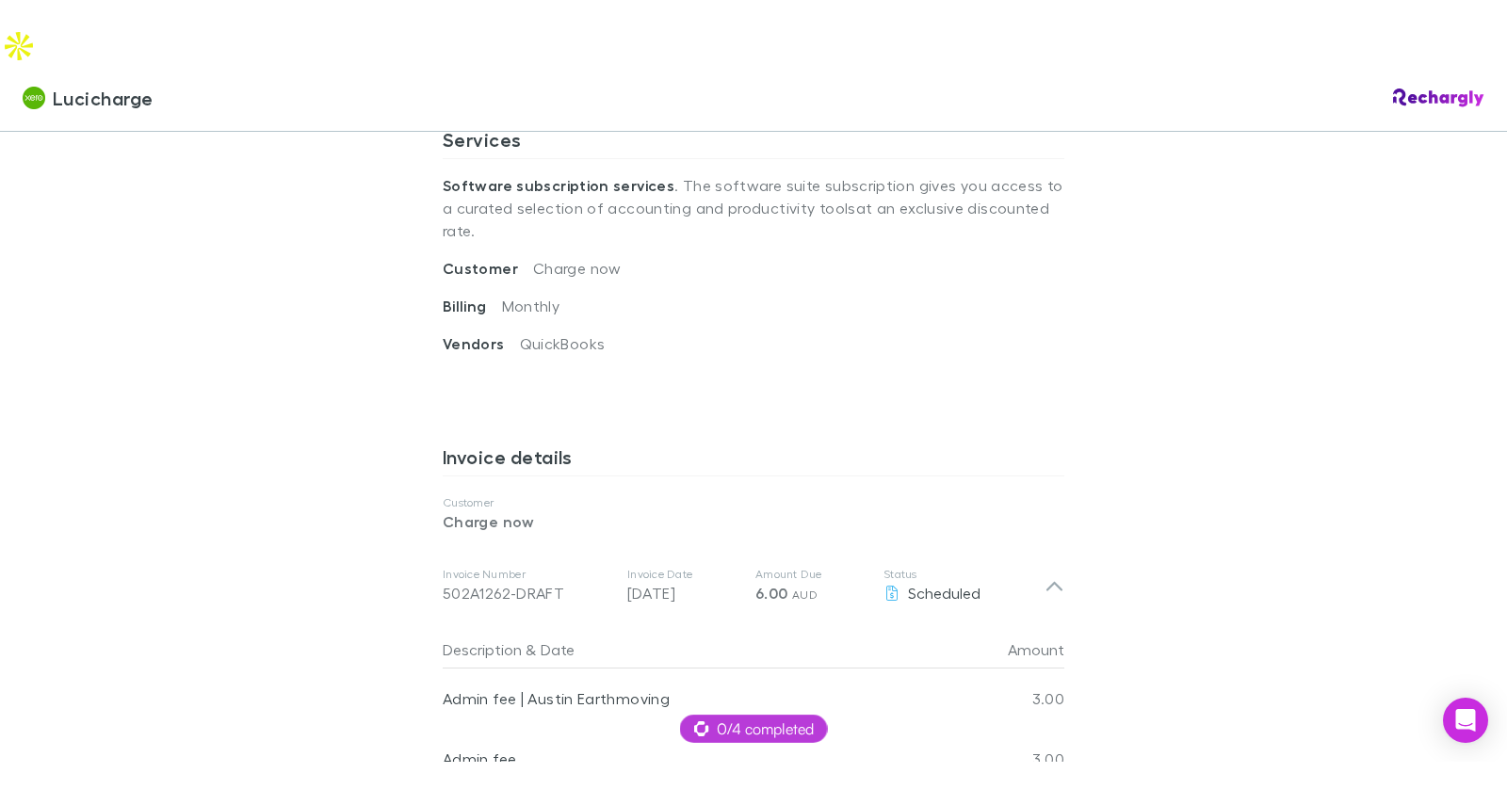
scroll to position [689, 0]
